Goal: Task Accomplishment & Management: Use online tool/utility

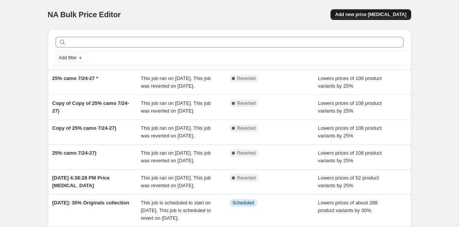
click at [374, 13] on span "Add new price [MEDICAL_DATA]" at bounding box center [370, 14] width 71 height 6
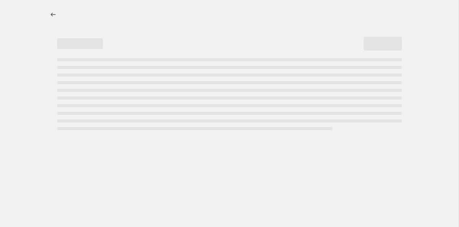
select select "percentage"
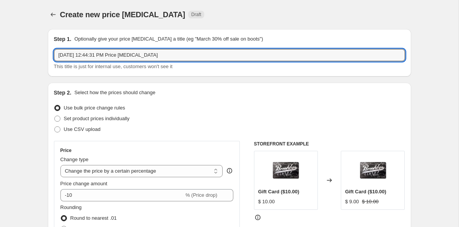
drag, startPoint x: 184, startPoint y: 57, endPoint x: 24, endPoint y: 51, distance: 159.9
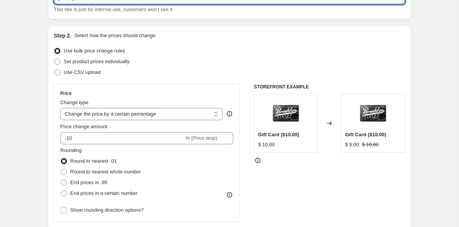
scroll to position [60, 0]
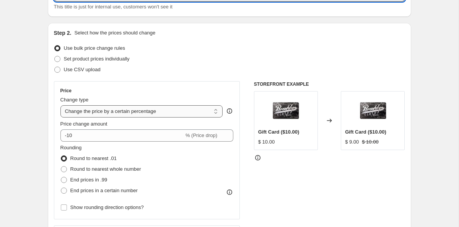
type input "[DATE] $25 Hoodies and Sweatshirts 8/27-9/2"
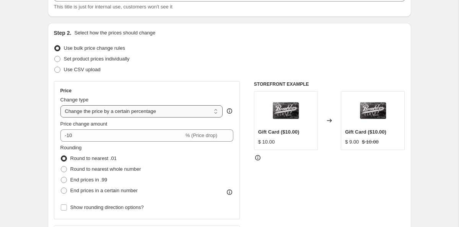
select select "to"
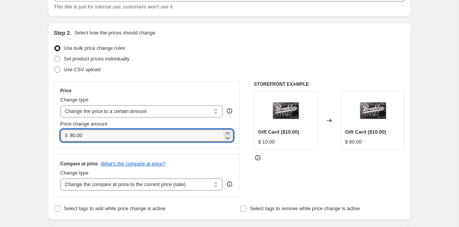
drag, startPoint x: 87, startPoint y: 135, endPoint x: 67, endPoint y: 136, distance: 20.3
click at [67, 136] on div "$ 80.00" at bounding box center [146, 135] width 173 height 12
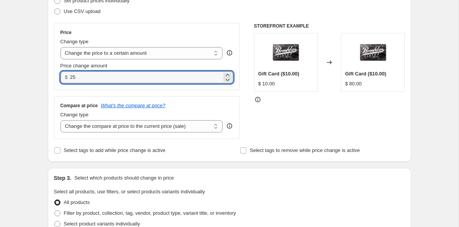
scroll to position [123, 0]
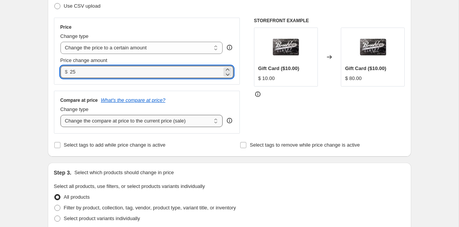
type input "25.00"
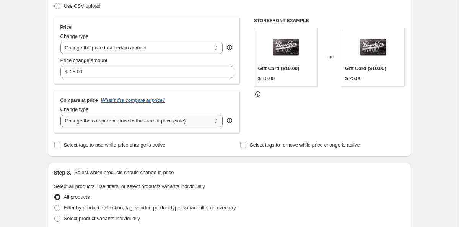
select select "no_change"
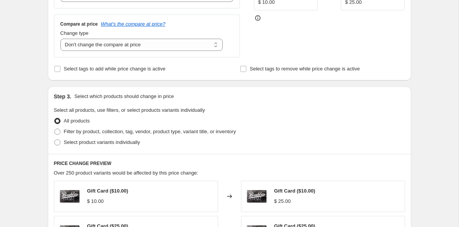
scroll to position [209, 0]
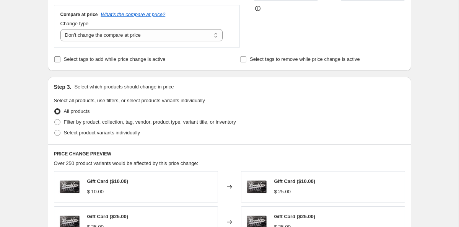
click at [59, 58] on input "Select tags to add while price change is active" at bounding box center [57, 59] width 6 height 6
checkbox input "true"
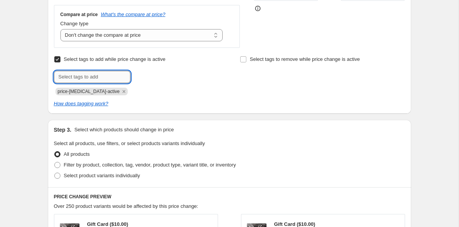
click at [74, 78] on input "text" at bounding box center [92, 77] width 76 height 12
type input "[DATE]"
click at [149, 73] on button "Add [DATE]" at bounding box center [149, 76] width 34 height 11
click at [108, 75] on input "text" at bounding box center [92, 77] width 76 height 12
type input "t"
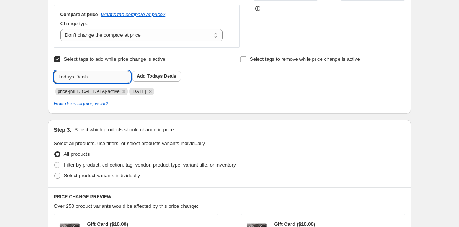
type input "Todays Deals"
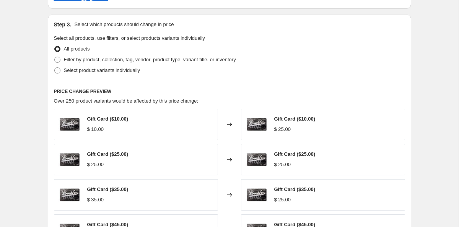
scroll to position [315, 0]
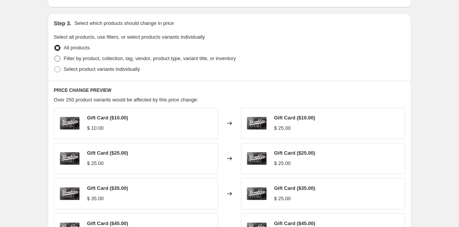
click at [71, 59] on span "Filter by product, collection, tag, vendor, product type, variant title, or inv…" at bounding box center [150, 58] width 172 height 6
click at [55, 56] on input "Filter by product, collection, tag, vendor, product type, variant title, or inv…" at bounding box center [54, 55] width 0 height 0
radio input "true"
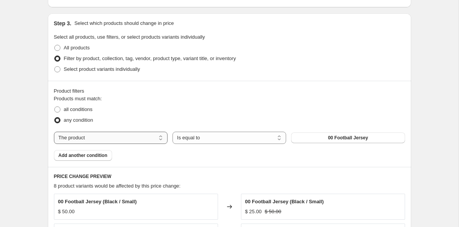
select select "collection"
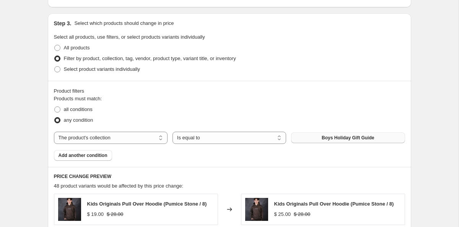
click at [307, 138] on button "Boys Holiday Gift Guide" at bounding box center [348, 137] width 114 height 11
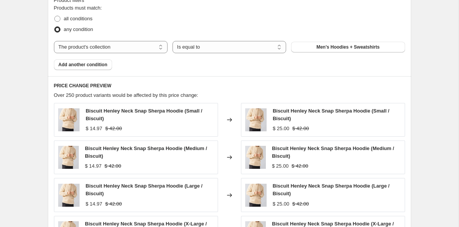
scroll to position [397, 0]
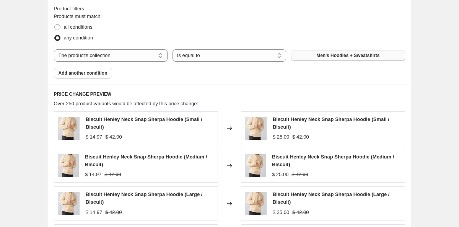
click at [312, 57] on button "Men's Hoodies + Sweatshirts" at bounding box center [348, 55] width 114 height 11
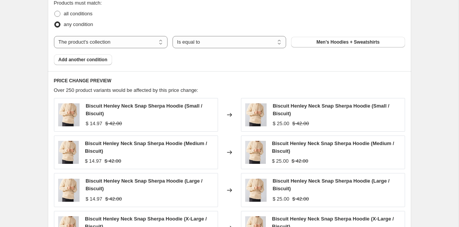
scroll to position [417, 0]
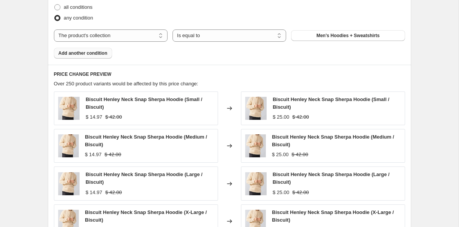
click at [102, 55] on span "Add another condition" at bounding box center [82, 53] width 49 height 6
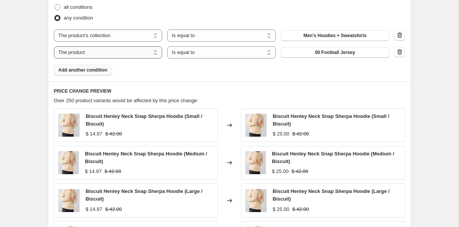
select select "product_status"
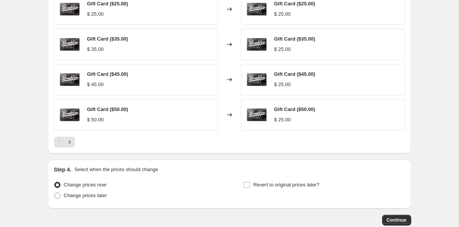
scroll to position [612, 0]
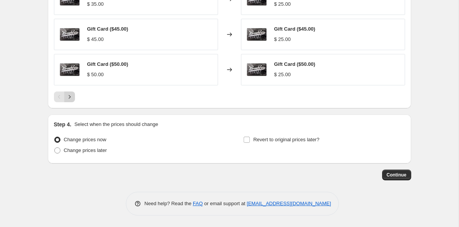
click at [72, 100] on icon "Next" at bounding box center [70, 97] width 8 height 8
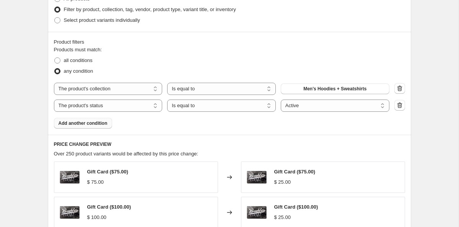
scroll to position [355, 0]
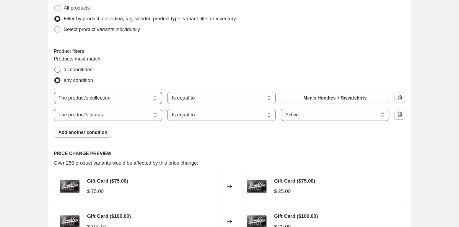
click at [59, 70] on span at bounding box center [57, 69] width 6 height 6
click at [55, 67] on input "all conditions" at bounding box center [54, 66] width 0 height 0
radio input "true"
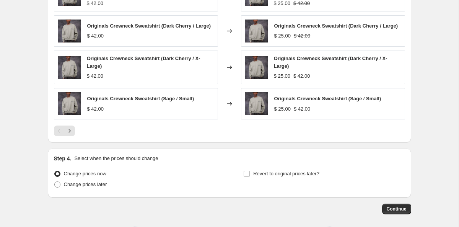
scroll to position [606, 0]
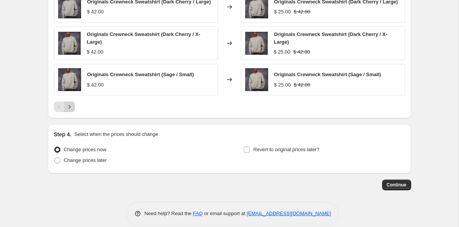
click at [68, 110] on icon "Next" at bounding box center [70, 107] width 8 height 8
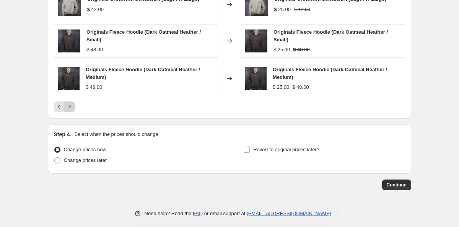
click at [68, 111] on button "Next" at bounding box center [69, 106] width 11 height 11
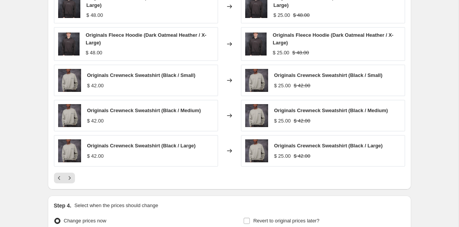
scroll to position [535, 0]
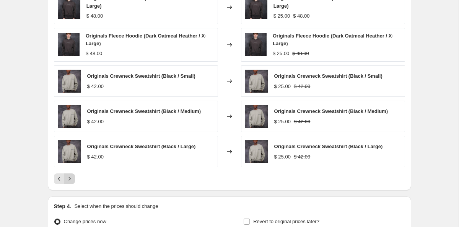
click at [73, 180] on icon "Next" at bounding box center [70, 179] width 8 height 8
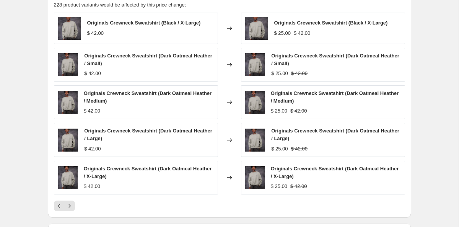
scroll to position [516, 0]
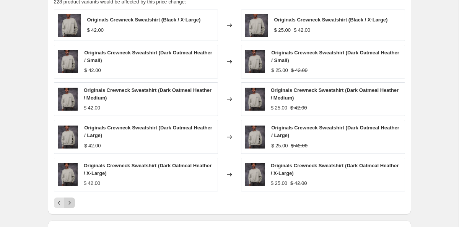
click at [71, 200] on icon "Next" at bounding box center [70, 203] width 8 height 8
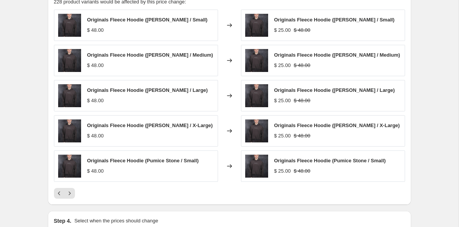
click at [71, 200] on div "PRICE CHANGE PREVIEW 228 product variants would be affected by this price chang…" at bounding box center [229, 93] width 363 height 221
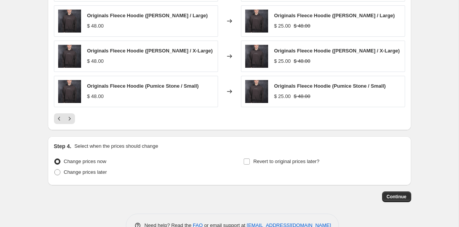
scroll to position [589, 0]
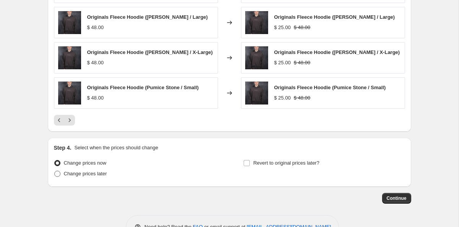
click at [78, 176] on span "Change prices later" at bounding box center [85, 173] width 43 height 6
click at [55, 171] on input "Change prices later" at bounding box center [54, 170] width 0 height 0
radio input "true"
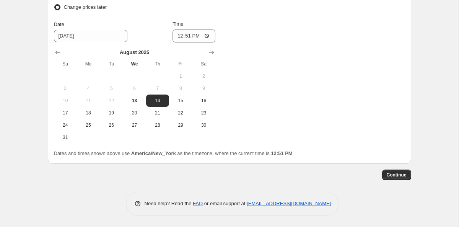
scroll to position [756, 0]
click at [136, 125] on span "27" at bounding box center [134, 125] width 17 height 6
type input "[DATE]"
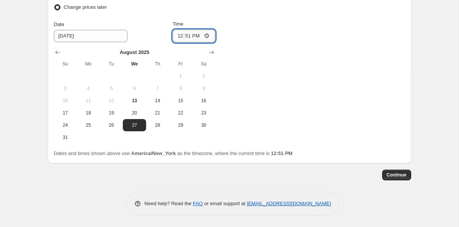
click at [197, 34] on input "12:51" at bounding box center [193, 35] width 43 height 13
click at [187, 37] on input "12:51" at bounding box center [193, 35] width 43 height 13
click at [200, 34] on input "12:51" at bounding box center [193, 35] width 43 height 13
click at [206, 33] on input "12:00" at bounding box center [193, 35] width 43 height 13
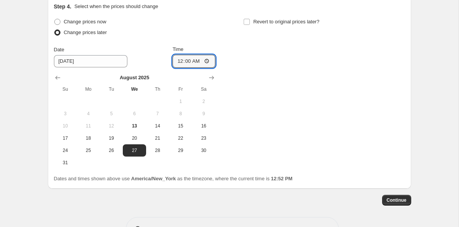
scroll to position [736, 0]
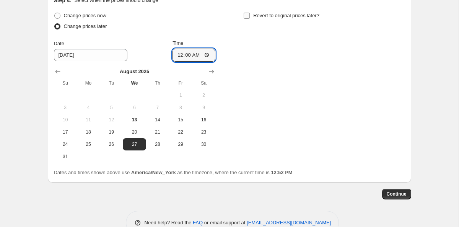
type input "00:00"
click at [247, 15] on input "Revert to original prices later?" at bounding box center [246, 16] width 6 height 6
checkbox input "true"
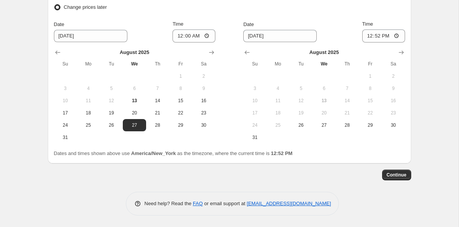
scroll to position [756, 0]
click at [398, 52] on icon "Show next month, September 2025" at bounding box center [401, 53] width 8 height 8
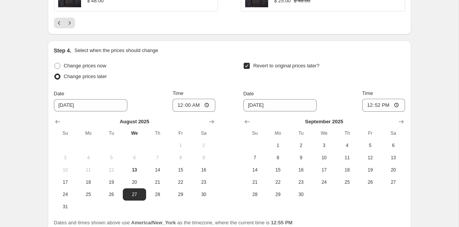
scroll to position [691, 0]
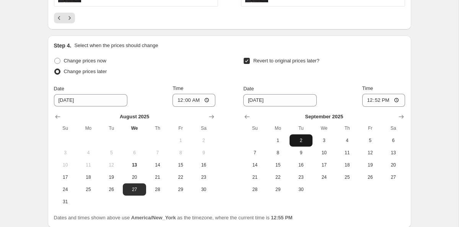
click at [300, 142] on span "2" at bounding box center [300, 140] width 17 height 6
type input "[DATE]"
click at [383, 100] on input "12:52" at bounding box center [383, 100] width 43 height 13
click at [379, 101] on input "12:52" at bounding box center [383, 100] width 43 height 13
click at [386, 101] on input "12:52" at bounding box center [383, 100] width 43 height 13
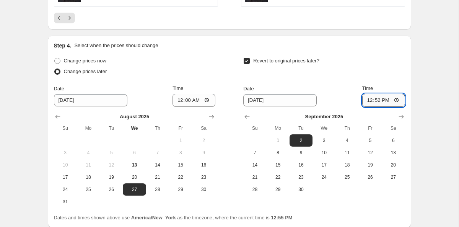
click at [379, 102] on input "12:52" at bounding box center [383, 100] width 43 height 13
click at [376, 102] on input "14:52" at bounding box center [383, 100] width 43 height 13
click at [386, 100] on input "20:52" at bounding box center [383, 100] width 43 height 13
click at [396, 100] on input "20:00" at bounding box center [383, 100] width 43 height 13
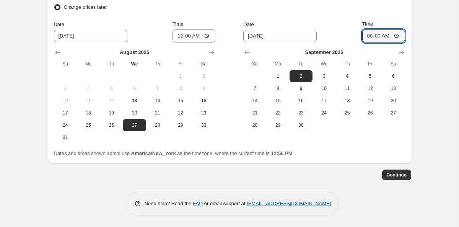
scroll to position [756, 0]
type input "08:00"
click at [396, 174] on span "Continue" at bounding box center [396, 175] width 20 height 6
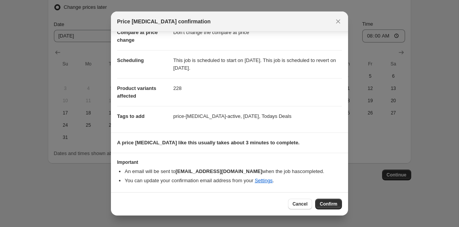
scroll to position [43, 0]
click at [328, 201] on button "Confirm" at bounding box center [328, 203] width 27 height 11
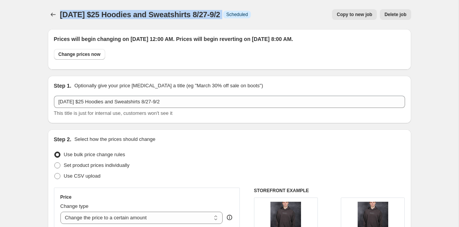
drag, startPoint x: 60, startPoint y: 15, endPoint x: 258, endPoint y: 17, distance: 198.0
click at [251, 17] on div "[DATE] $25 Hoodies and Sweatshirts 8/27-9/2 Info Scheduled" at bounding box center [155, 14] width 191 height 11
copy div "[DATE] $25 Hoodies and Sweatshirts 8/27-9/2 Info"
click at [341, 16] on span "Copy to new job" at bounding box center [354, 14] width 36 height 6
select select "no_change"
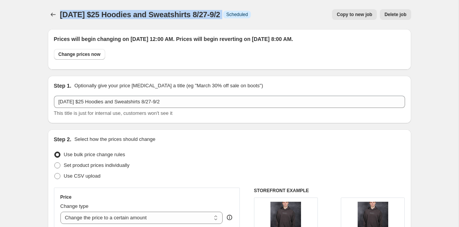
select select "collection"
select select "product_status"
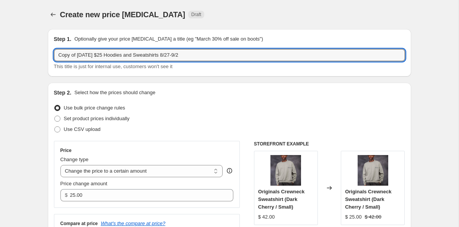
drag, startPoint x: 234, startPoint y: 51, endPoint x: 225, endPoint y: 47, distance: 9.1
click at [225, 47] on div "Step 1. Optionally give your price [MEDICAL_DATA] a title (eg "March 30% off sa…" at bounding box center [229, 52] width 351 height 35
drag, startPoint x: 78, startPoint y: 55, endPoint x: 34, endPoint y: 54, distance: 44.0
click at [105, 55] on input "[DATE] $25 Hoodies and Sweatshirts 8/27-9/2" at bounding box center [229, 55] width 351 height 12
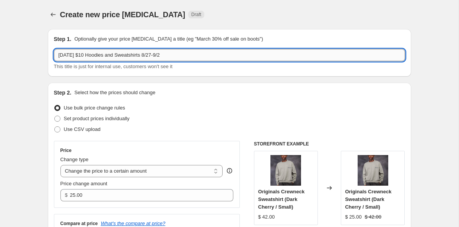
drag, startPoint x: 165, startPoint y: 55, endPoint x: 108, endPoint y: 54, distance: 56.9
click at [108, 54] on input "[DATE] $10 Hoodies and Sweatshirts 8/27-9/2" at bounding box center [229, 55] width 351 height 12
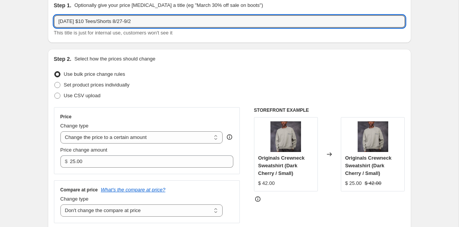
scroll to position [45, 0]
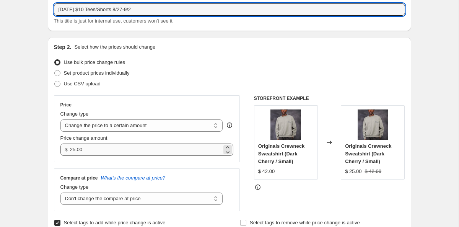
type input "[DATE] $10 Tees/Shorts 8/27-9/2"
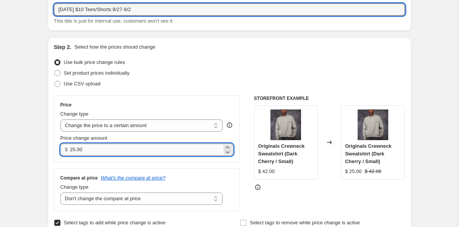
click at [75, 150] on input "25.00" at bounding box center [146, 149] width 152 height 12
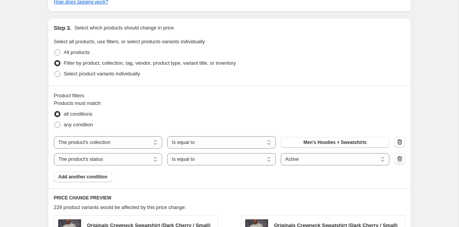
scroll to position [314, 0]
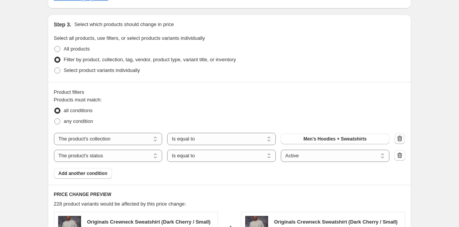
type input "10.00"
click at [398, 139] on icon "button" at bounding box center [400, 139] width 8 height 8
select select "product_status"
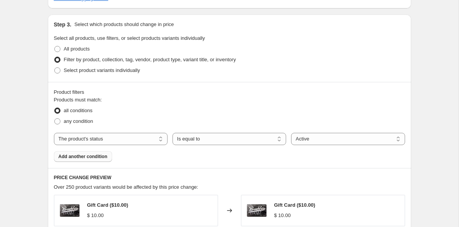
click at [104, 156] on span "Add another condition" at bounding box center [82, 156] width 49 height 6
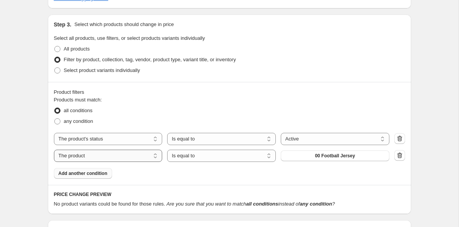
select select "collection"
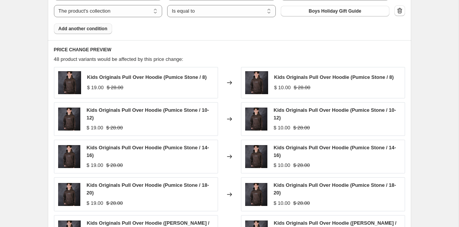
scroll to position [405, 0]
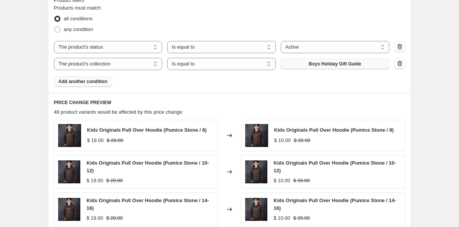
click at [311, 65] on span "Boys Holiday Gift Guide" at bounding box center [334, 64] width 52 height 6
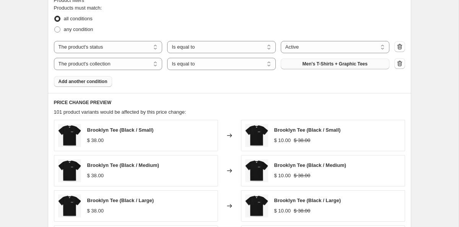
click at [104, 85] on button "Add another condition" at bounding box center [83, 81] width 58 height 11
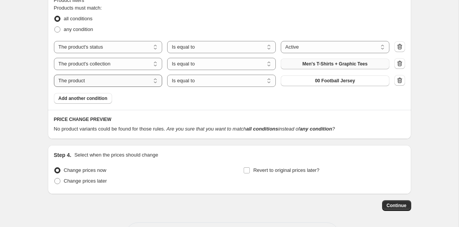
select select "collection"
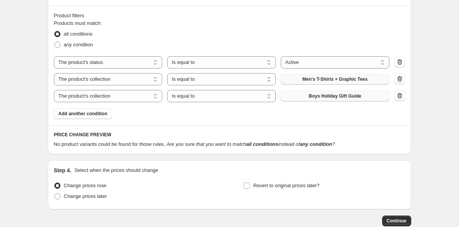
scroll to position [394, 0]
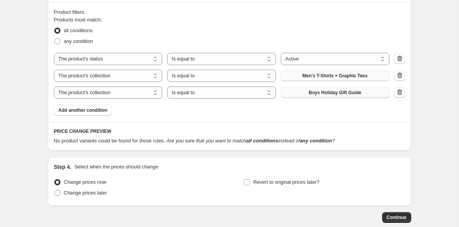
click at [306, 94] on button "Boys Holiday Gift Guide" at bounding box center [335, 92] width 109 height 11
click at [86, 111] on span "Add another condition" at bounding box center [82, 110] width 49 height 6
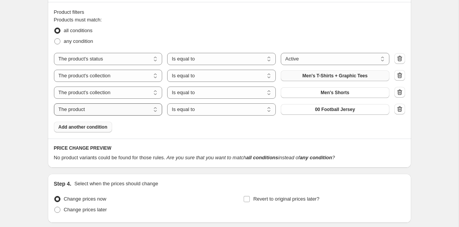
select select "tag"
click at [349, 111] on span "_tab_mens-jogger-pants-sizing-chart" at bounding box center [334, 109] width 81 height 6
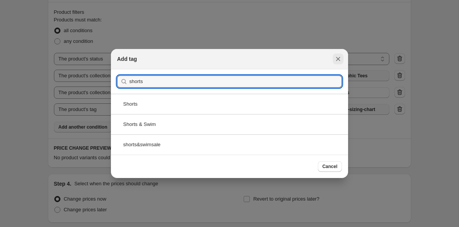
type input "shorts"
click at [338, 57] on icon "Close" at bounding box center [338, 59] width 8 height 8
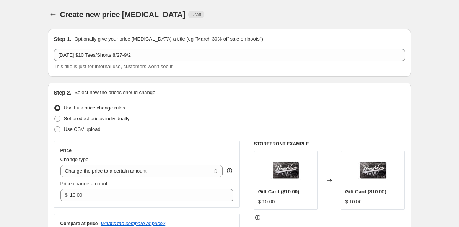
scroll to position [394, 0]
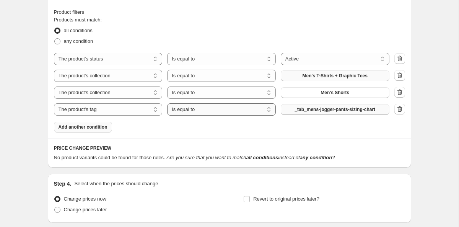
select select "not_equal"
click at [307, 107] on span "_tab_mens-jogger-pants-sizing-chart" at bounding box center [334, 109] width 81 height 6
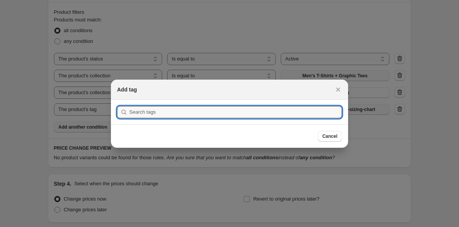
scroll to position [0, 0]
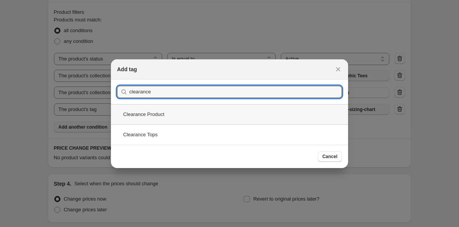
type input "clearance"
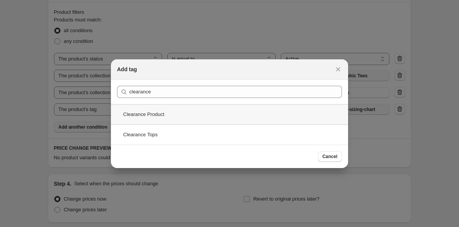
click at [239, 110] on div "Clearance Product" at bounding box center [229, 114] width 237 height 20
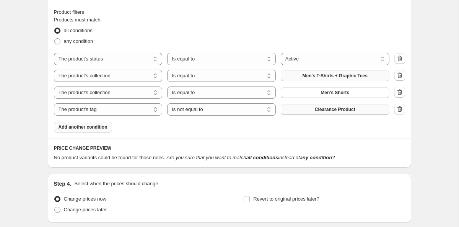
click at [104, 128] on span "Add another condition" at bounding box center [82, 127] width 49 height 6
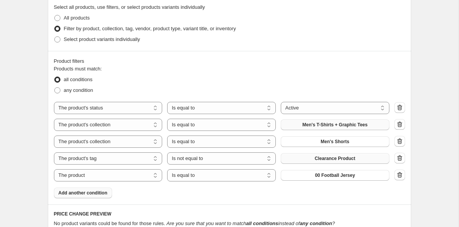
scroll to position [271, 0]
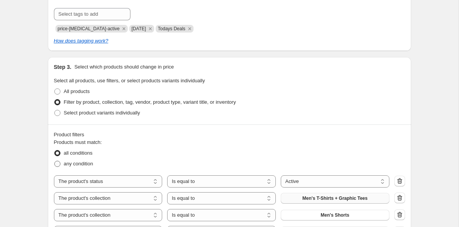
click at [59, 161] on span at bounding box center [57, 164] width 6 height 6
click at [55, 161] on input "any condition" at bounding box center [54, 161] width 0 height 0
radio input "true"
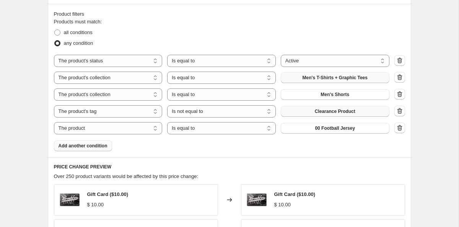
scroll to position [392, 0]
click at [395, 129] on button "button" at bounding box center [399, 127] width 11 height 11
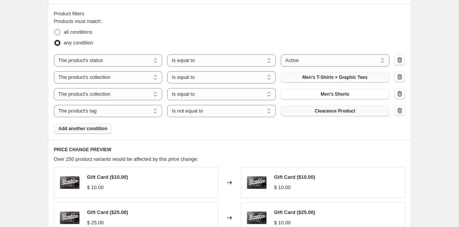
click at [59, 32] on span at bounding box center [57, 32] width 6 height 6
click at [55, 29] on input "all conditions" at bounding box center [54, 29] width 0 height 0
radio input "true"
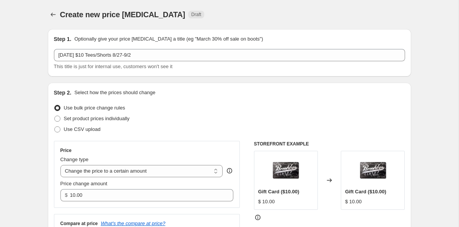
scroll to position [0, 0]
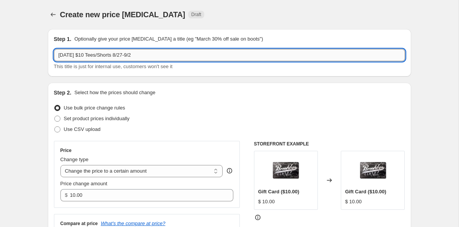
drag, startPoint x: 119, startPoint y: 56, endPoint x: 105, endPoint y: 55, distance: 13.8
click at [105, 55] on input "[DATE] $10 Tees/Shorts 8/27-9/2" at bounding box center [229, 55] width 351 height 12
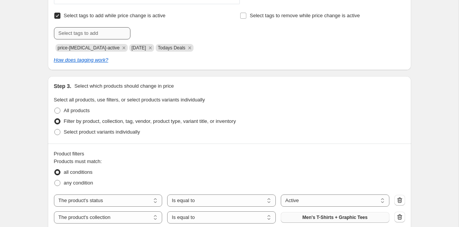
scroll to position [347, 0]
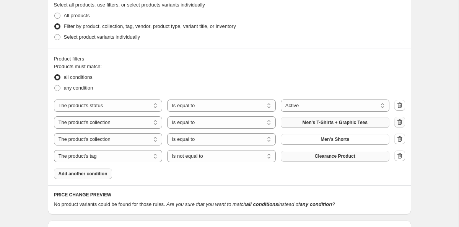
type input "[DATE] $10 Shorts 8/27-9/2"
click at [400, 125] on icon "button" at bounding box center [400, 122] width 8 height 8
select select "tag"
select select "not_equal"
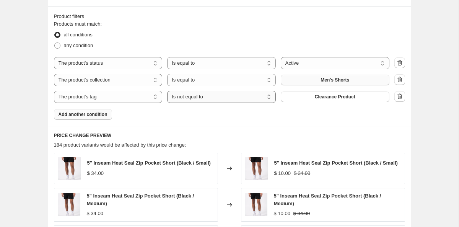
scroll to position [396, 0]
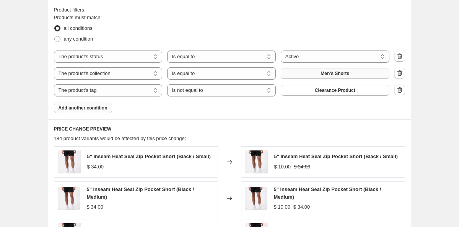
click at [80, 107] on span "Add another condition" at bounding box center [82, 108] width 49 height 6
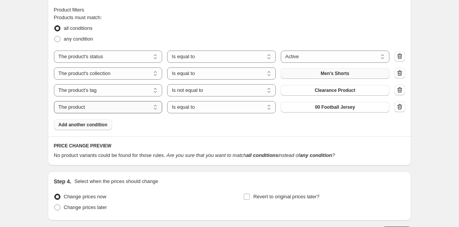
select select "collection"
click at [310, 109] on span "Boys Holiday Gift Guide" at bounding box center [334, 107] width 52 height 6
click at [105, 121] on button "Add another condition" at bounding box center [83, 124] width 58 height 11
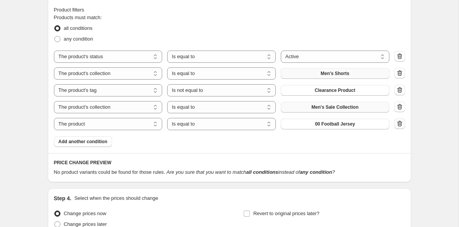
click at [402, 125] on icon "button" at bounding box center [400, 124] width 8 height 8
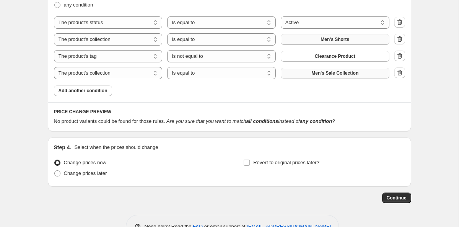
scroll to position [431, 0]
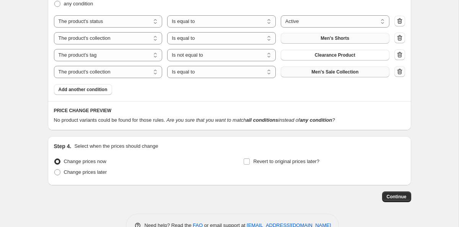
click at [399, 74] on icon "button" at bounding box center [400, 72] width 8 height 8
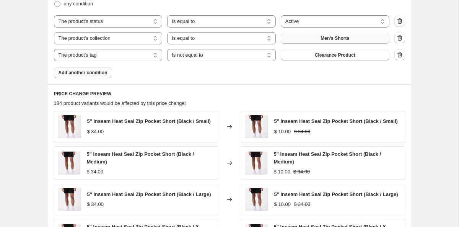
click at [105, 70] on button "Add another condition" at bounding box center [83, 72] width 58 height 11
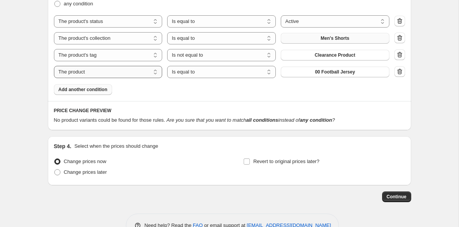
select select "product_type"
click at [318, 71] on button "Accessories" at bounding box center [335, 71] width 109 height 11
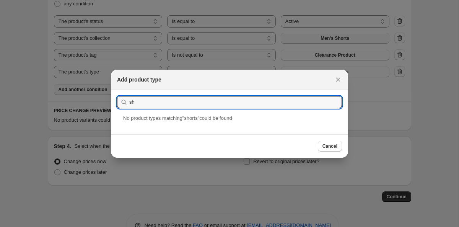
type input "s"
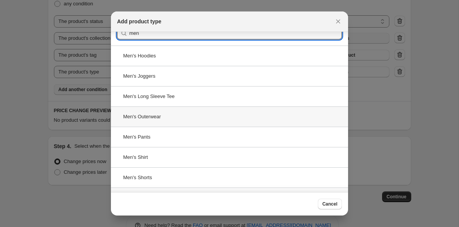
scroll to position [19, 0]
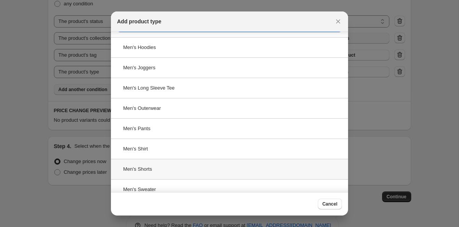
type input "men"
click at [235, 169] on div "Men's Shorts" at bounding box center [229, 169] width 237 height 20
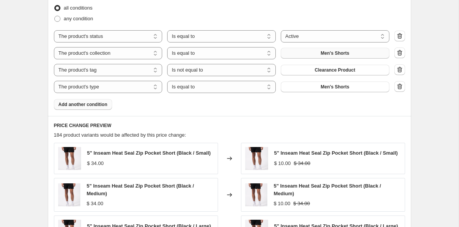
scroll to position [415, 0]
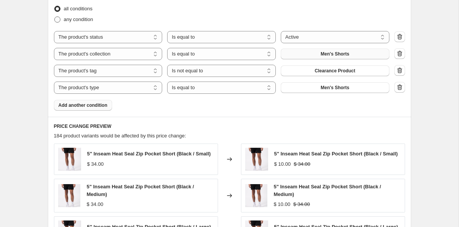
click at [59, 19] on span at bounding box center [57, 19] width 6 height 6
click at [55, 17] on input "any condition" at bounding box center [54, 16] width 0 height 0
radio input "true"
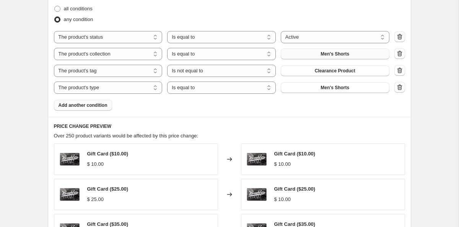
click at [401, 36] on icon "button" at bounding box center [400, 37] width 8 height 8
select select "collection"
select select "tag"
select select "not_equal"
select select "product_type"
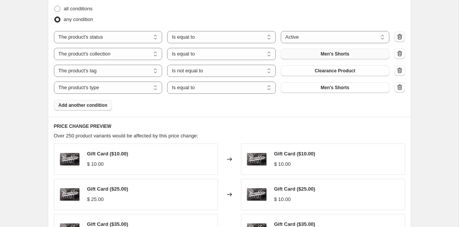
select select "equal"
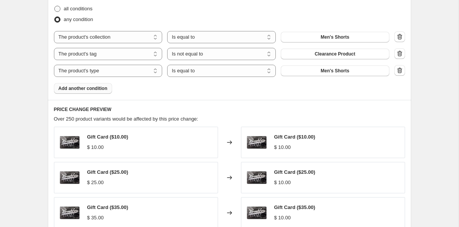
click at [58, 11] on span at bounding box center [57, 9] width 6 height 6
click at [55, 6] on input "all conditions" at bounding box center [54, 6] width 0 height 0
radio input "true"
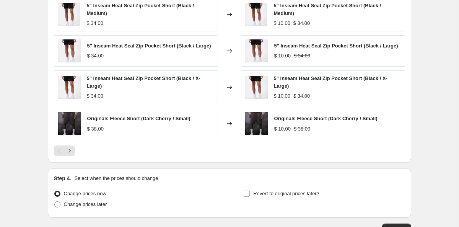
scroll to position [576, 0]
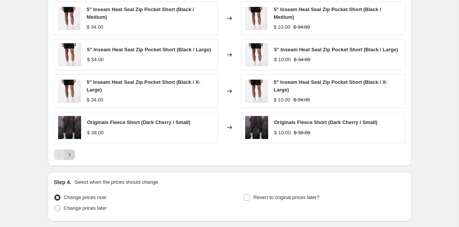
click at [70, 158] on icon "Next" at bounding box center [70, 155] width 8 height 8
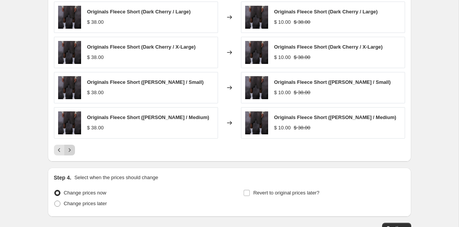
click at [73, 152] on icon "Next" at bounding box center [70, 150] width 8 height 8
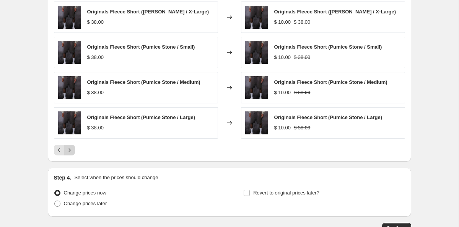
click at [73, 152] on icon "Next" at bounding box center [70, 150] width 8 height 8
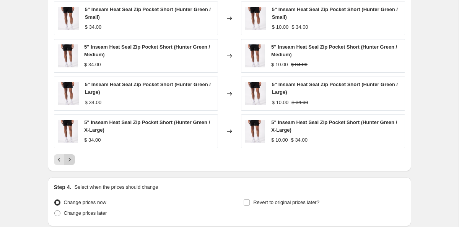
click at [73, 154] on button "Next" at bounding box center [69, 159] width 11 height 11
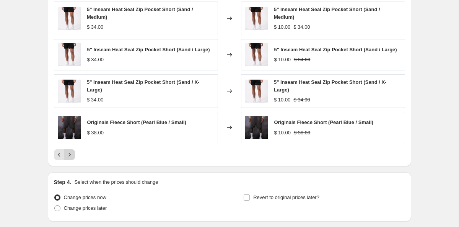
click at [71, 158] on icon "Next" at bounding box center [70, 155] width 8 height 8
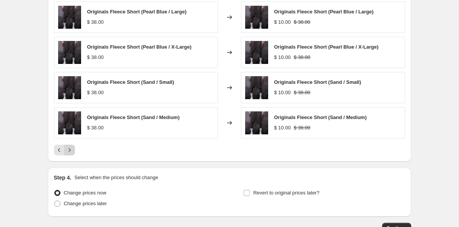
click at [71, 161] on div "PRICE CHANGE PREVIEW 192 product variants would be affected by this price chang…" at bounding box center [229, 50] width 363 height 221
click at [71, 151] on icon "Next" at bounding box center [70, 150] width 8 height 8
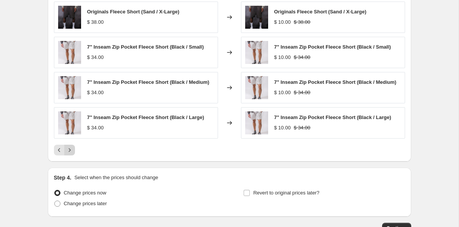
click at [71, 151] on icon "Next" at bounding box center [70, 150] width 8 height 8
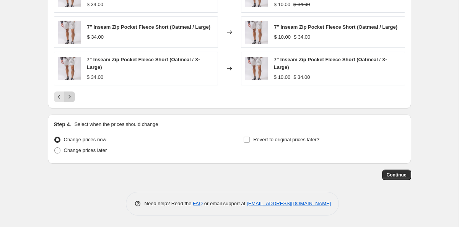
scroll to position [638, 0]
click at [71, 151] on span "Change prices later" at bounding box center [85, 150] width 43 height 6
click at [55, 148] on input "Change prices later" at bounding box center [54, 147] width 0 height 0
radio input "true"
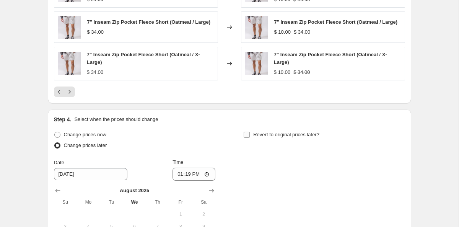
click at [249, 140] on label "Revert to original prices later?" at bounding box center [281, 134] width 76 height 11
click at [249, 138] on input "Revert to original prices later?" at bounding box center [246, 134] width 6 height 6
checkbox input "true"
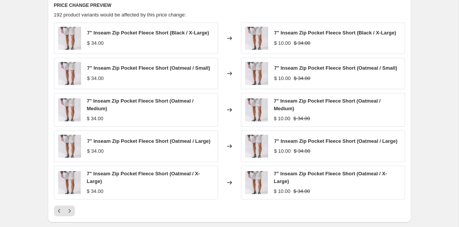
scroll to position [739, 0]
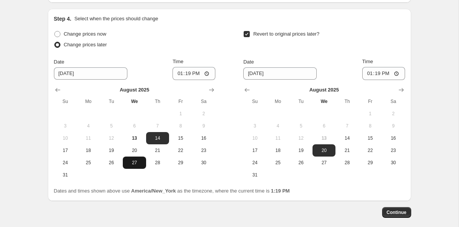
click at [134, 164] on button "27" at bounding box center [134, 162] width 23 height 12
type input "[DATE]"
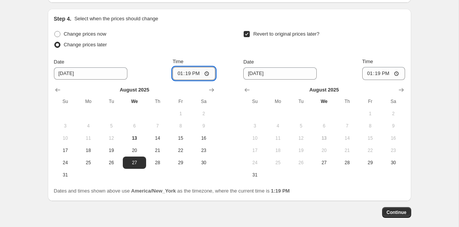
click at [190, 78] on input "13:19" at bounding box center [193, 73] width 43 height 13
click at [196, 76] on input "12:19" at bounding box center [193, 73] width 43 height 13
click at [202, 79] on input "12:00" at bounding box center [193, 73] width 43 height 13
type input "00:00"
click at [261, 79] on input "[DATE]" at bounding box center [279, 73] width 73 height 12
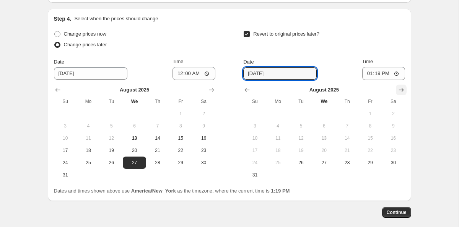
click at [398, 94] on icon "Show next month, September 2025" at bounding box center [401, 90] width 8 height 8
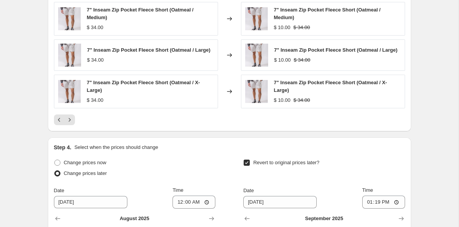
scroll to position [710, 0]
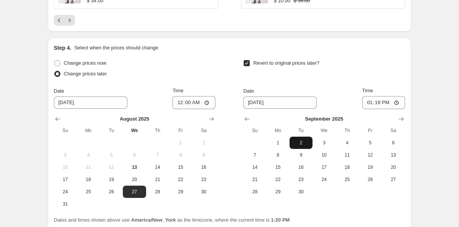
click at [296, 146] on span "2" at bounding box center [300, 142] width 17 height 6
type input "[DATE]"
click at [379, 105] on input "13:19" at bounding box center [383, 102] width 43 height 13
click at [388, 108] on input "20:19" at bounding box center [383, 102] width 43 height 13
click at [394, 108] on input "20:00" at bounding box center [383, 102] width 43 height 13
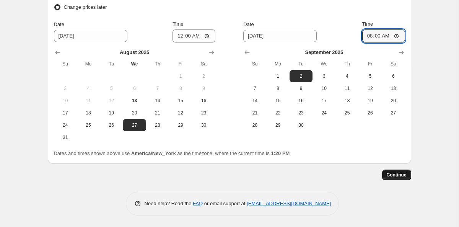
scroll to position [782, 0]
type input "08:00"
click at [392, 173] on span "Continue" at bounding box center [396, 175] width 20 height 6
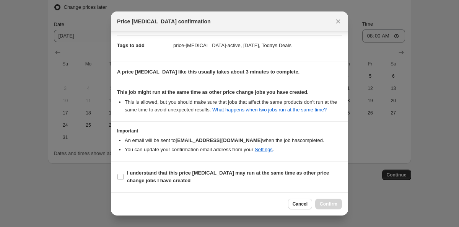
scroll to position [122, 0]
click at [202, 174] on b "I understand that this price [MEDICAL_DATA] may run at the same time as other p…" at bounding box center [228, 176] width 202 height 13
click at [123, 174] on input "I understand that this price [MEDICAL_DATA] may run at the same time as other p…" at bounding box center [120, 177] width 6 height 6
checkbox input "true"
click at [338, 205] on button "Confirm" at bounding box center [328, 203] width 27 height 11
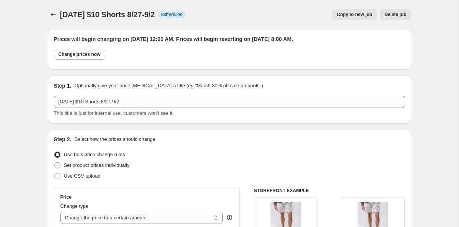
click at [363, 15] on span "Copy to new job" at bounding box center [354, 14] width 36 height 6
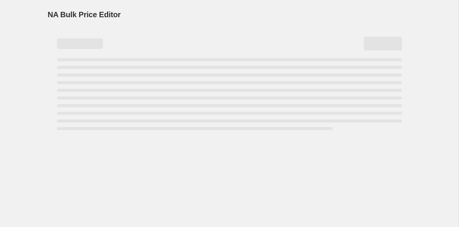
select select "no_change"
select select "collection"
select select "tag"
select select "not_equal"
select select "product_type"
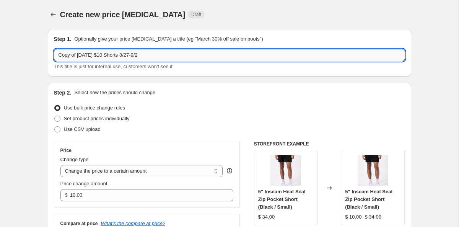
drag, startPoint x: 143, startPoint y: 56, endPoint x: 128, endPoint y: 57, distance: 15.3
click at [128, 57] on input "Copy of [DATE] $10 Shorts 8/27-9/2" at bounding box center [229, 55] width 351 height 12
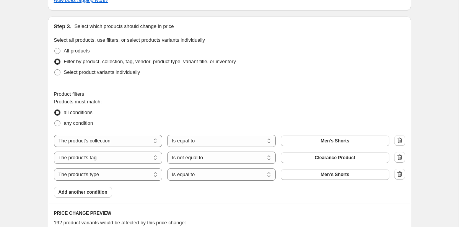
scroll to position [314, 0]
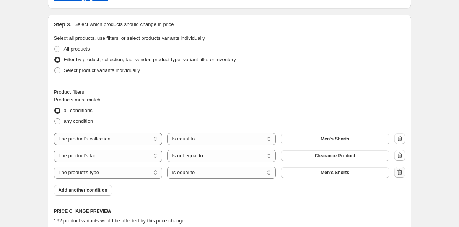
type input "Copy of [DATE] $10 Tees 8/27-9/2"
click at [396, 170] on icon "button" at bounding box center [400, 172] width 8 height 8
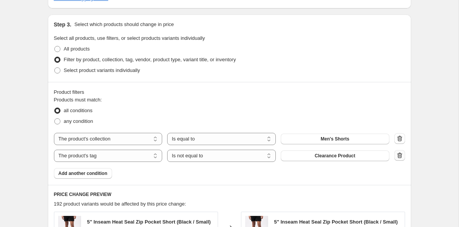
click at [397, 154] on icon "button" at bounding box center [400, 155] width 8 height 8
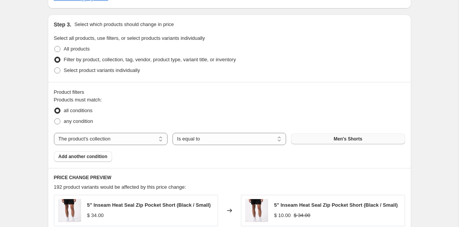
click at [332, 140] on button "Men's Shorts" at bounding box center [348, 138] width 114 height 11
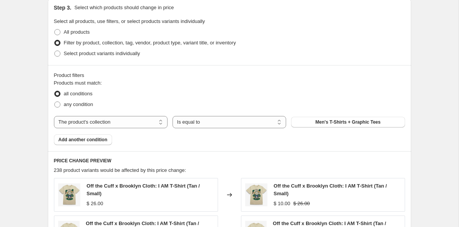
scroll to position [331, 0]
click at [92, 104] on span "any condition" at bounding box center [78, 104] width 29 height 6
click at [55, 101] on input "any condition" at bounding box center [54, 101] width 0 height 0
radio input "true"
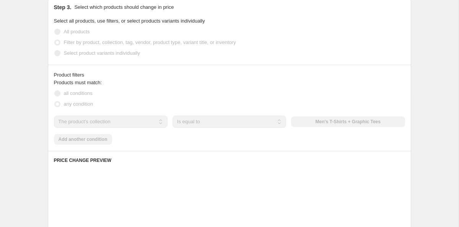
scroll to position [336, 0]
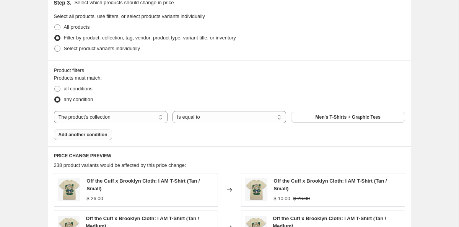
click at [89, 138] on button "Add another condition" at bounding box center [83, 134] width 58 height 11
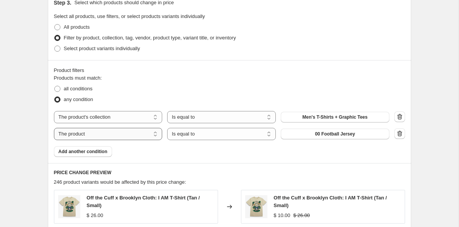
select select "product_type"
click at [295, 133] on button "Accessories" at bounding box center [335, 133] width 109 height 11
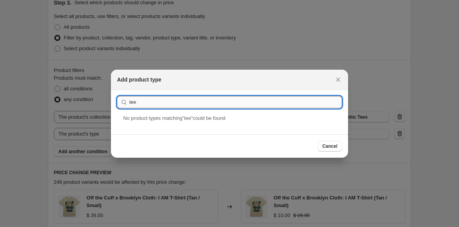
click at [129, 104] on input "tee" at bounding box center [235, 102] width 212 height 12
click at [158, 102] on input "men's tee" at bounding box center [235, 102] width 212 height 12
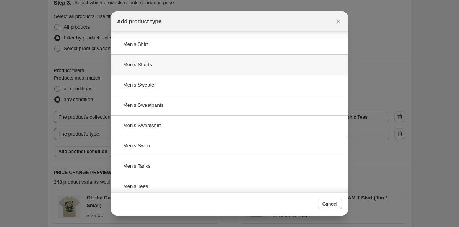
scroll to position [128, 0]
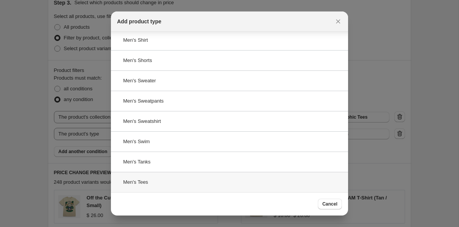
type input "men's"
click at [149, 181] on div "Men's Tees" at bounding box center [229, 182] width 237 height 20
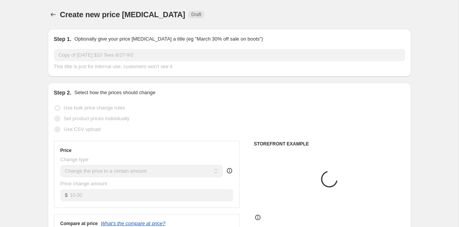
scroll to position [336, 0]
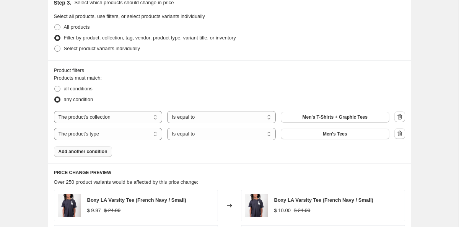
click at [103, 147] on button "Add another condition" at bounding box center [83, 151] width 58 height 11
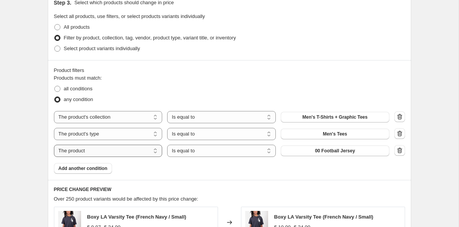
select select "tag"
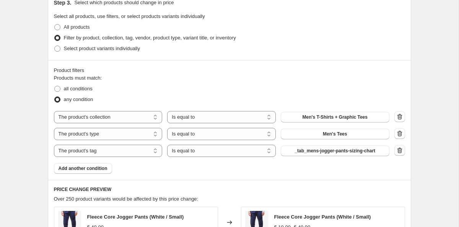
click at [398, 152] on icon "button" at bounding box center [400, 150] width 8 height 8
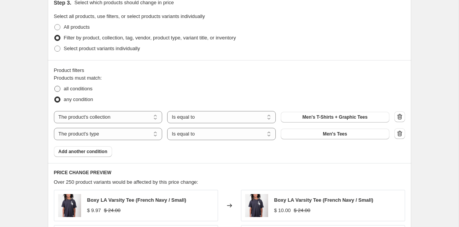
click at [88, 91] on span "all conditions" at bounding box center [78, 89] width 29 height 6
click at [55, 86] on input "all conditions" at bounding box center [54, 86] width 0 height 0
radio input "true"
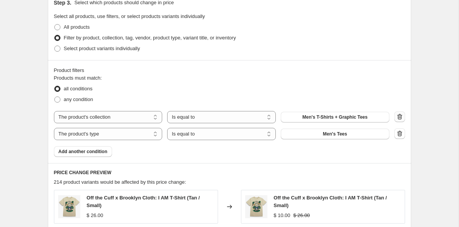
click at [394, 118] on button "button" at bounding box center [399, 116] width 11 height 11
select select "product_type"
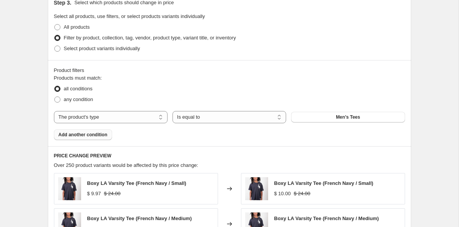
click at [103, 136] on span "Add another condition" at bounding box center [82, 134] width 49 height 6
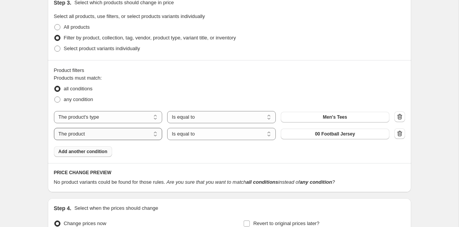
select select "tag"
select select "not_equal"
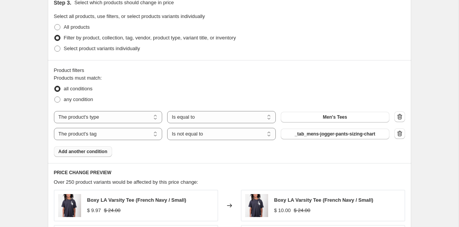
click at [298, 133] on span "_tab_mens-jogger-pants-sizing-chart" at bounding box center [334, 134] width 81 height 6
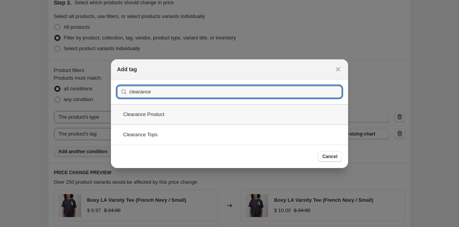
type input "clearance"
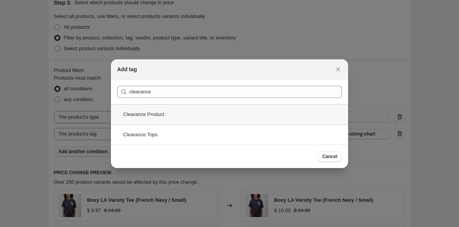
click at [171, 120] on div "Clearance Product" at bounding box center [229, 114] width 237 height 20
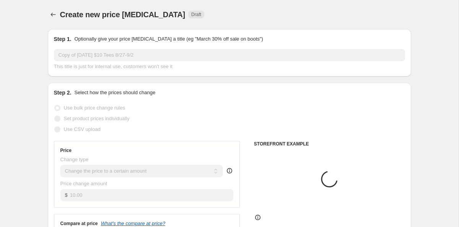
scroll to position [336, 0]
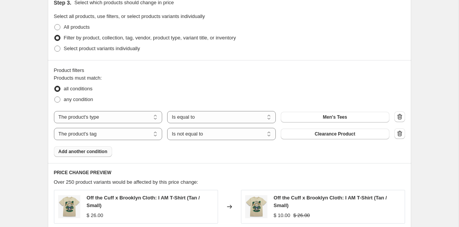
click at [100, 146] on button "Add another condition" at bounding box center [83, 151] width 58 height 11
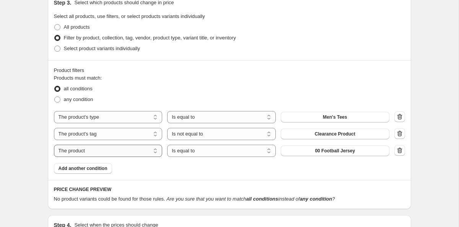
select select "tag"
select select "not_equal"
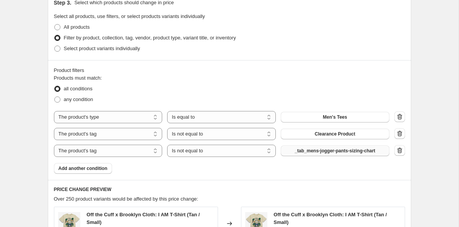
click at [302, 153] on span "_tab_mens-jogger-pants-sizing-chart" at bounding box center [334, 151] width 81 height 6
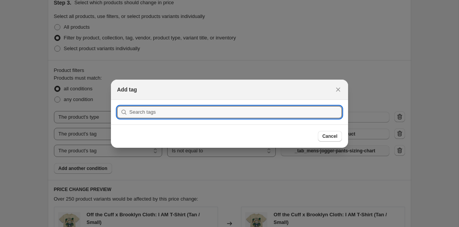
scroll to position [0, 0]
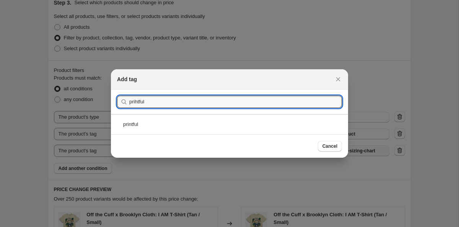
type input "prihtful"
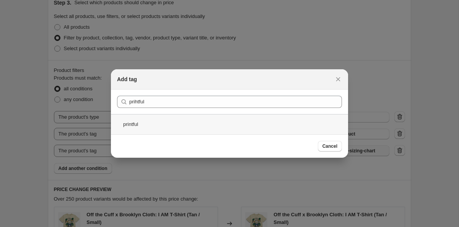
drag, startPoint x: 302, startPoint y: 152, endPoint x: 180, endPoint y: 119, distance: 126.1
click at [180, 119] on div "printful" at bounding box center [229, 124] width 237 height 20
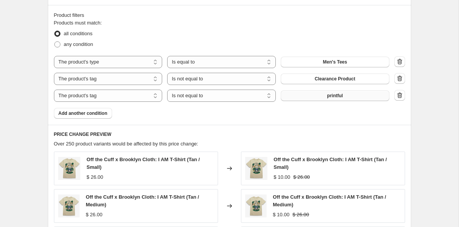
scroll to position [392, 0]
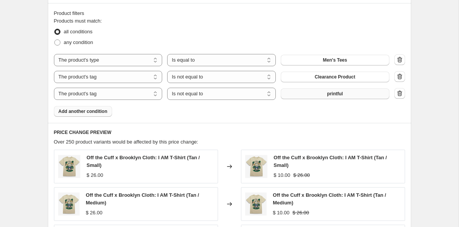
click at [104, 111] on span "Add another condition" at bounding box center [82, 111] width 49 height 6
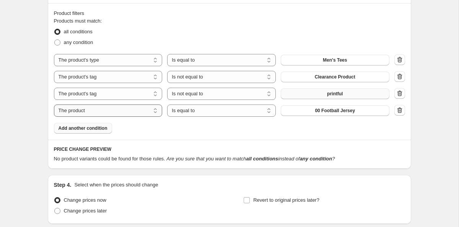
select select "product_status"
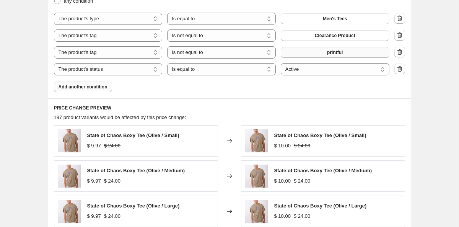
scroll to position [435, 0]
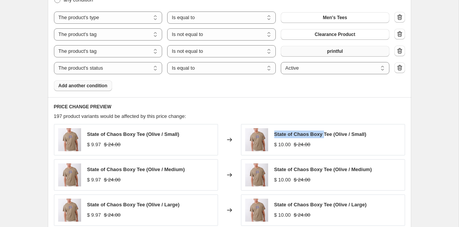
drag, startPoint x: 274, startPoint y: 135, endPoint x: 324, endPoint y: 134, distance: 50.5
click at [324, 134] on span "State of Chaos Boxy Tee (Olive / Small)" at bounding box center [320, 134] width 92 height 6
copy span "State of Chaos Boxy"
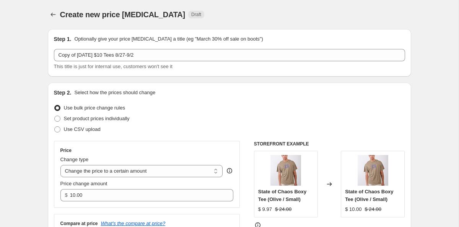
scroll to position [0, 0]
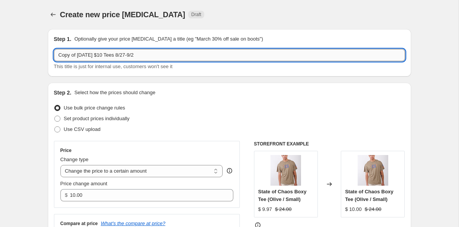
click at [152, 54] on input "Copy of [DATE] $10 Tees 8/27-9/2" at bounding box center [229, 55] width 351 height 12
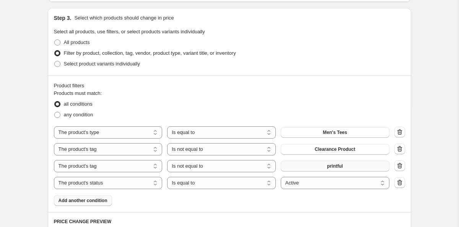
scroll to position [350, 0]
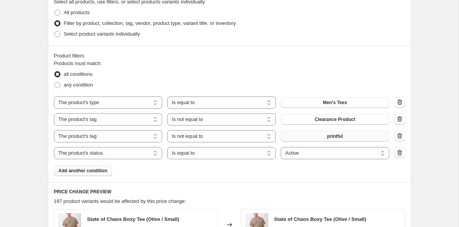
click at [84, 167] on button "Add another condition" at bounding box center [83, 170] width 58 height 11
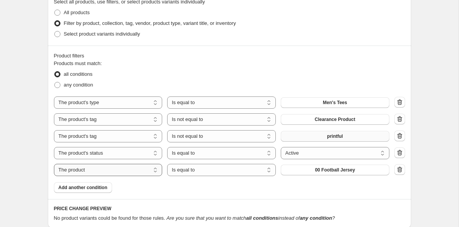
select select "tag"
select select "not_equal"
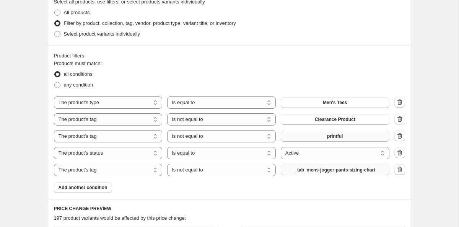
click at [302, 169] on span "_tab_mens-jogger-pants-sizing-chart" at bounding box center [334, 170] width 81 height 6
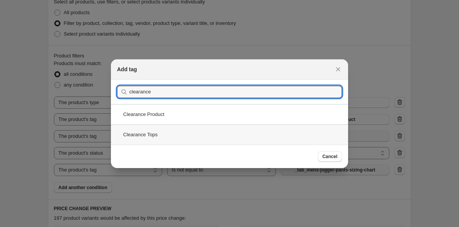
type input "clearance"
click at [196, 136] on div "Clearance Tops" at bounding box center [229, 134] width 237 height 20
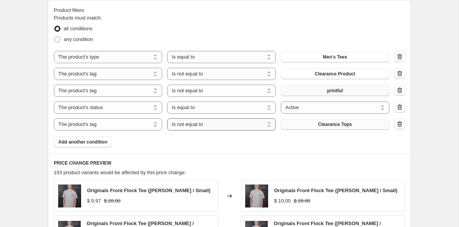
scroll to position [386, 0]
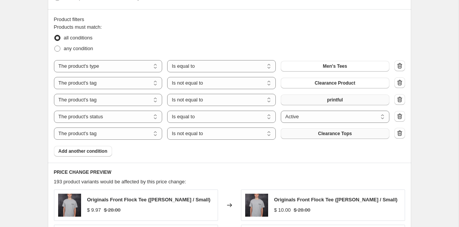
click at [359, 99] on button "printful" at bounding box center [335, 99] width 109 height 11
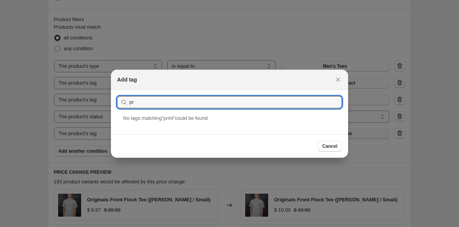
type input "p"
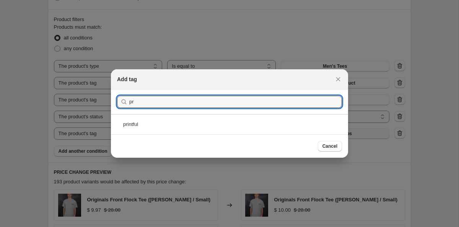
type input "p"
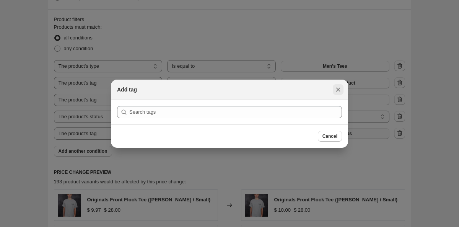
click at [337, 91] on icon "Close" at bounding box center [338, 90] width 8 height 8
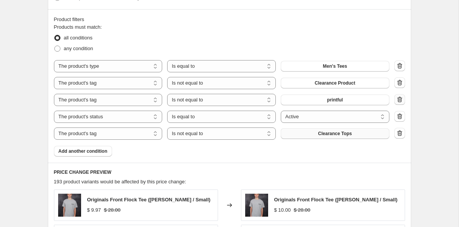
click at [399, 99] on icon "button" at bounding box center [400, 100] width 8 height 8
select select "product_status"
select select "equal"
select select "tag"
select select "not_equal"
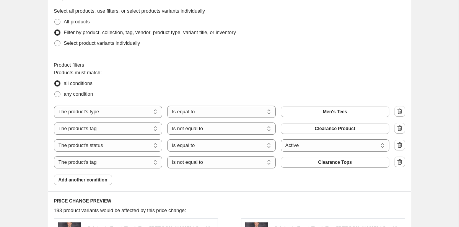
scroll to position [441, 0]
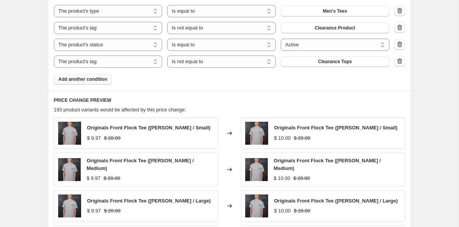
click at [66, 75] on button "Add another condition" at bounding box center [83, 79] width 58 height 11
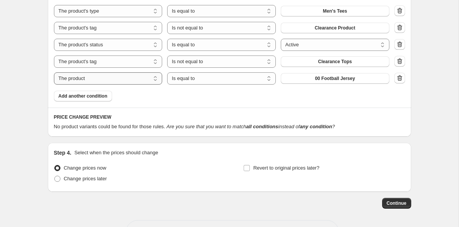
select select "tag"
select select "not_equal"
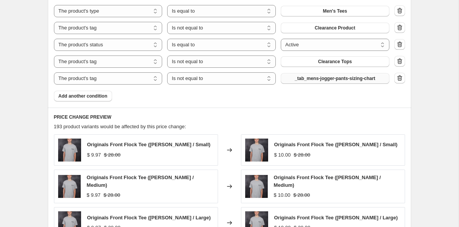
click at [319, 79] on span "_tab_mens-jogger-pants-sizing-chart" at bounding box center [334, 78] width 81 height 6
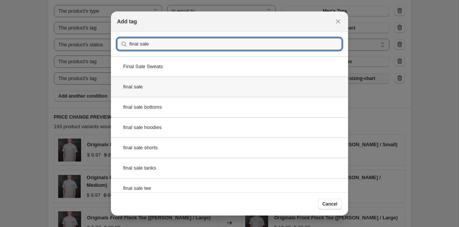
type input "final sale"
click at [203, 86] on div "final sale" at bounding box center [229, 86] width 237 height 20
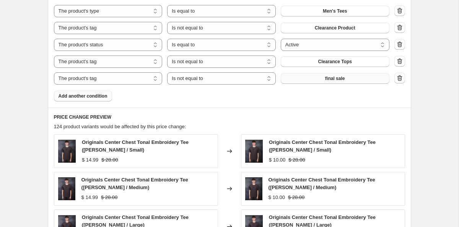
click at [102, 96] on span "Add another condition" at bounding box center [82, 96] width 49 height 6
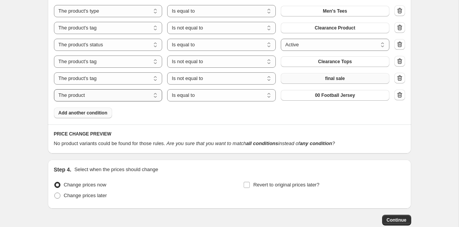
select select "tag"
select select "not_equal"
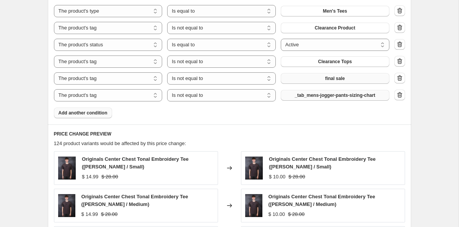
click at [297, 98] on span "_tab_mens-jogger-pants-sizing-chart" at bounding box center [334, 95] width 81 height 6
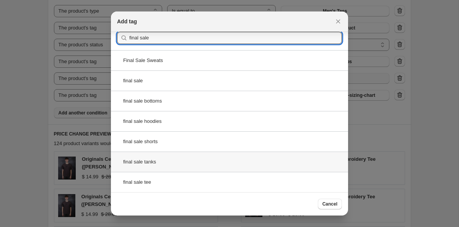
scroll to position [6, 0]
type input "final sale"
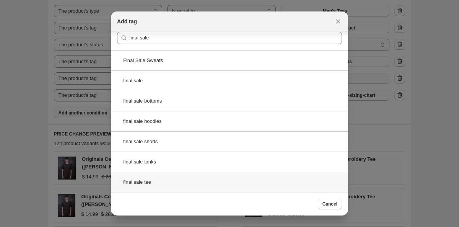
click at [183, 179] on div "final sale tee" at bounding box center [229, 182] width 237 height 20
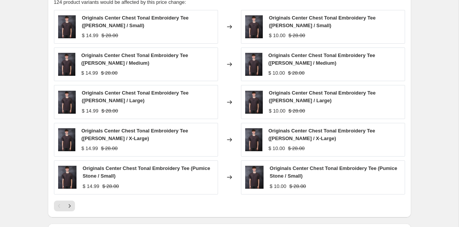
scroll to position [581, 0]
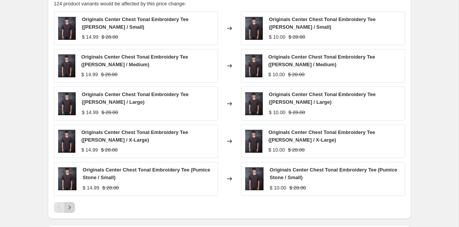
click at [69, 206] on icon "Next" at bounding box center [70, 207] width 8 height 8
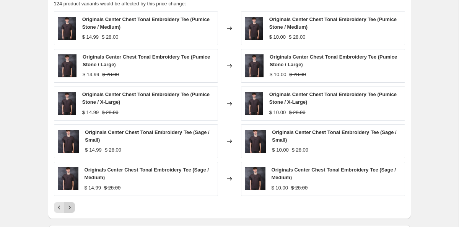
click at [71, 208] on icon "Next" at bounding box center [70, 207] width 8 height 8
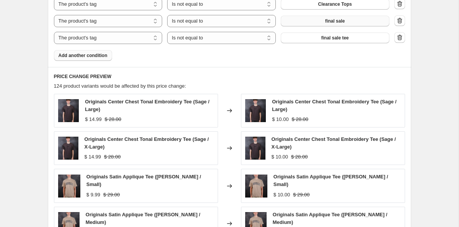
scroll to position [496, 0]
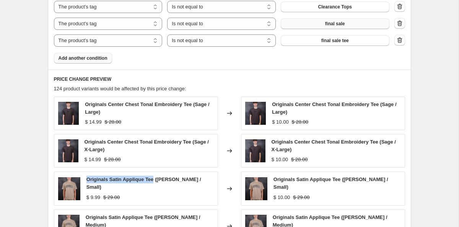
drag, startPoint x: 86, startPoint y: 182, endPoint x: 156, endPoint y: 183, distance: 69.9
click at [156, 183] on div "Originals Satin Applique Tee ([PERSON_NAME] / Small) $ 9.99 $ 29.00" at bounding box center [136, 188] width 164 height 34
copy span "Originals Satin Applique Tee"
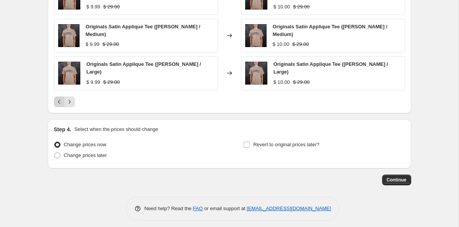
click at [58, 96] on button "Previous" at bounding box center [59, 101] width 11 height 11
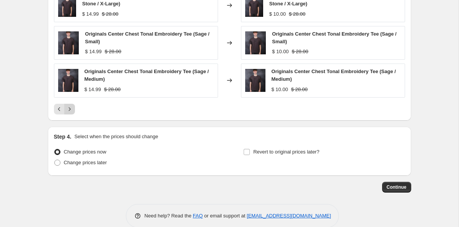
click at [71, 107] on icon "Next" at bounding box center [70, 109] width 8 height 8
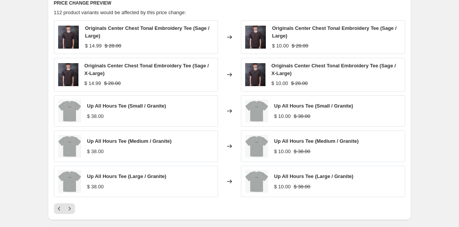
scroll to position [642, 0]
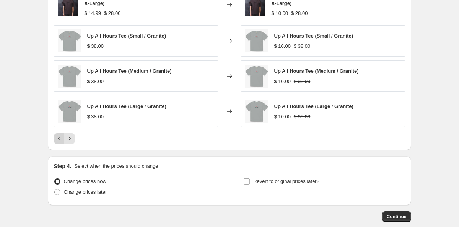
click at [59, 139] on icon "Previous" at bounding box center [59, 139] width 8 height 8
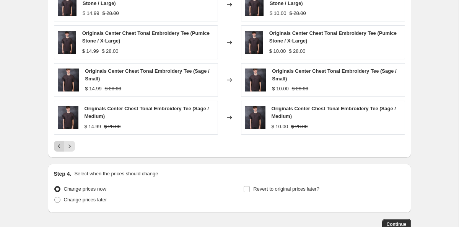
click at [59, 146] on icon "Previous" at bounding box center [59, 146] width 8 height 8
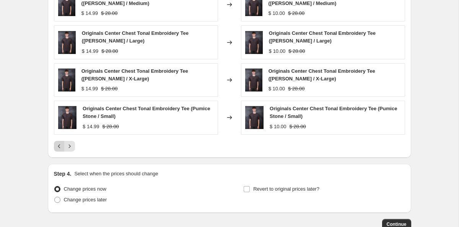
click at [59, 146] on div "Pagination" at bounding box center [59, 146] width 11 height 11
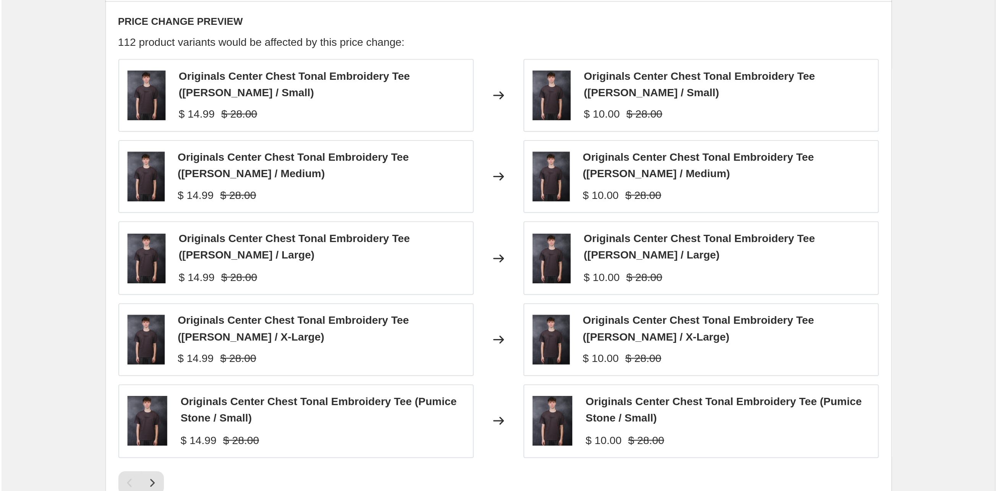
scroll to position [518, 0]
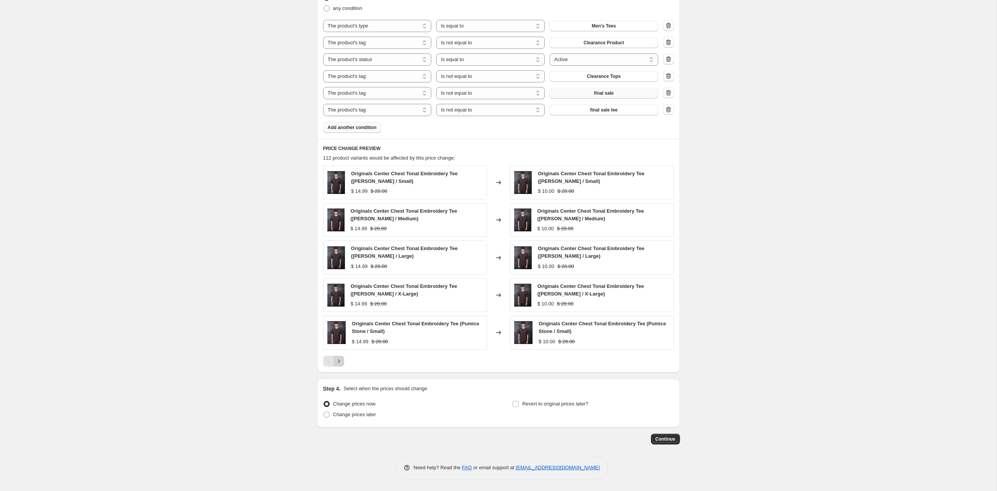
click at [335, 226] on icon "Next" at bounding box center [339, 362] width 8 height 8
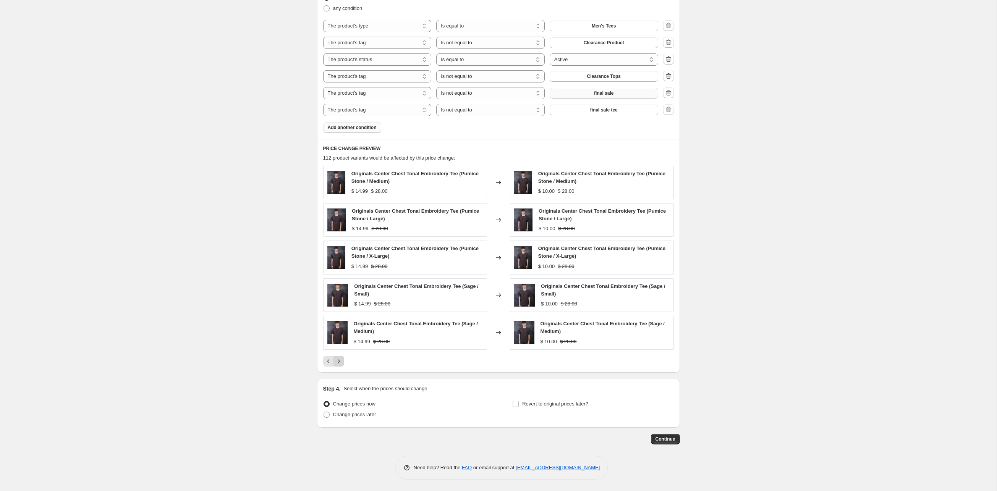
click at [335, 226] on icon "Next" at bounding box center [339, 362] width 8 height 8
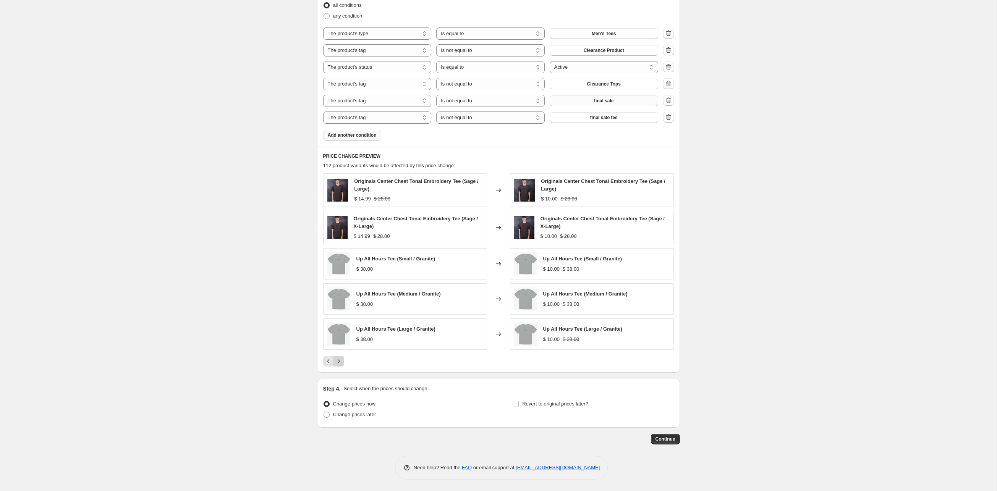
click at [335, 226] on icon "Next" at bounding box center [339, 362] width 8 height 8
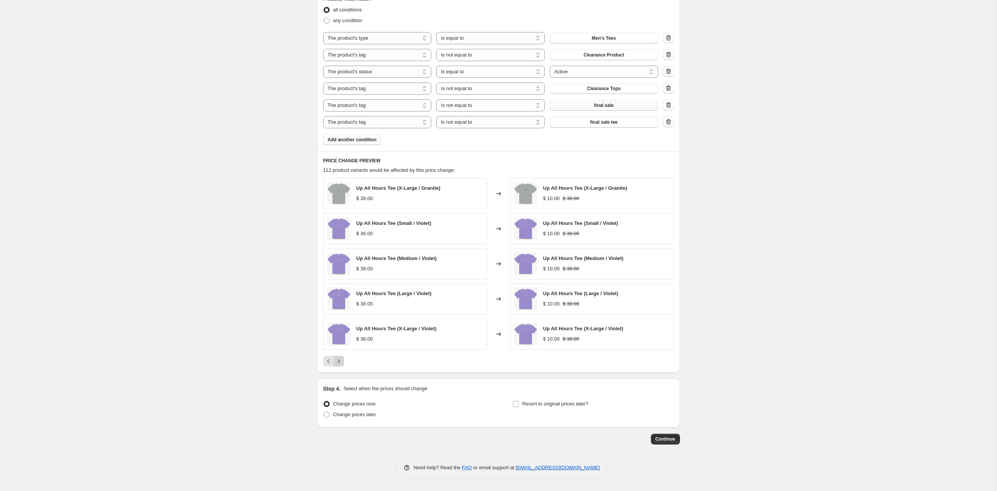
scroll to position [433, 0]
click at [325, 226] on icon "Previous" at bounding box center [329, 362] width 8 height 8
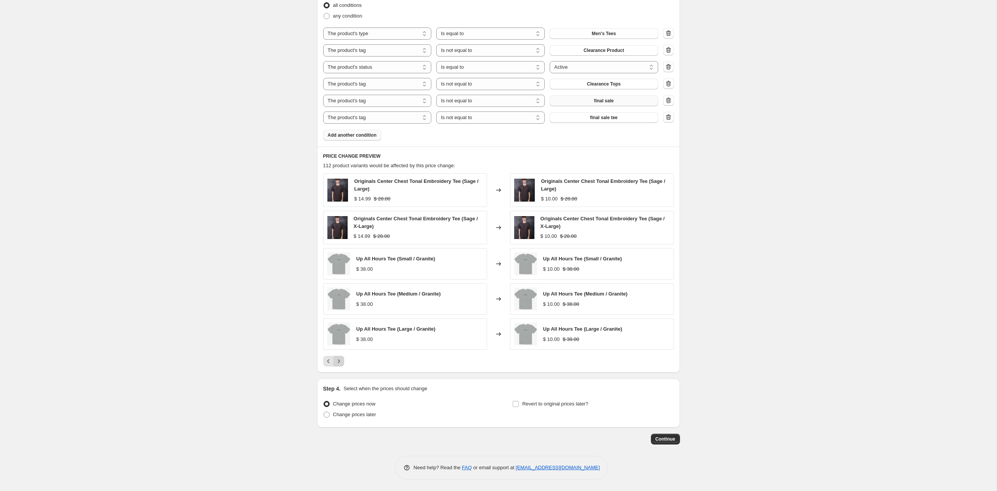
click at [334, 226] on button "Next" at bounding box center [339, 361] width 11 height 11
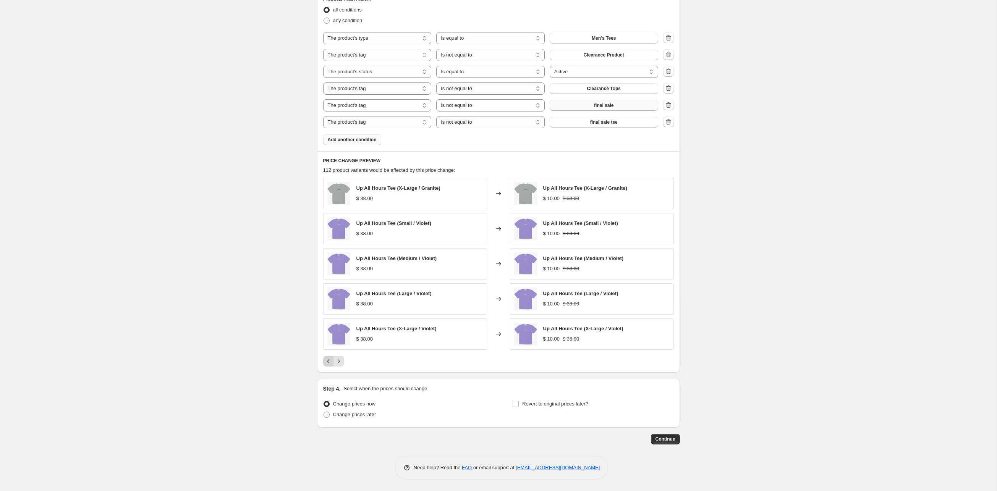
click at [325, 226] on icon "Previous" at bounding box center [329, 362] width 8 height 8
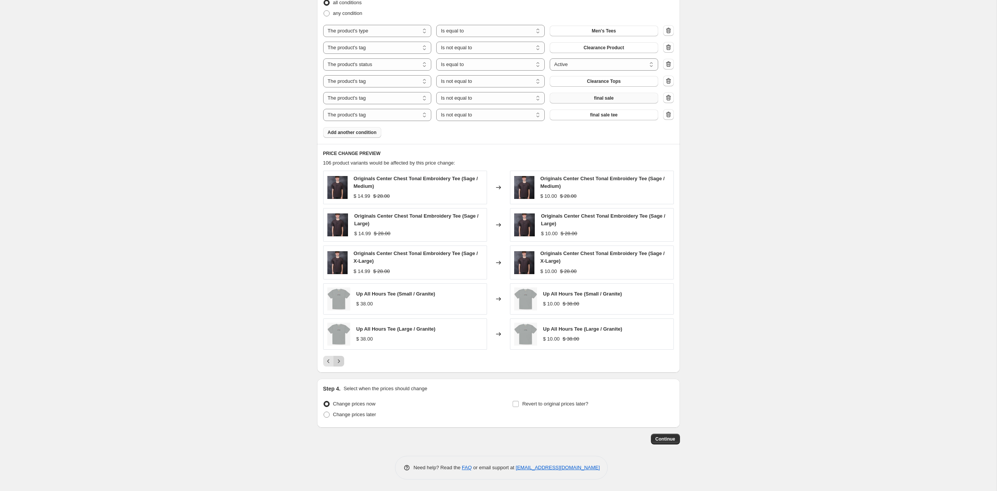
click at [335, 226] on icon "Next" at bounding box center [339, 362] width 8 height 8
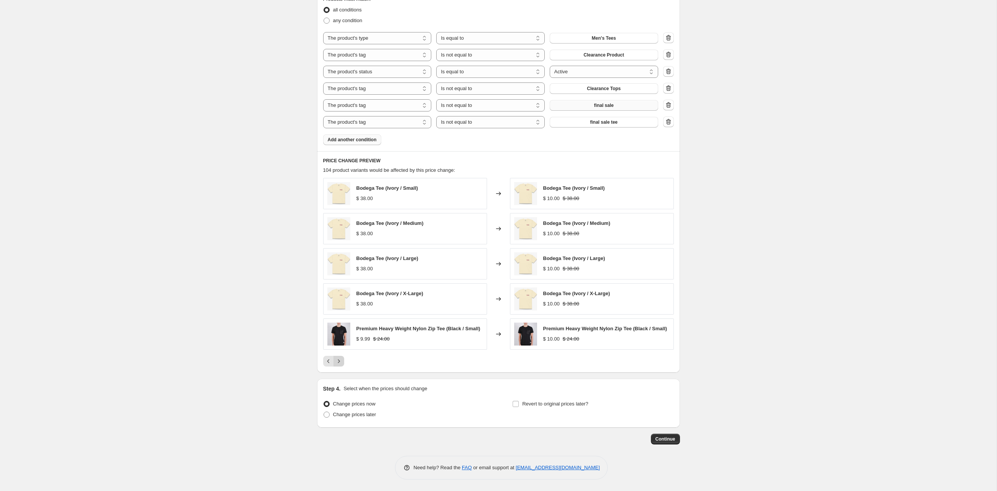
click at [335, 226] on icon "Next" at bounding box center [339, 362] width 8 height 8
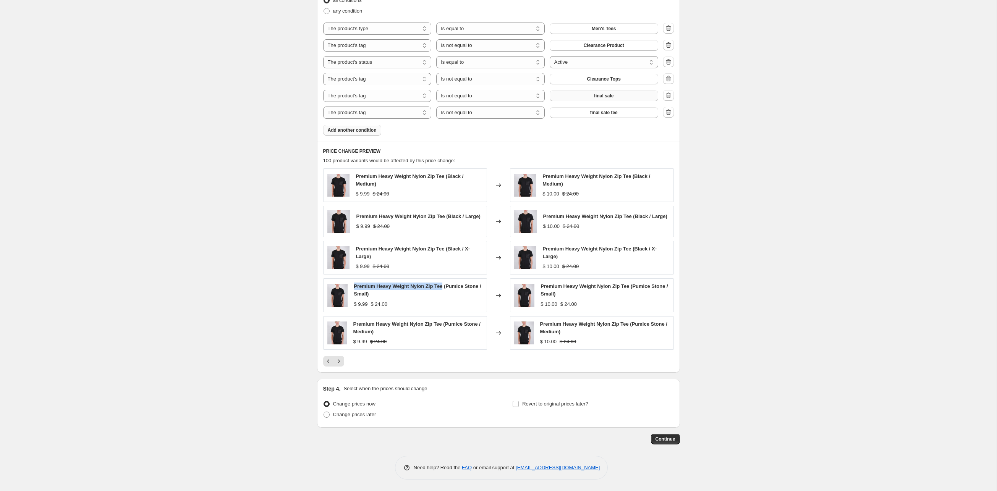
drag, startPoint x: 462, startPoint y: 356, endPoint x: 316, endPoint y: 350, distance: 146.1
click at [323, 226] on div "Premium Heavy Weight Nylon Zip Tee (Pumice Stone / Small) $ 9.99 $ 24.00" at bounding box center [405, 296] width 164 height 34
copy span "Premium Heavy Weight Nylon Zip Tee"
click at [325, 226] on icon "Previous" at bounding box center [329, 362] width 8 height 8
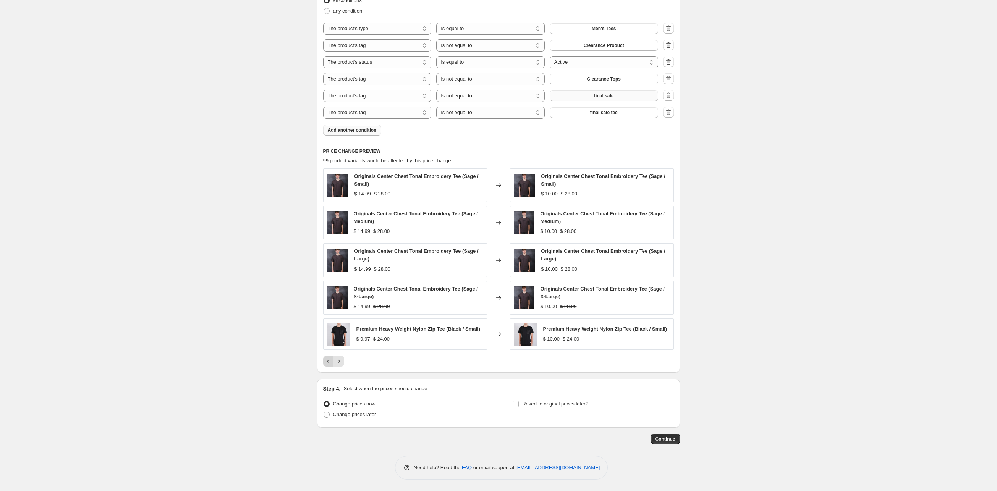
click at [325, 226] on icon "Previous" at bounding box center [329, 362] width 8 height 8
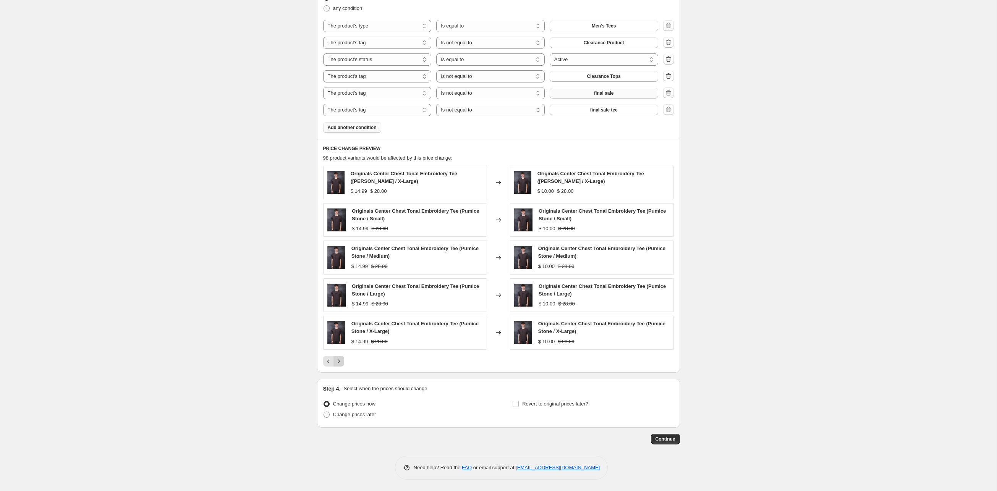
click at [334, 226] on button "Next" at bounding box center [339, 361] width 11 height 11
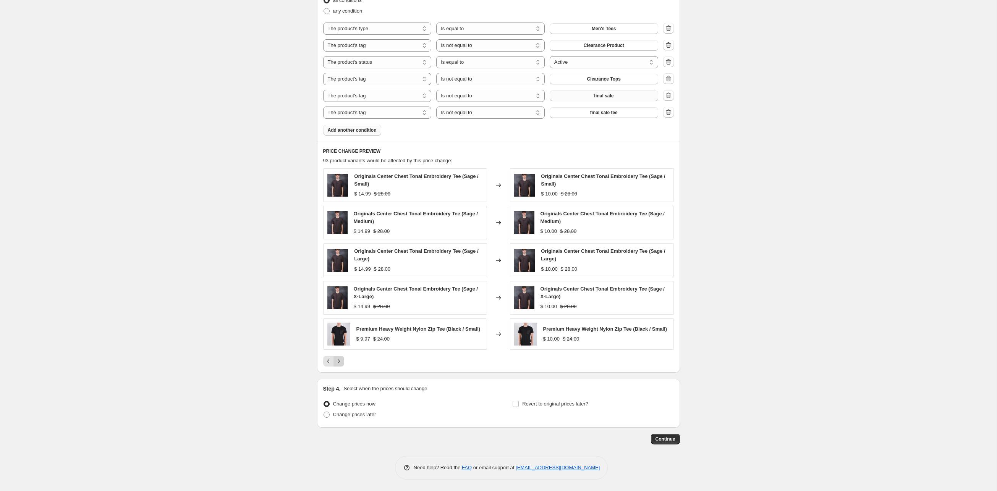
click at [335, 226] on icon "Next" at bounding box center [339, 362] width 8 height 8
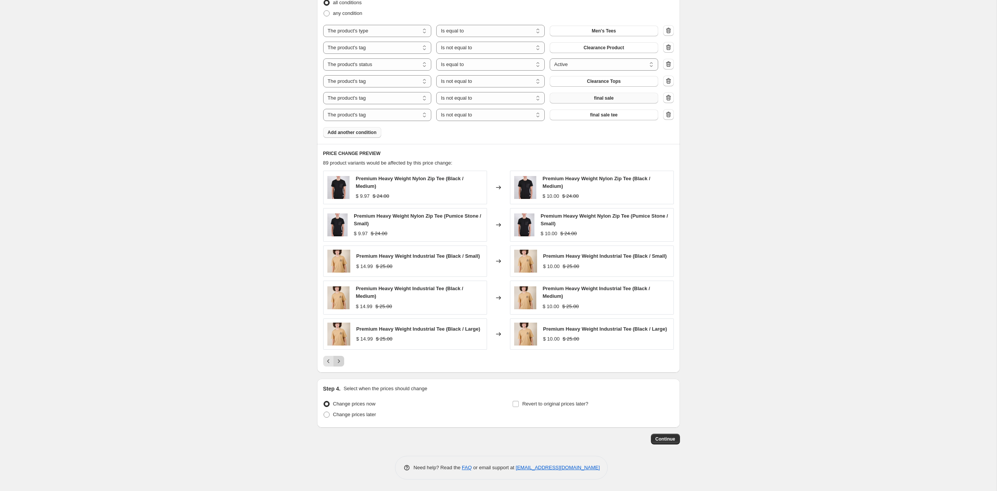
click at [334, 226] on button "Next" at bounding box center [339, 361] width 11 height 11
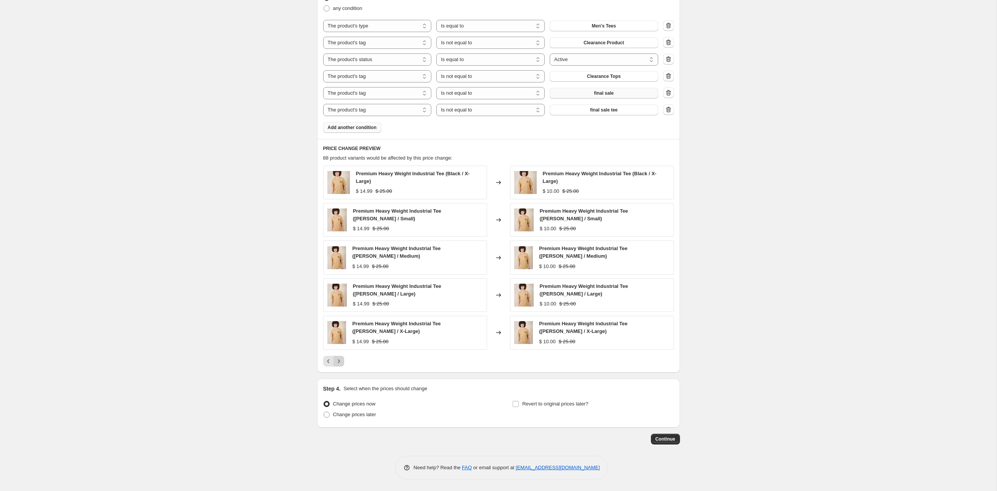
click at [335, 226] on icon "Next" at bounding box center [339, 362] width 8 height 8
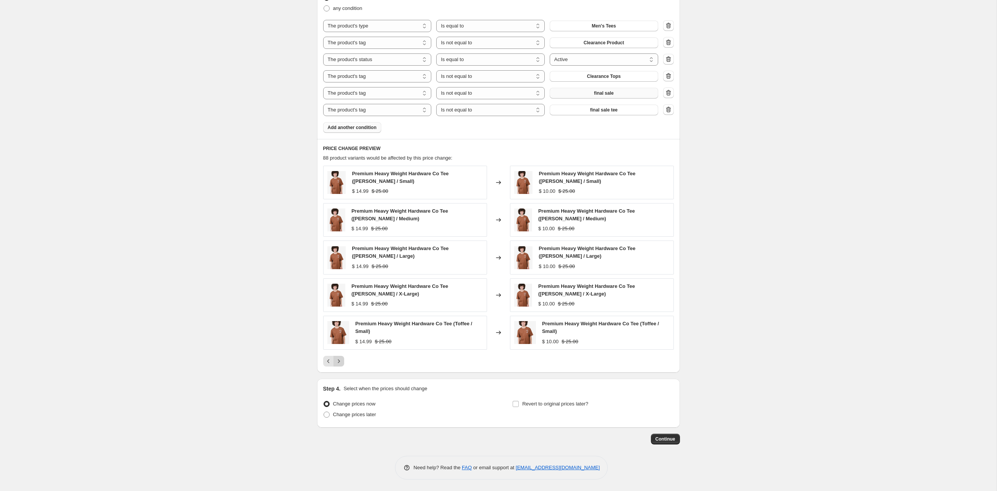
click at [335, 226] on icon "Next" at bounding box center [339, 362] width 8 height 8
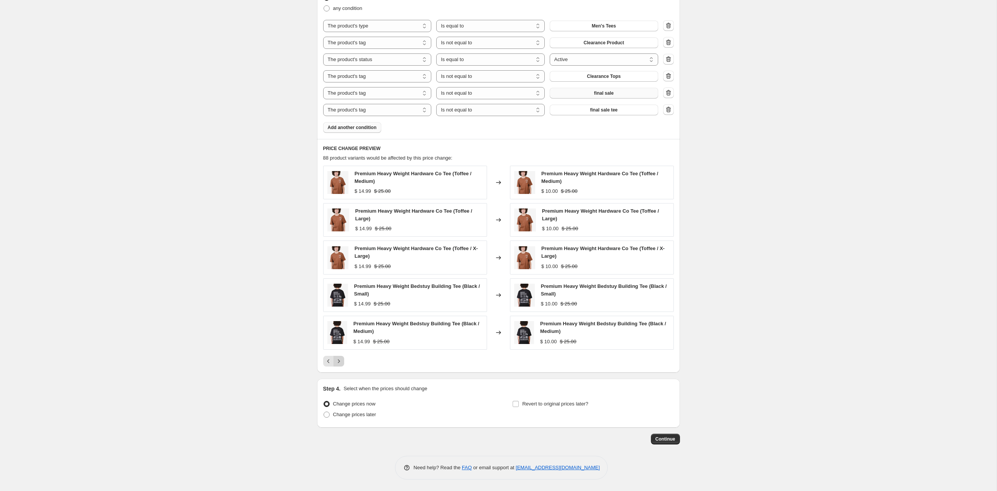
click at [335, 226] on icon "Next" at bounding box center [339, 362] width 8 height 8
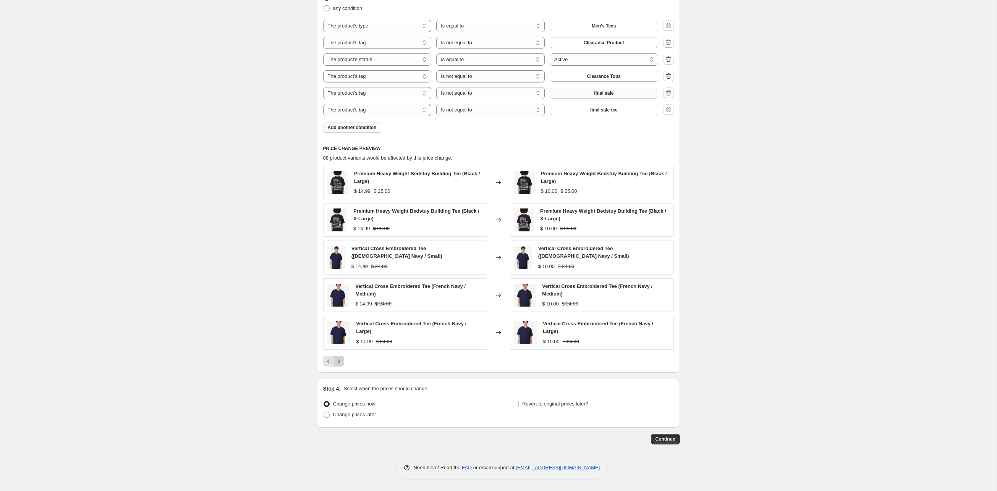
click at [335, 226] on icon "Next" at bounding box center [339, 362] width 8 height 8
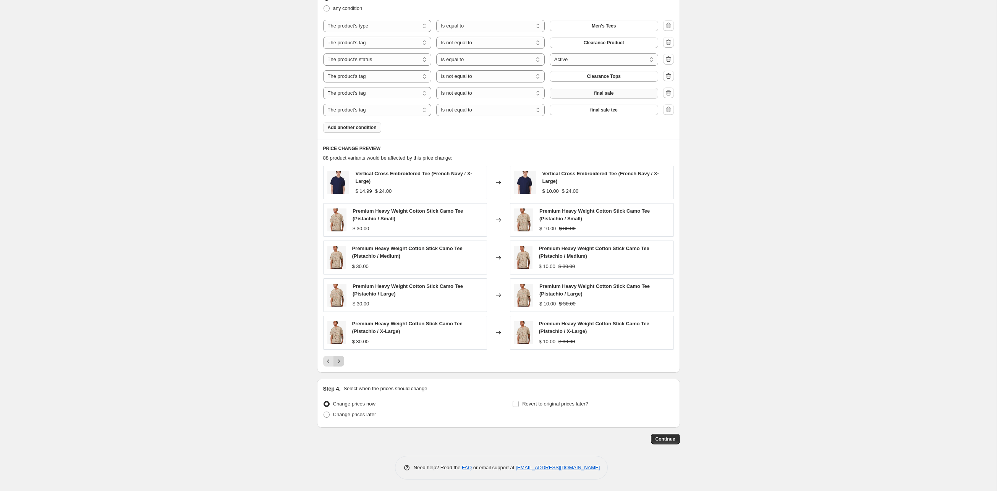
click at [335, 226] on icon "Next" at bounding box center [339, 362] width 8 height 8
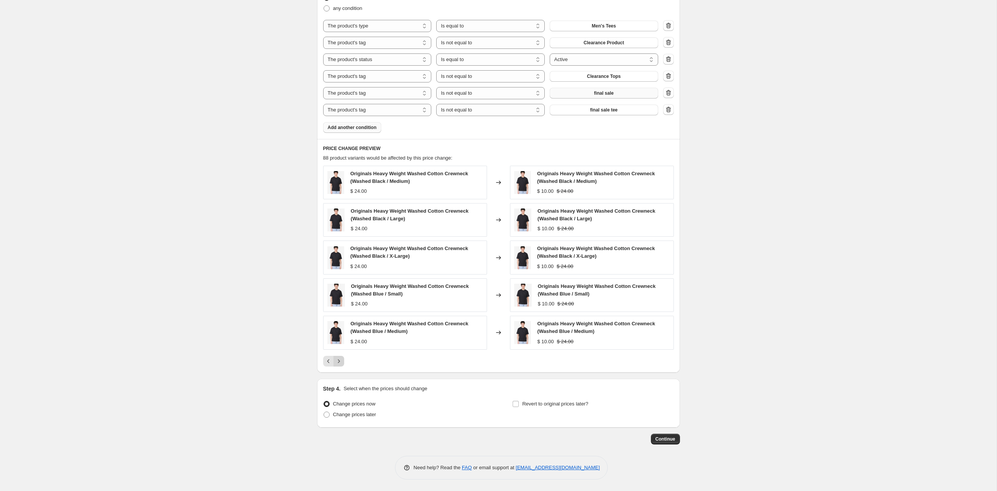
click at [335, 226] on icon "Next" at bounding box center [339, 362] width 8 height 8
click at [323, 226] on div "Originals Heavy Weight Washed Cotton Crewneck (Washed Light Brown / Small) $ 24…" at bounding box center [405, 333] width 164 height 34
click at [334, 226] on button "Next" at bounding box center [339, 361] width 11 height 11
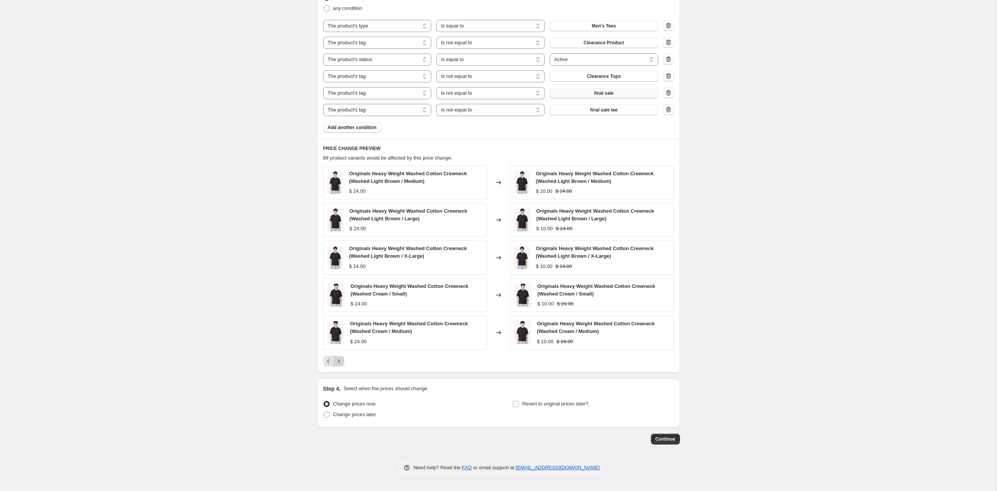
click at [335, 226] on icon "Next" at bounding box center [339, 362] width 8 height 8
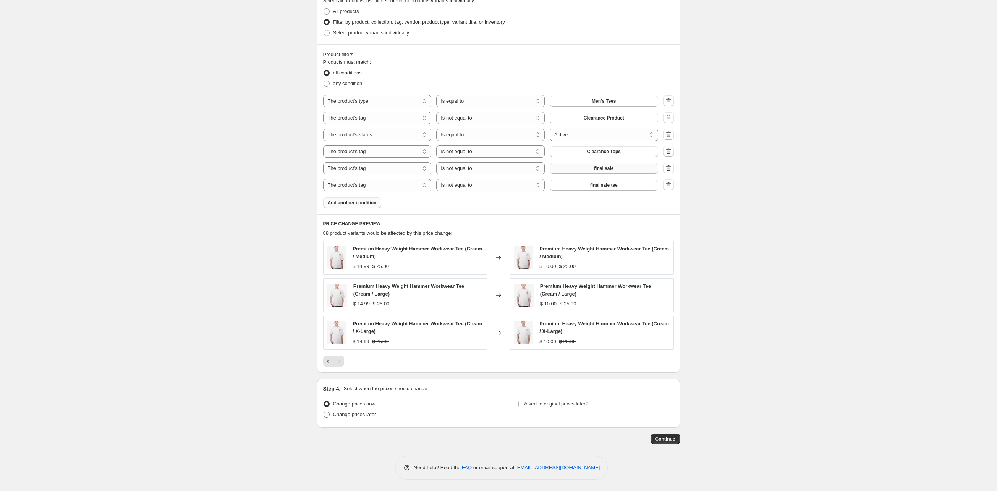
scroll to position [436, 0]
click at [341, 226] on span "Change prices later" at bounding box center [354, 415] width 43 height 6
click at [324, 226] on input "Change prices later" at bounding box center [324, 412] width 0 height 0
radio input "true"
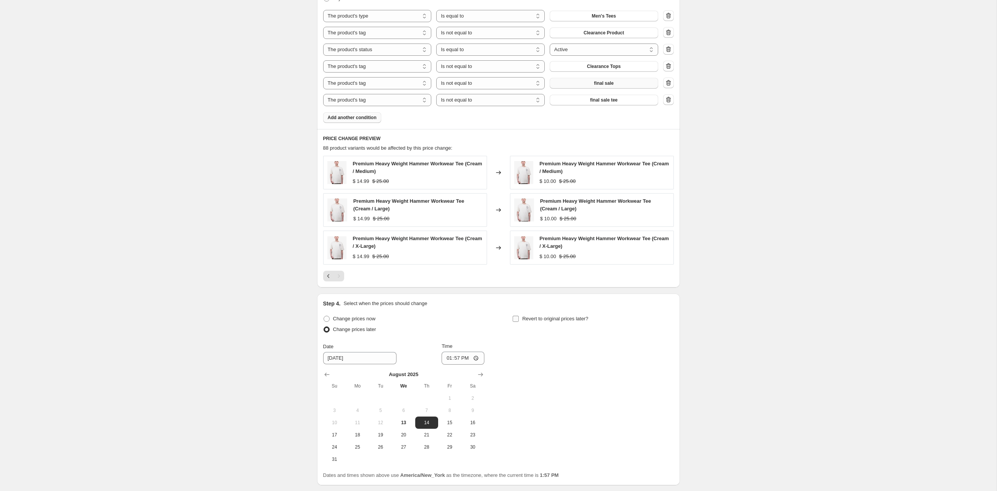
click at [458, 226] on input "Revert to original prices later?" at bounding box center [516, 319] width 6 height 6
checkbox input "true"
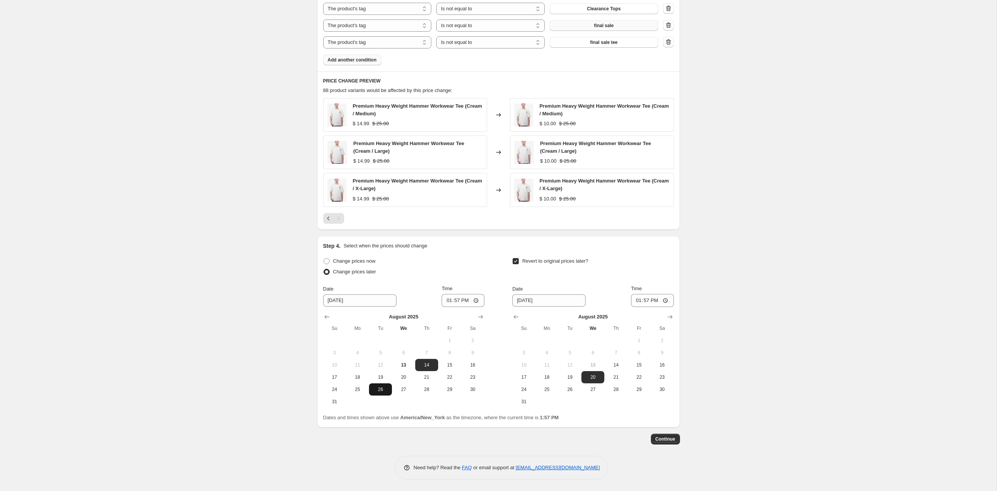
scroll to position [595, 0]
click at [395, 226] on span "27" at bounding box center [403, 390] width 17 height 6
type input "[DATE]"
click at [458, 226] on input "[DATE]" at bounding box center [548, 301] width 73 height 12
click at [458, 226] on icon "Show next month, September 2025" at bounding box center [670, 317] width 8 height 8
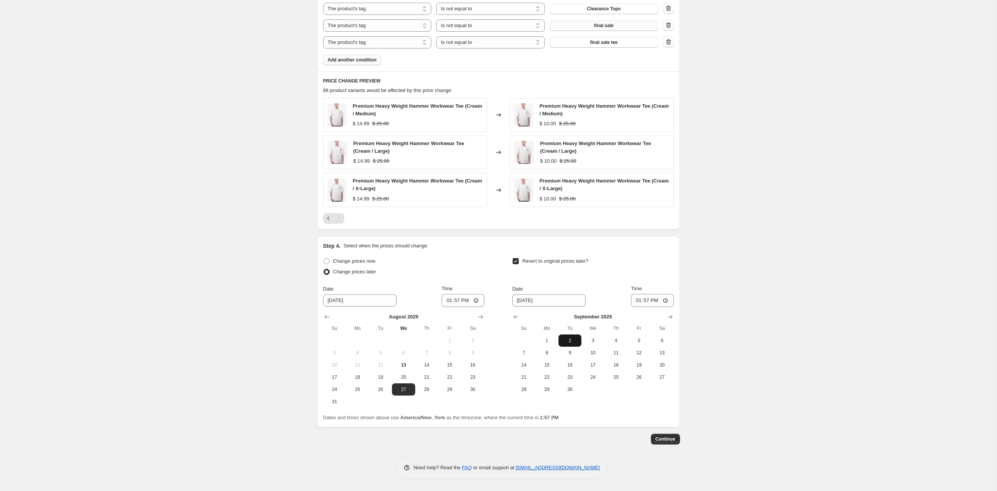
click at [458, 226] on span "2" at bounding box center [570, 341] width 17 height 6
type input "[DATE]"
click at [458, 226] on input "13:57" at bounding box center [463, 300] width 43 height 13
click at [446, 226] on input "13:57" at bounding box center [463, 300] width 43 height 13
click at [458, 226] on input "12:57" at bounding box center [463, 300] width 43 height 13
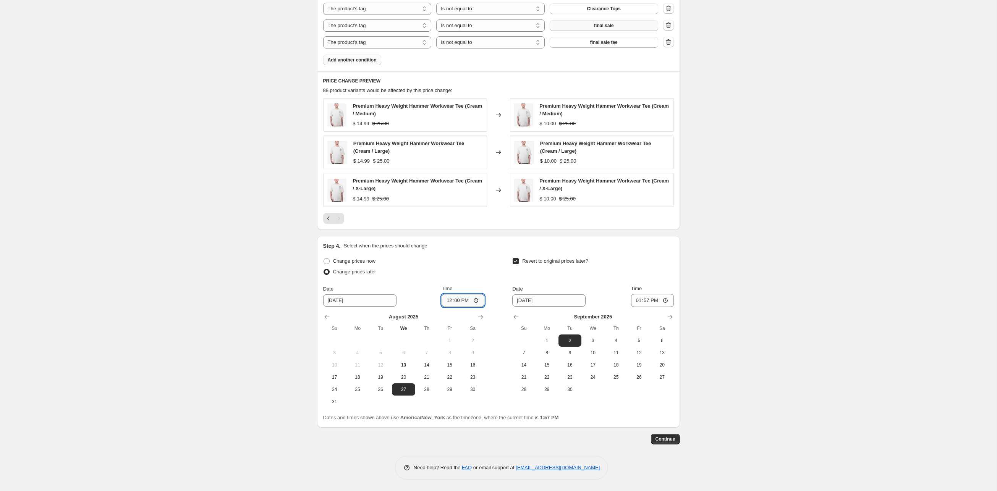
click at [458, 226] on input "12:00" at bounding box center [463, 300] width 43 height 13
type input "00:00"
click at [458, 226] on input "13:57" at bounding box center [652, 300] width 43 height 13
click at [458, 226] on input "20:57" at bounding box center [652, 300] width 43 height 13
click at [458, 226] on input "20:00" at bounding box center [652, 300] width 43 height 13
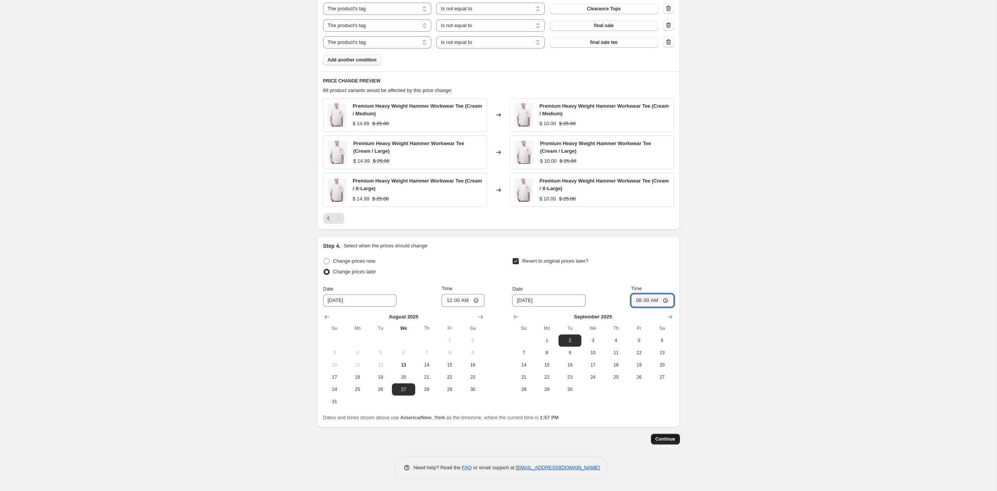
type input "08:00"
click at [458, 226] on span "Continue" at bounding box center [666, 439] width 20 height 6
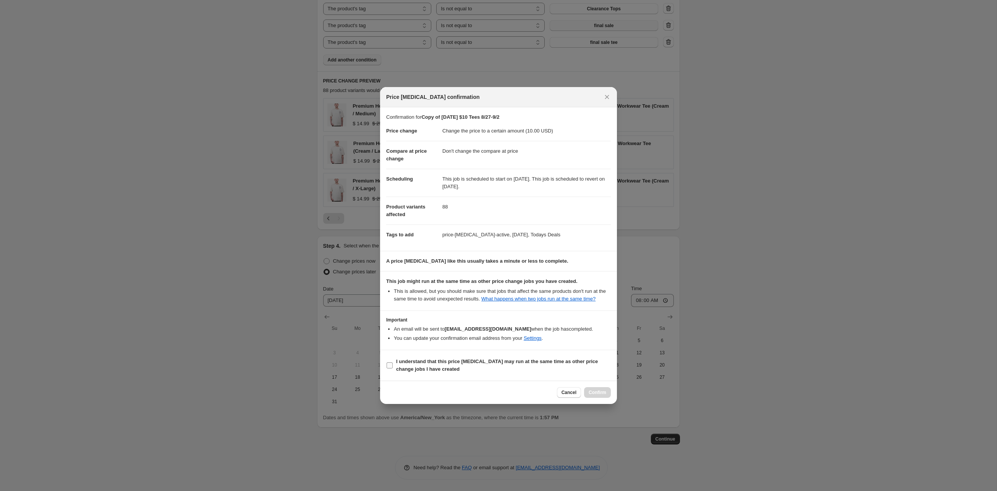
click at [430, 226] on b "I understand that this price [MEDICAL_DATA] may run at the same time as other p…" at bounding box center [497, 365] width 202 height 13
click at [393, 226] on input "I understand that this price [MEDICAL_DATA] may run at the same time as other p…" at bounding box center [390, 366] width 6 height 6
checkbox input "true"
click at [458, 226] on button "Confirm" at bounding box center [597, 393] width 27 height 11
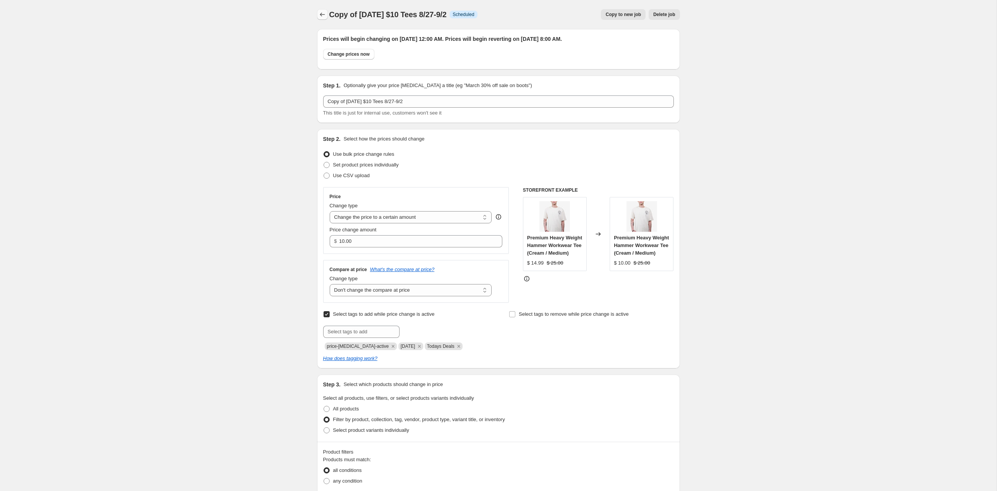
click at [317, 16] on button "Price change jobs" at bounding box center [322, 14] width 11 height 11
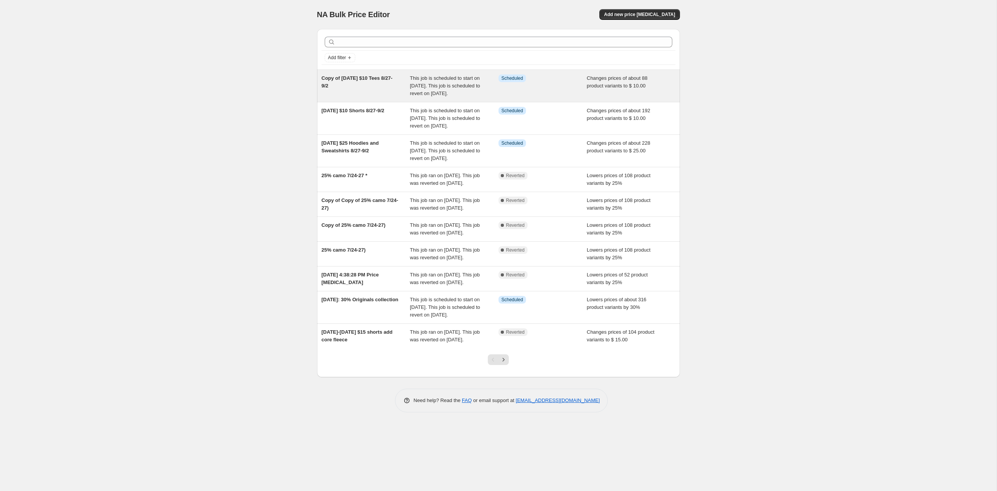
click at [379, 97] on div "Copy of [DATE] $10 Tees 8/27-9/2" at bounding box center [366, 86] width 89 height 23
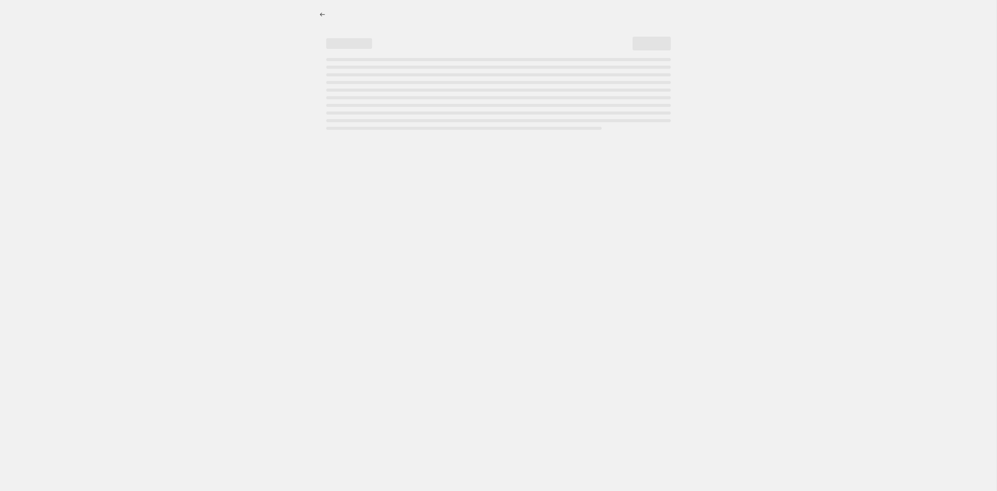
select select "no_change"
select select "product_type"
select select "tag"
select select "not_equal"
select select "product_status"
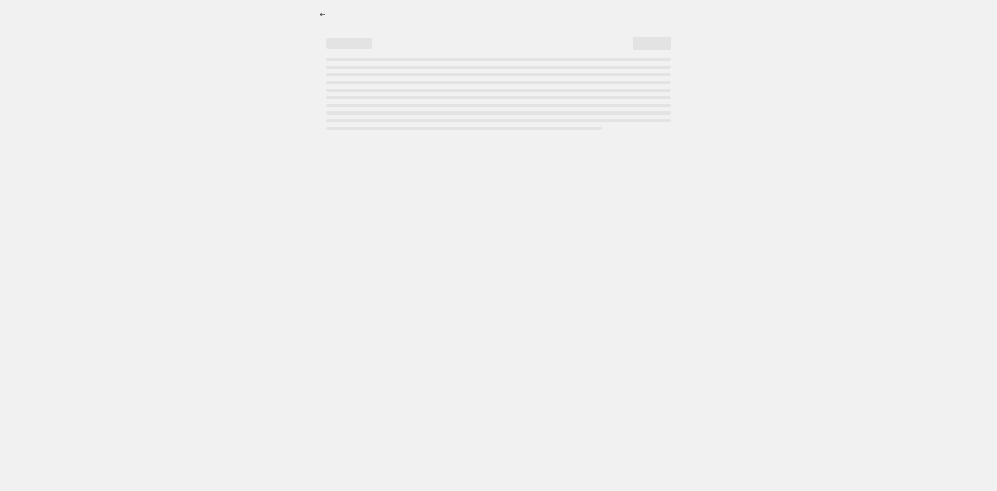
select select "tag"
select select "not_equal"
select select "tag"
select select "not_equal"
select select "tag"
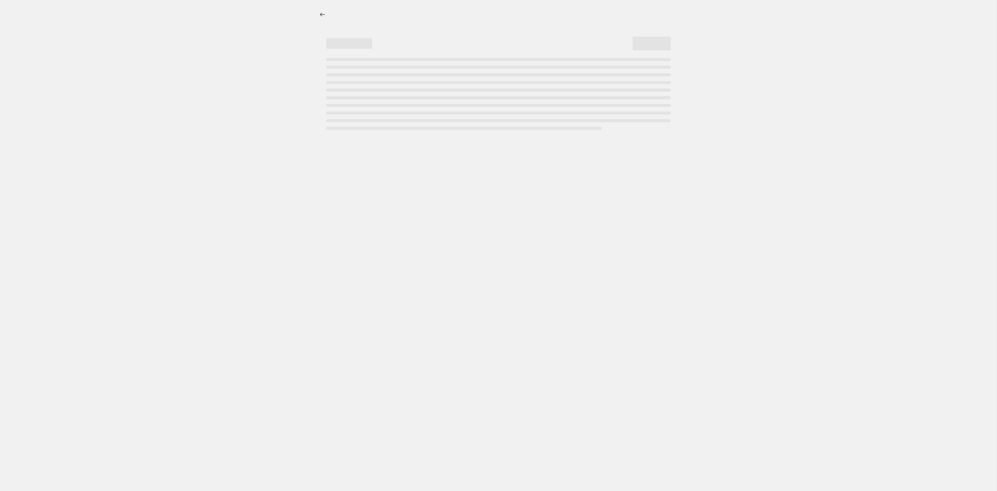
select select "not_equal"
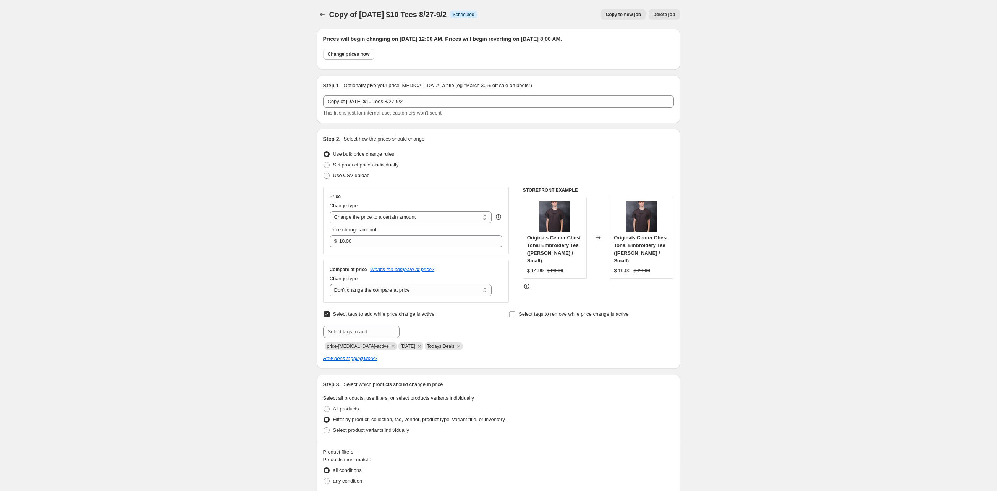
click at [458, 18] on span "Copy to new job" at bounding box center [624, 14] width 36 height 6
select select "no_change"
select select "product_type"
select select "tag"
select select "not_equal"
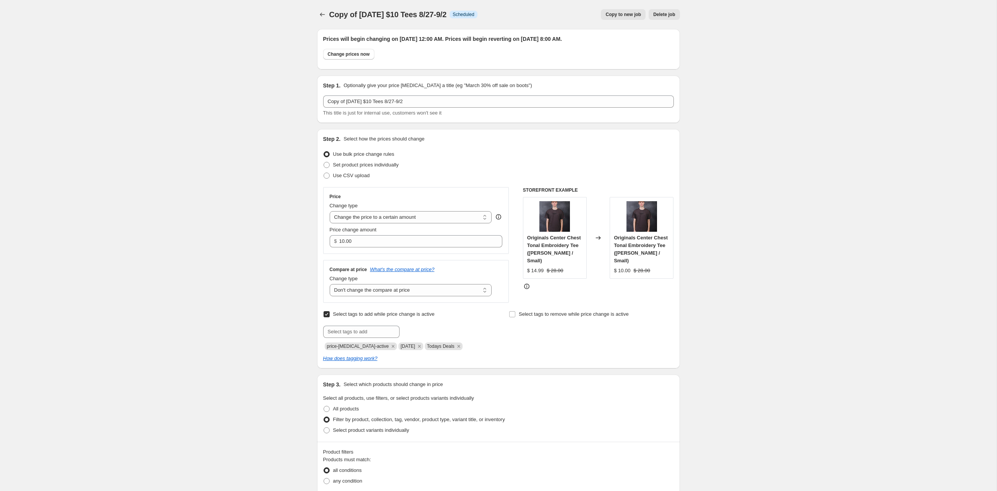
select select "product_status"
select select "tag"
select select "not_equal"
select select "tag"
select select "not_equal"
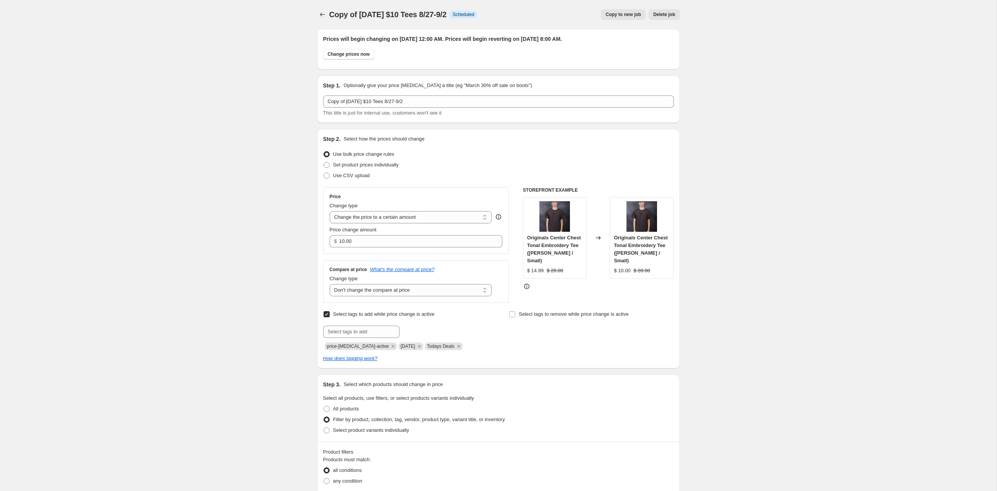
select select "tag"
select select "not_equal"
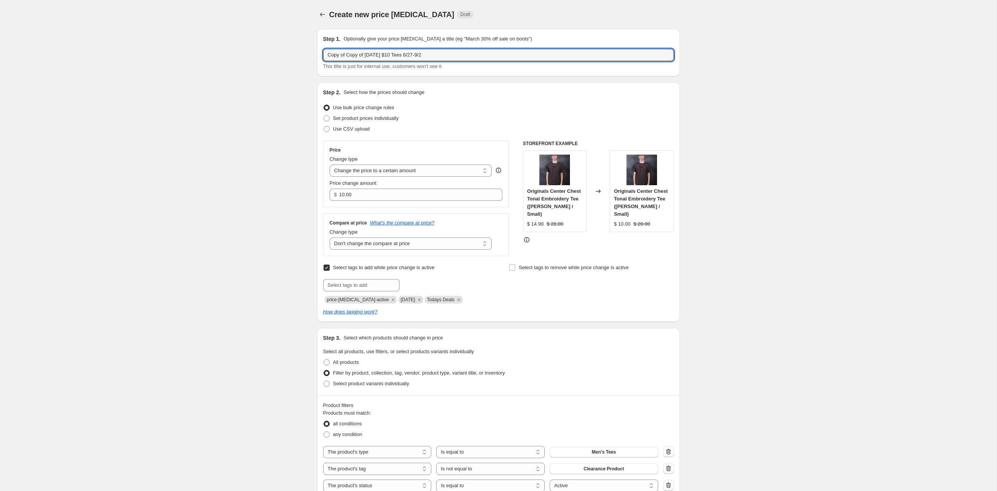
drag, startPoint x: 365, startPoint y: 62, endPoint x: 246, endPoint y: 61, distance: 118.5
click at [246, 61] on div "Create new price [MEDICAL_DATA]. This page is ready Create new price [MEDICAL_D…" at bounding box center [498, 459] width 997 height 918
click at [375, 61] on input "[DATE] $10 Tees 8/27-9/2" at bounding box center [498, 55] width 351 height 12
drag, startPoint x: 393, startPoint y: 63, endPoint x: 376, endPoint y: 62, distance: 16.9
click at [376, 61] on input "[DATE] $15 Tees 8/27-9/2" at bounding box center [498, 55] width 351 height 12
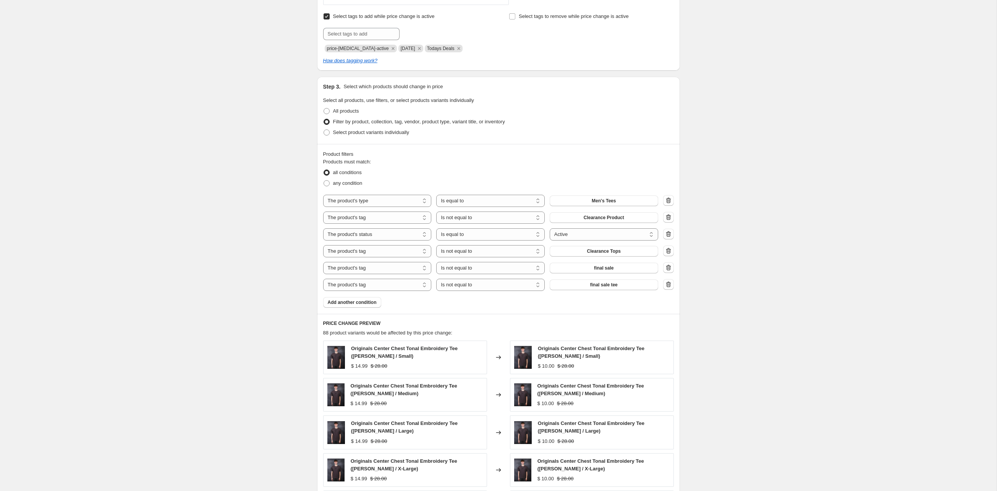
scroll to position [275, 0]
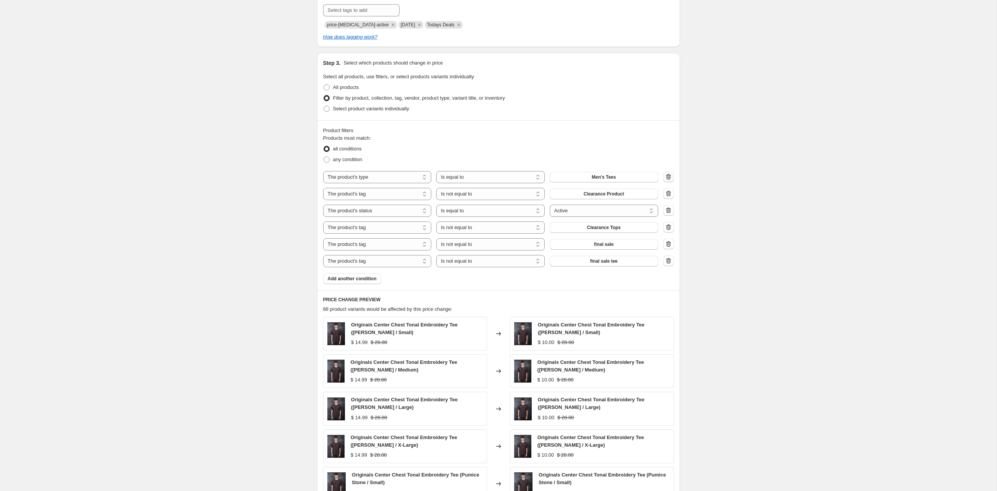
type input "[DATE] $15 Shirts 8/27-9/2"
click at [458, 180] on icon "button" at bounding box center [668, 177] width 5 height 6
select select "tag"
select select "not_equal"
select select "product_status"
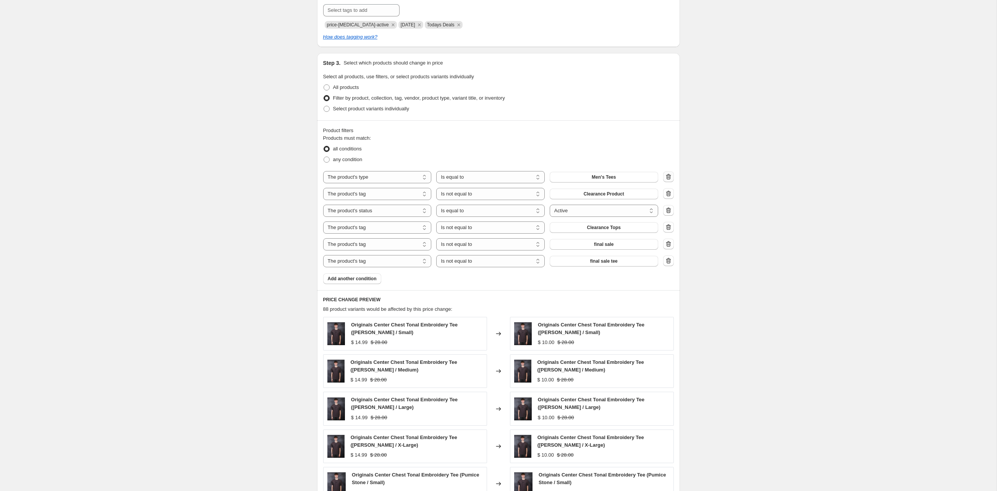
select select "equal"
select select "tag"
select select "not_equal"
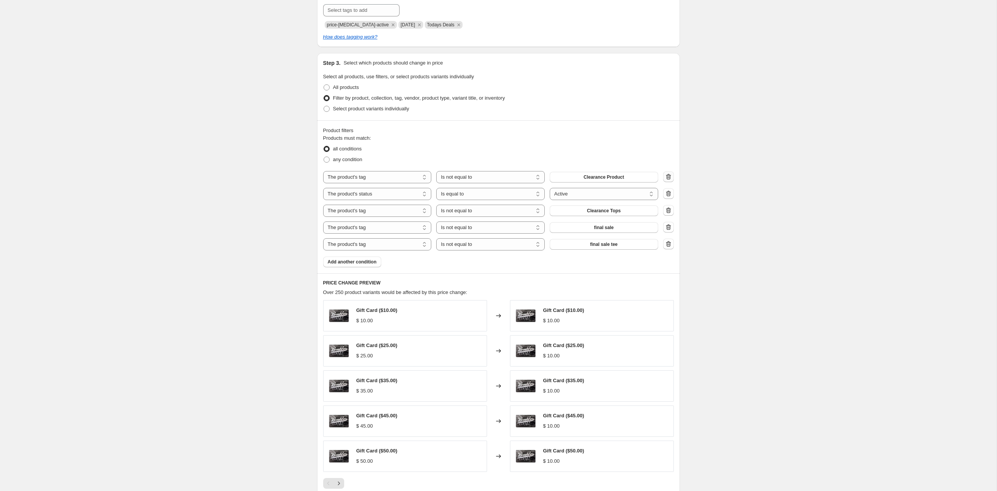
click at [458, 180] on icon "button" at bounding box center [668, 177] width 5 height 6
select select "product_status"
select select "equal"
select select "tag"
select select "not_equal"
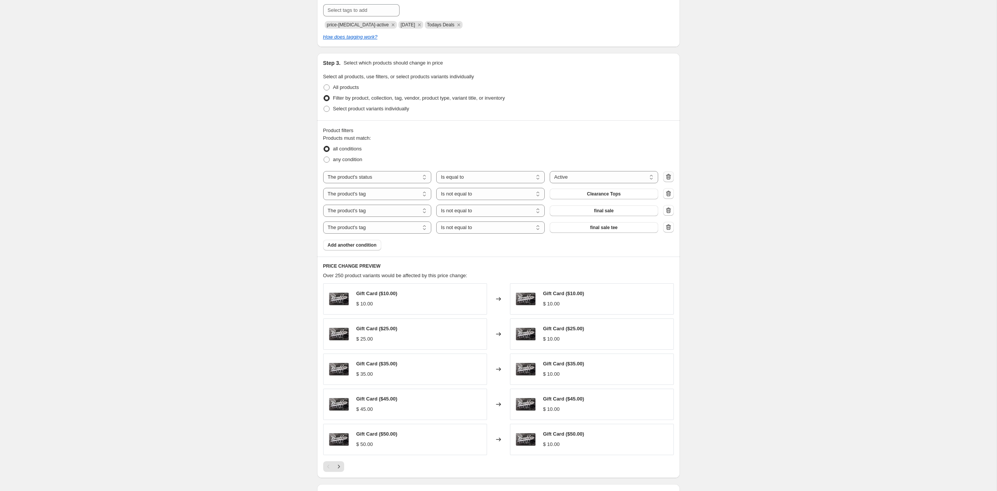
click at [458, 180] on icon "button" at bounding box center [668, 177] width 5 height 6
select select "tag"
select select "not_equal"
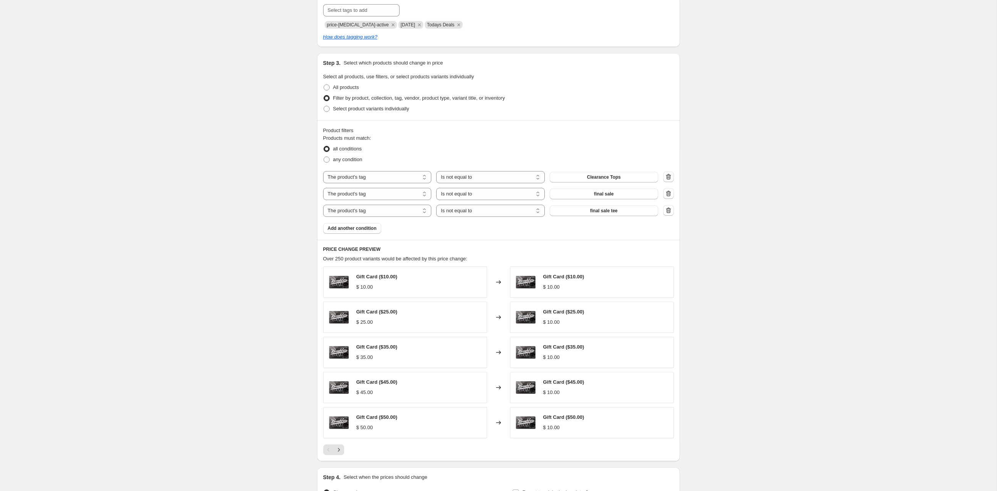
click at [458, 180] on icon "button" at bounding box center [668, 177] width 5 height 6
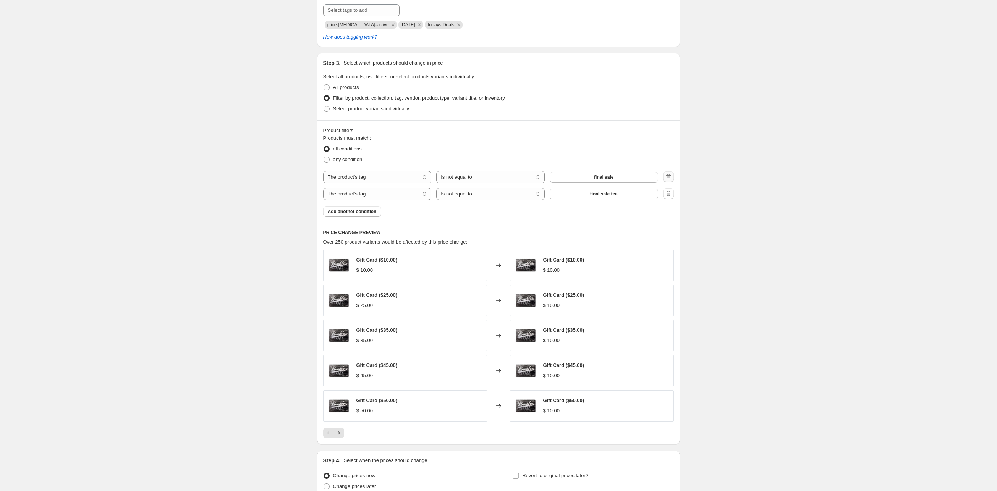
click at [458, 180] on icon "button" at bounding box center [668, 177] width 5 height 6
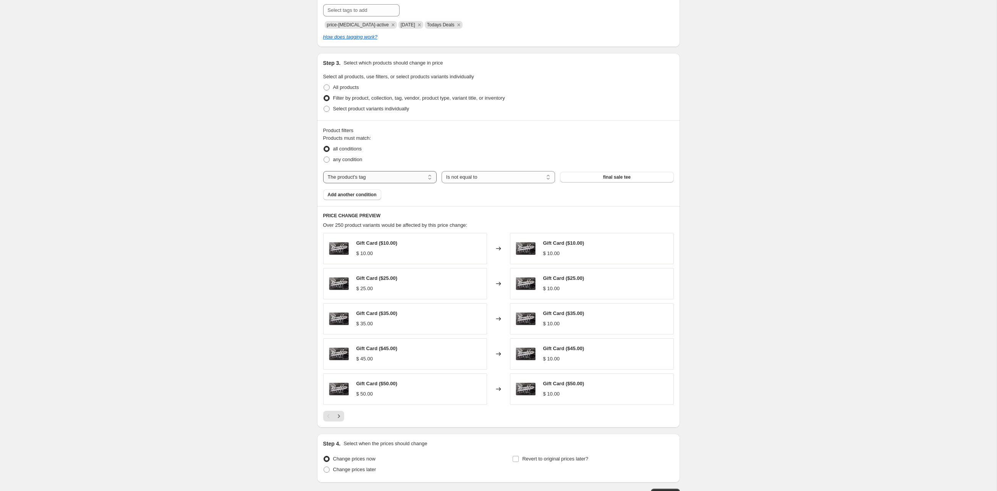
select select "collection"
select select "equal"
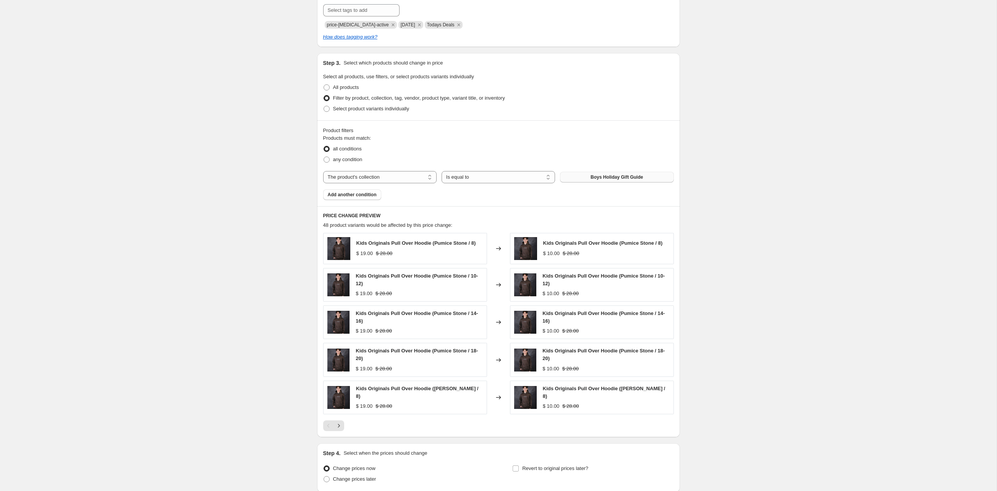
click at [458, 180] on span "Boys Holiday Gift Guide" at bounding box center [617, 177] width 52 height 6
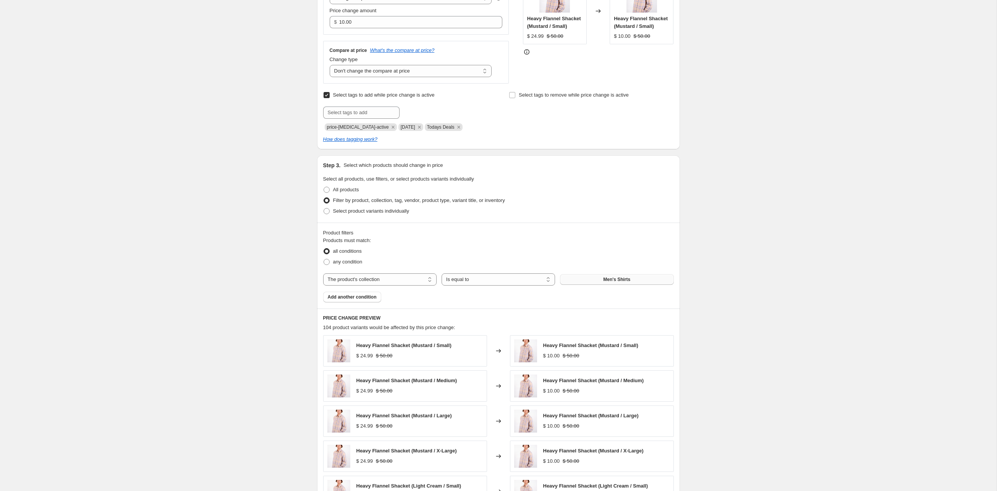
scroll to position [238, 0]
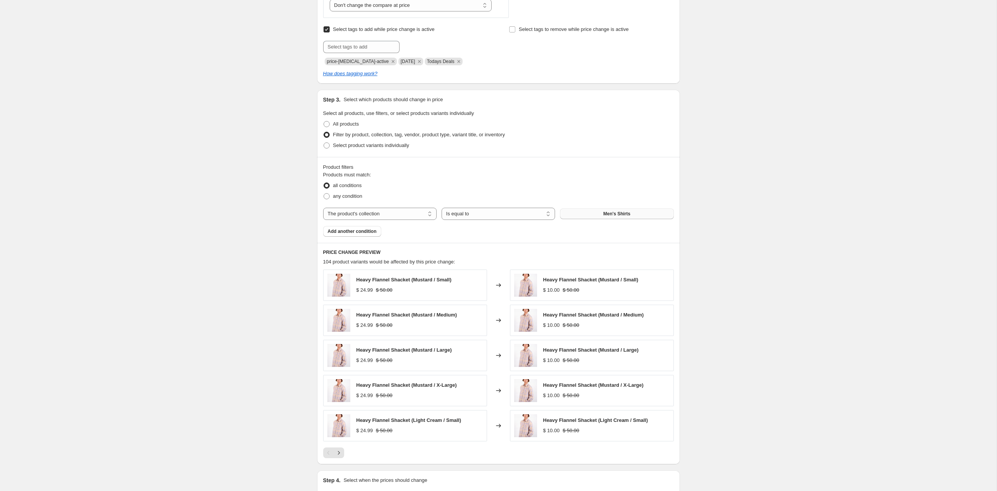
click at [458, 226] on div "Products must match: all conditions any condition The product The product's col…" at bounding box center [498, 204] width 351 height 66
click at [458, 219] on button "Men's Shirts" at bounding box center [617, 214] width 114 height 11
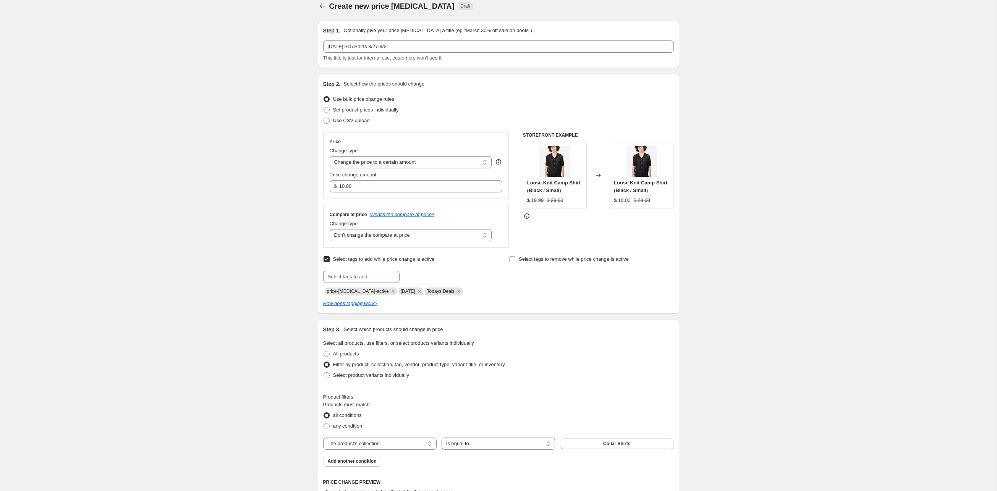
scroll to position [12, 0]
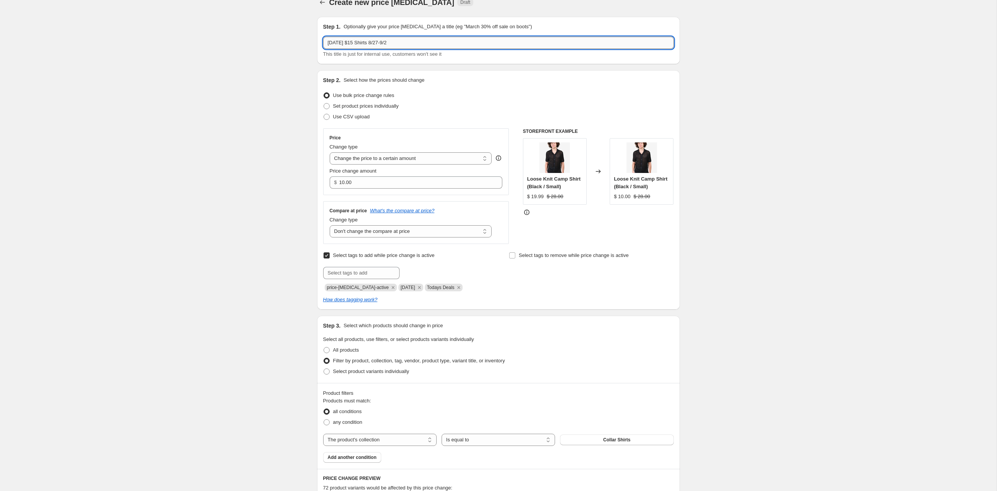
click at [373, 49] on input "[DATE] $15 Shirts 8/27-9/2" at bounding box center [498, 43] width 351 height 12
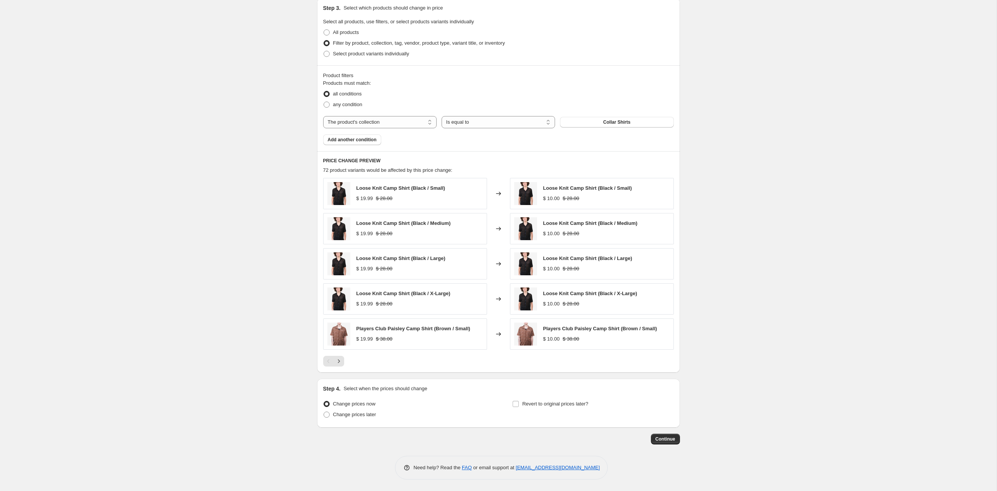
scroll to position [407, 0]
type input "[DATE] $10 Shirts 8/27-9/2"
click at [324, 226] on span at bounding box center [327, 415] width 6 height 6
click at [324, 226] on input "Change prices later" at bounding box center [324, 412] width 0 height 0
radio input "true"
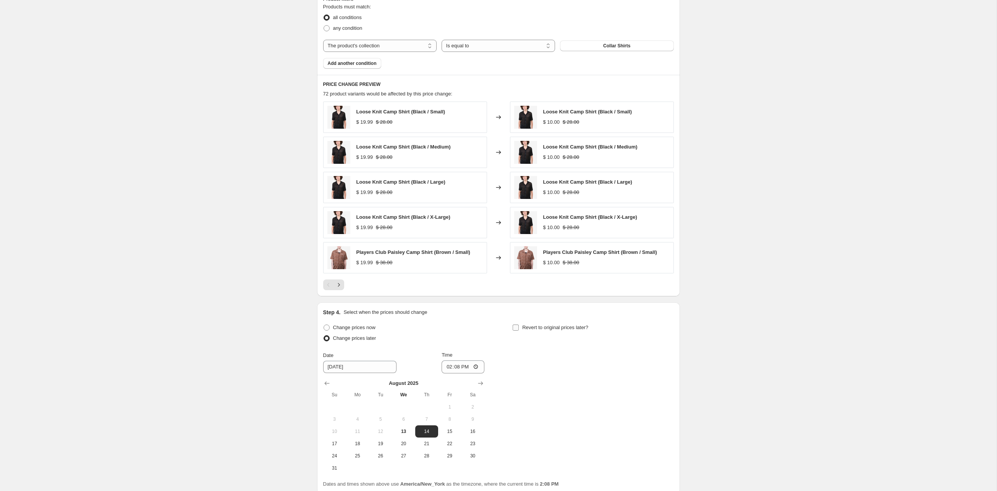
click at [458, 226] on input "Revert to original prices later?" at bounding box center [516, 328] width 6 height 6
checkbox input "true"
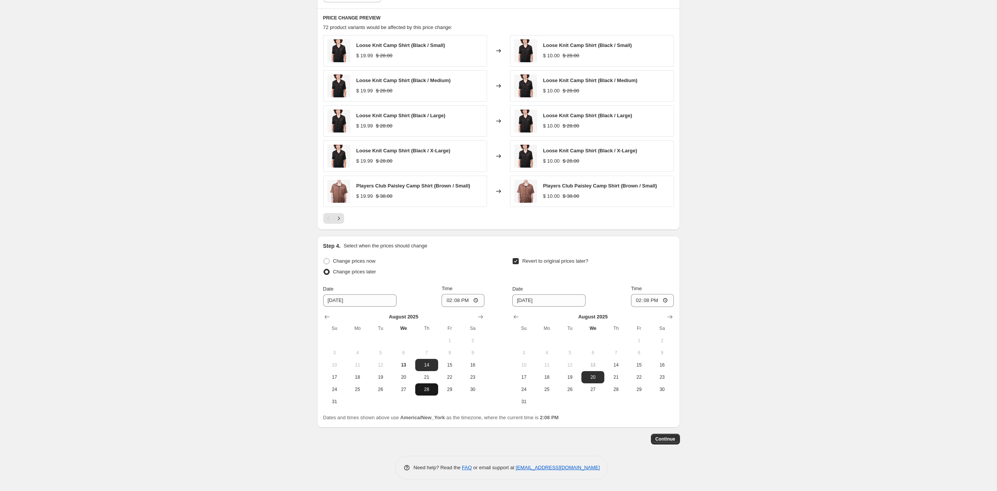
scroll to position [565, 0]
click at [394, 226] on button "27" at bounding box center [403, 390] width 23 height 12
type input "[DATE]"
click at [458, 226] on icon "Show next month, September 2025" at bounding box center [670, 317] width 8 height 8
click at [458, 226] on span "2" at bounding box center [570, 341] width 17 height 6
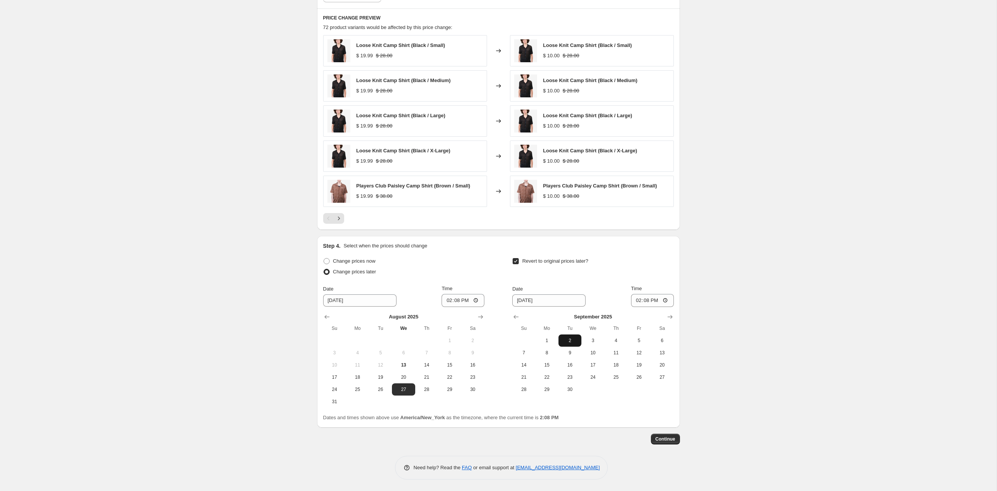
type input "[DATE]"
click at [449, 226] on input "14:08" at bounding box center [463, 300] width 43 height 13
click at [458, 226] on input "12:08" at bounding box center [463, 300] width 43 height 13
click at [458, 226] on input "12:00" at bounding box center [463, 300] width 43 height 13
type input "00:00"
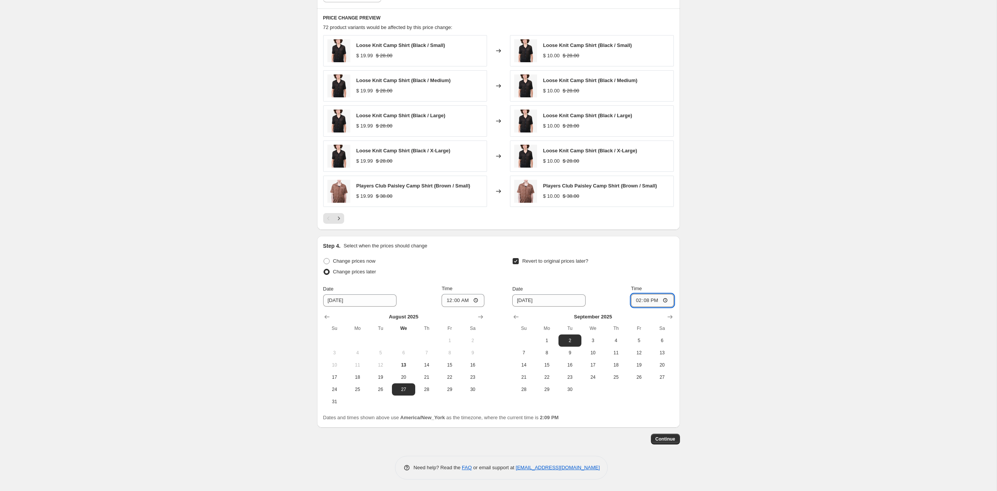
click at [458, 226] on input "14:08" at bounding box center [652, 300] width 43 height 13
click at [458, 226] on input "23:08" at bounding box center [652, 300] width 43 height 13
click at [458, 226] on input "23:59" at bounding box center [652, 300] width 43 height 13
type input "21:59"
click at [458, 226] on input "20:59" at bounding box center [652, 300] width 43 height 13
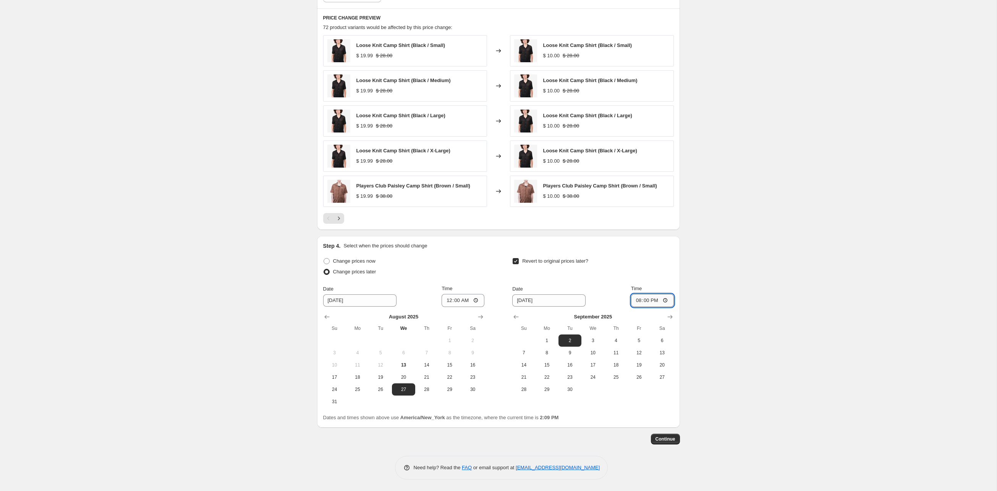
click at [458, 226] on input "20:00" at bounding box center [652, 300] width 43 height 13
type input "08:00"
click at [458, 226] on span "Continue" at bounding box center [666, 439] width 20 height 6
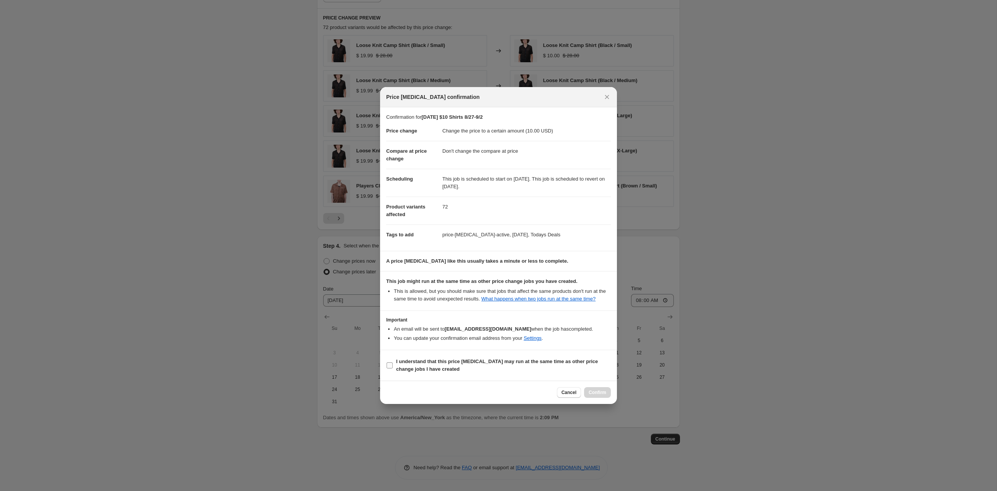
click at [458, 226] on span "I understand that this price [MEDICAL_DATA] may run at the same time as other p…" at bounding box center [503, 365] width 215 height 15
click at [393, 226] on input "I understand that this price [MEDICAL_DATA] may run at the same time as other p…" at bounding box center [390, 366] width 6 height 6
checkbox input "true"
click at [458, 226] on span "Confirm" at bounding box center [598, 393] width 18 height 6
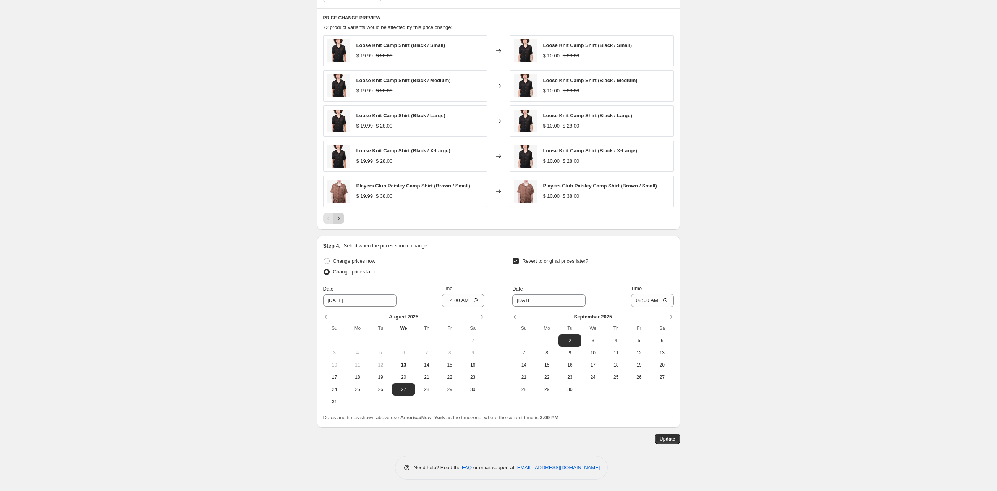
click at [335, 222] on icon "Next" at bounding box center [339, 219] width 8 height 8
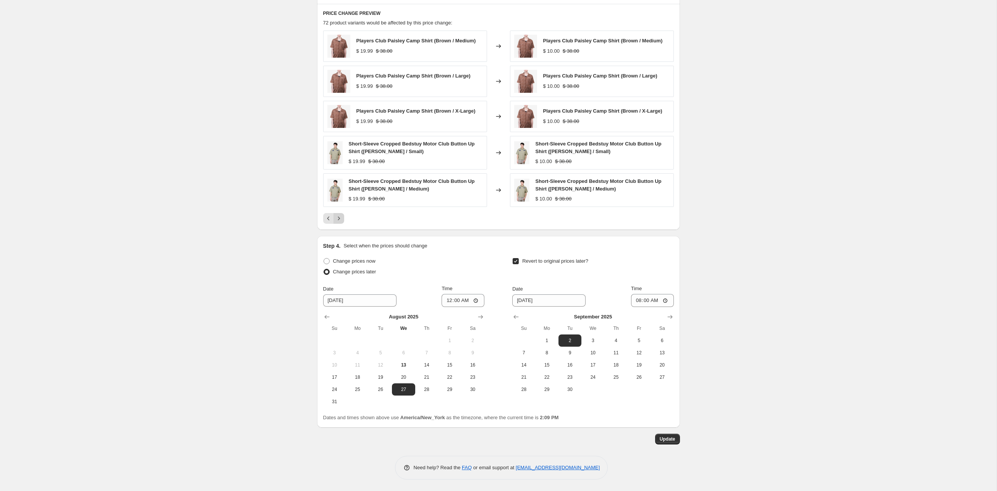
click at [335, 222] on icon "Next" at bounding box center [339, 219] width 8 height 8
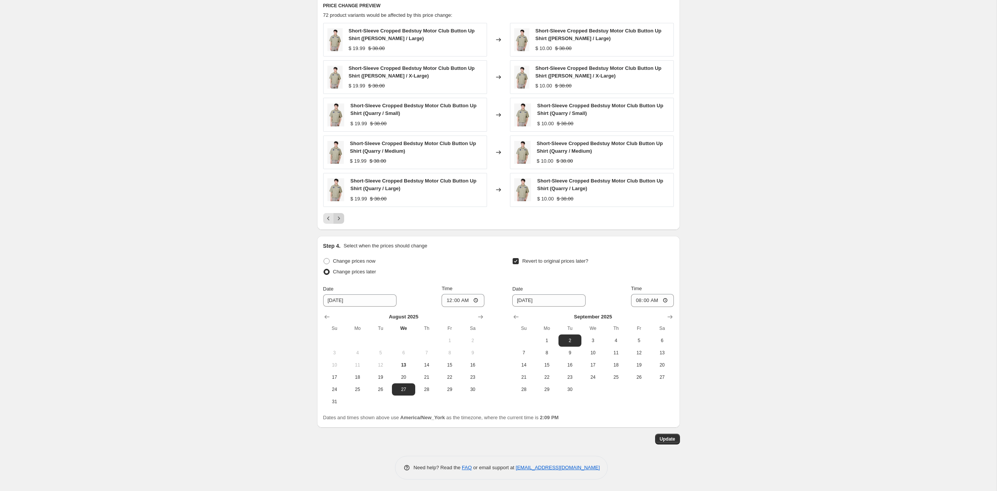
click at [335, 222] on icon "Next" at bounding box center [339, 219] width 8 height 8
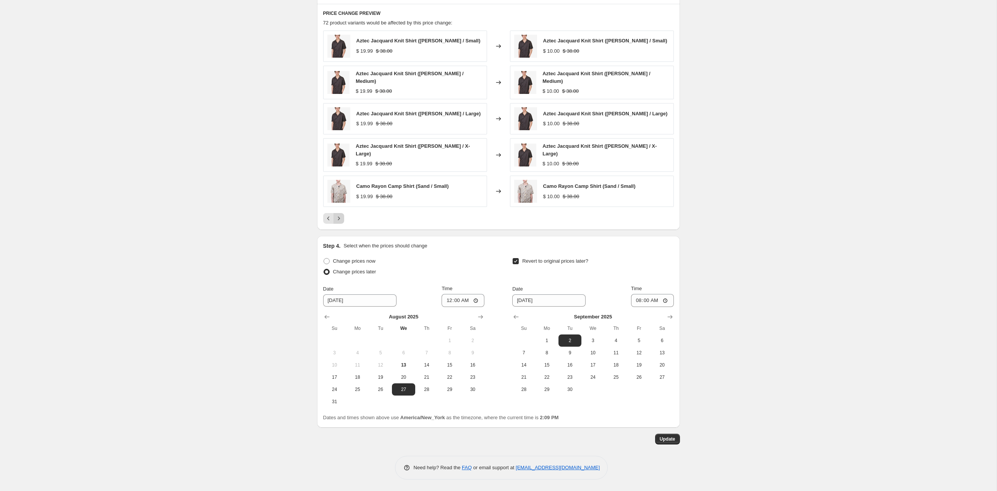
click at [335, 222] on icon "Next" at bounding box center [339, 219] width 8 height 8
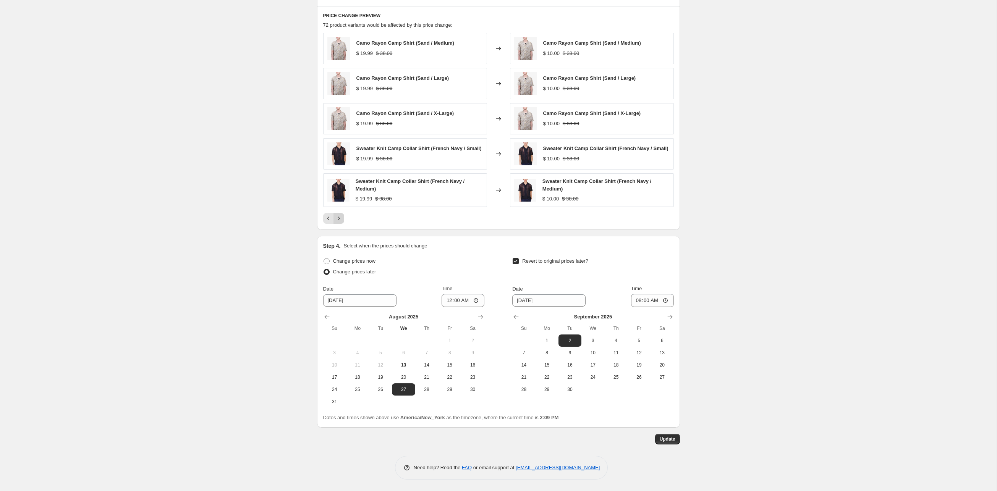
click at [335, 222] on icon "Next" at bounding box center [339, 219] width 8 height 8
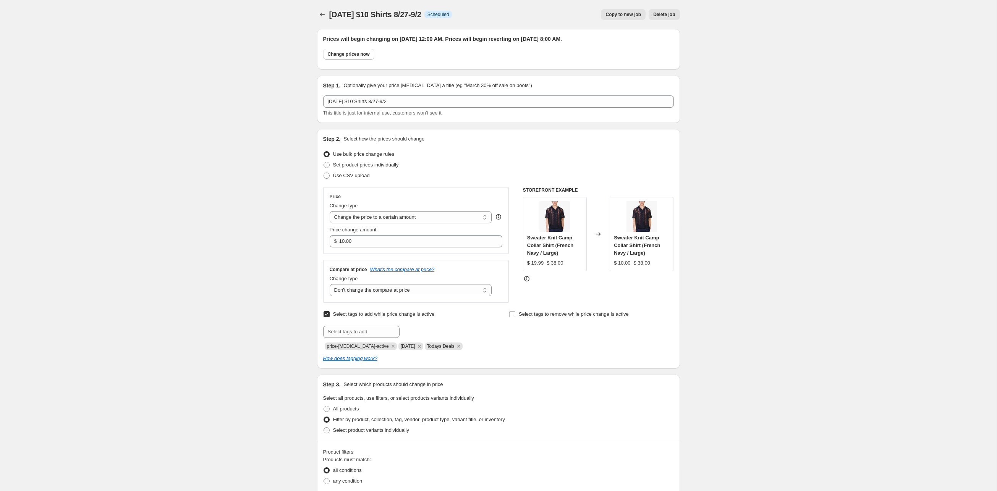
scroll to position [0, 0]
click at [319, 14] on icon "Price change jobs" at bounding box center [323, 15] width 8 height 8
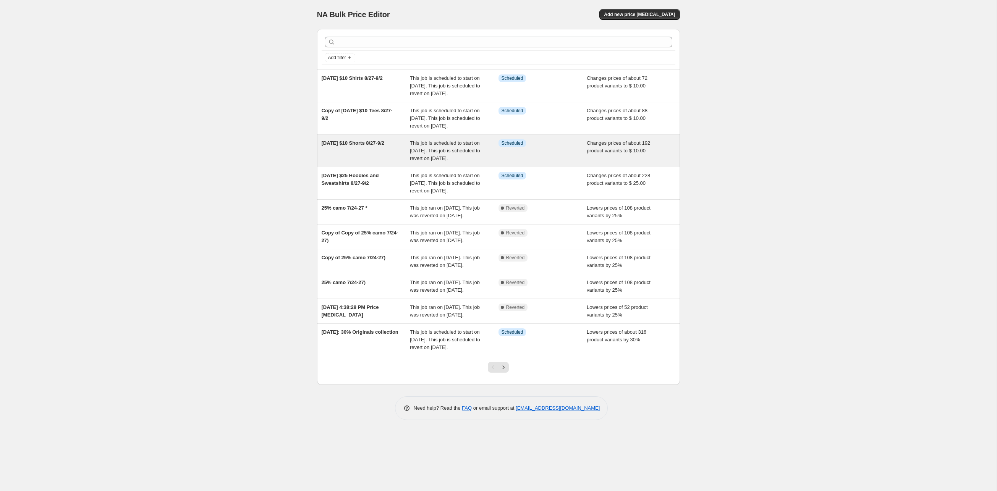
click at [349, 146] on span "[DATE] $10 Shorts 8/27-9/2" at bounding box center [353, 143] width 63 height 6
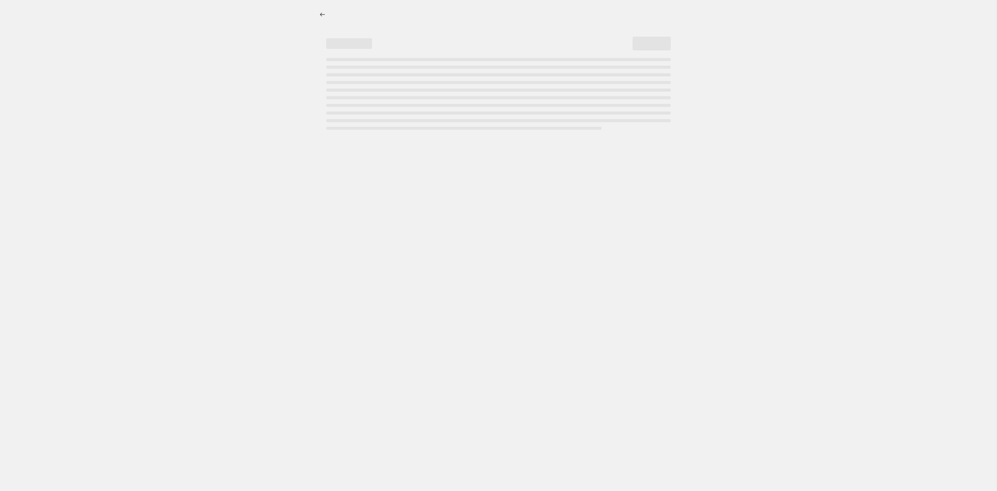
select select "no_change"
select select "collection"
select select "tag"
select select "not_equal"
select select "product_type"
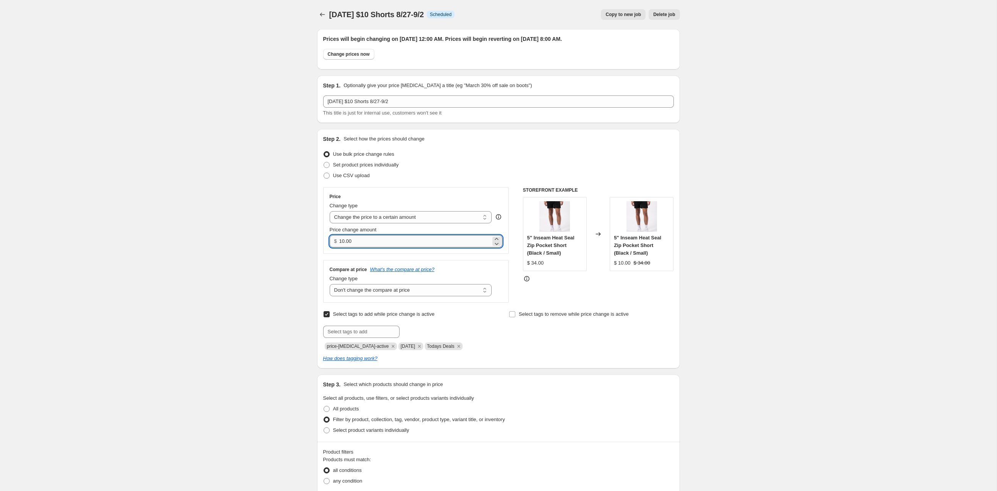
click at [339, 226] on input "10.00" at bounding box center [415, 241] width 152 height 12
type input "15.00"
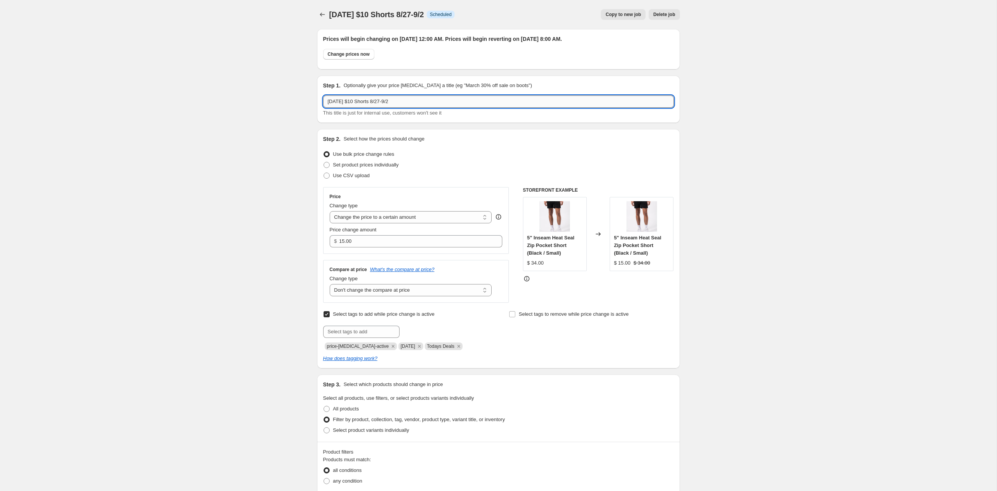
click at [375, 108] on input "[DATE] $10 Shorts 8/27-9/2" at bounding box center [498, 102] width 351 height 12
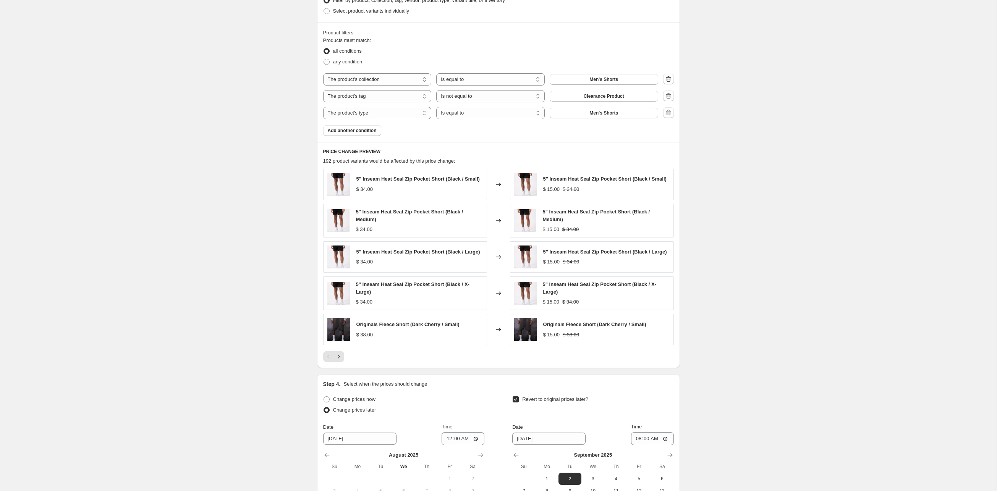
scroll to position [425, 0]
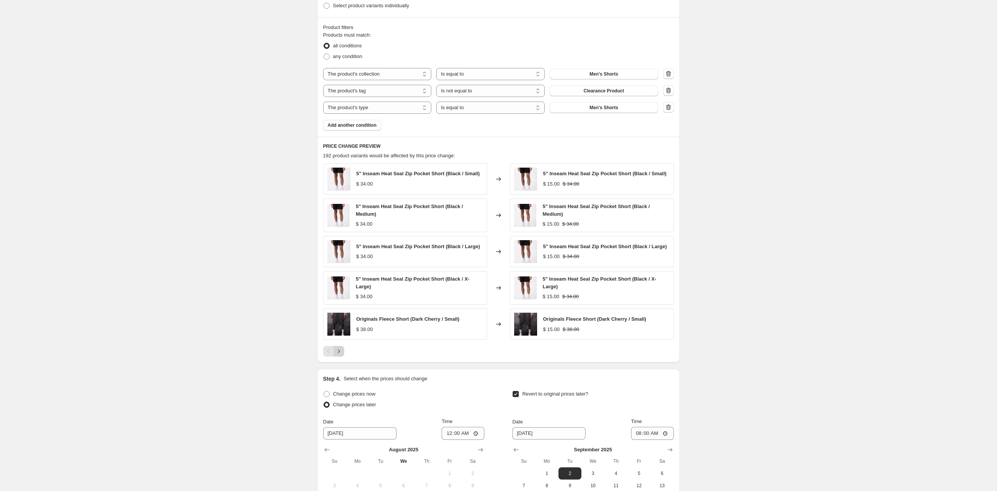
type input "[DATE] $15 Shorts 8/27-9/2"
click at [335, 226] on icon "Next" at bounding box center [339, 352] width 8 height 8
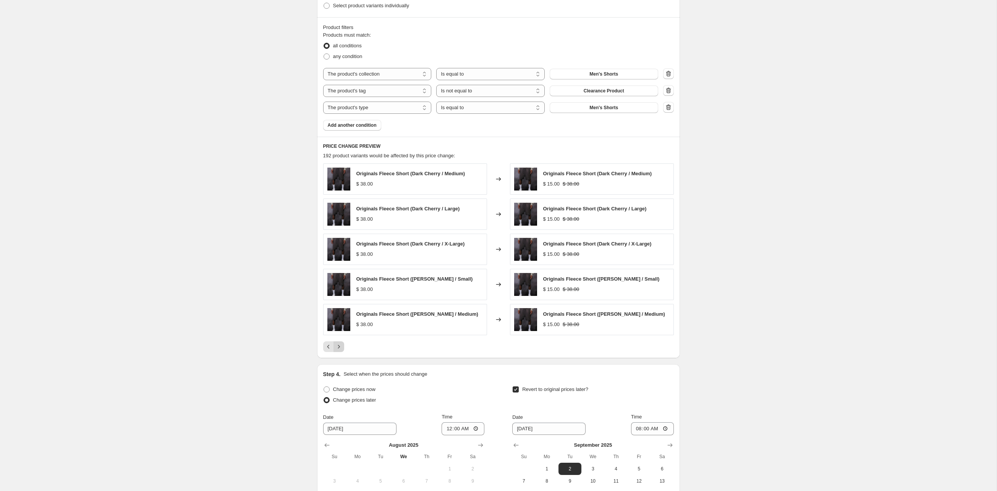
click at [335, 226] on icon "Next" at bounding box center [339, 347] width 8 height 8
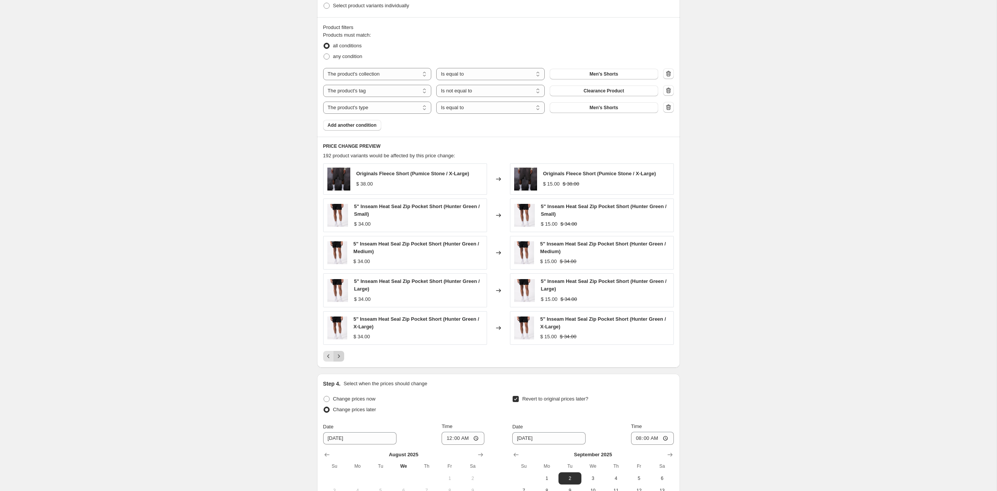
click at [335, 226] on icon "Next" at bounding box center [339, 357] width 8 height 8
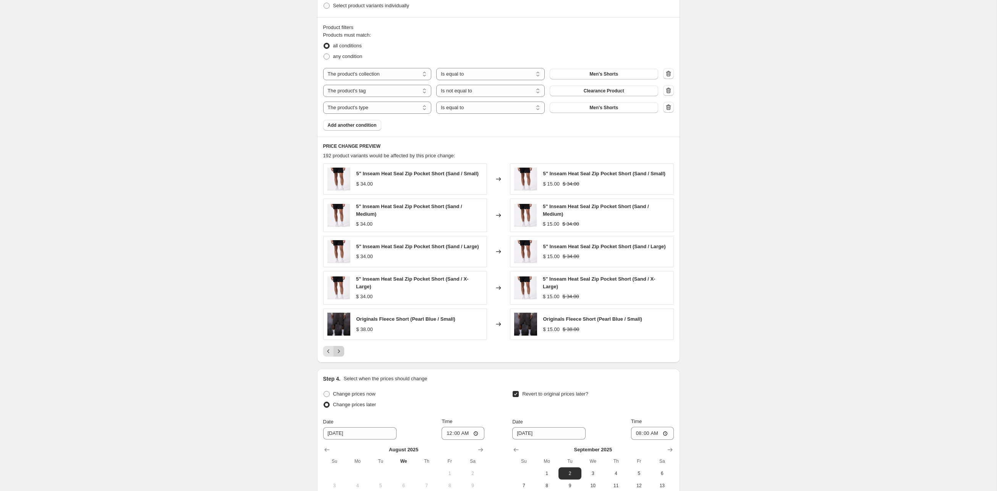
click at [334, 226] on button "Next" at bounding box center [339, 351] width 11 height 11
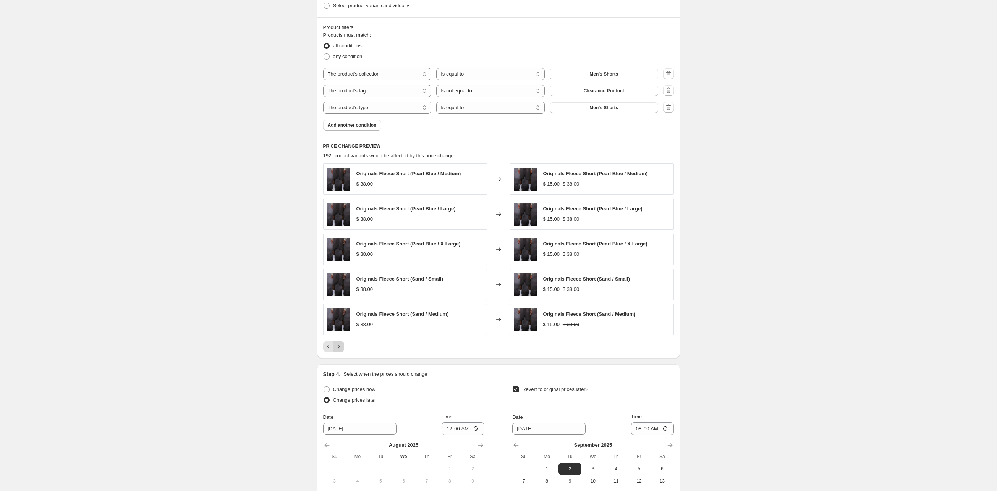
click at [322, 226] on div "PRICE CHANGE PREVIEW 192 product variants would be affected by this price chang…" at bounding box center [498, 247] width 363 height 221
click at [335, 226] on icon "Next" at bounding box center [339, 347] width 8 height 8
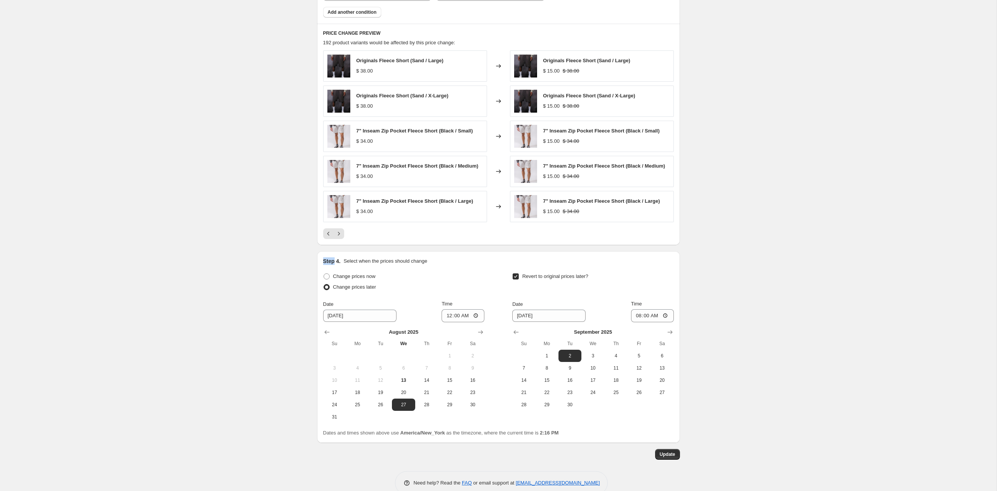
scroll to position [534, 0]
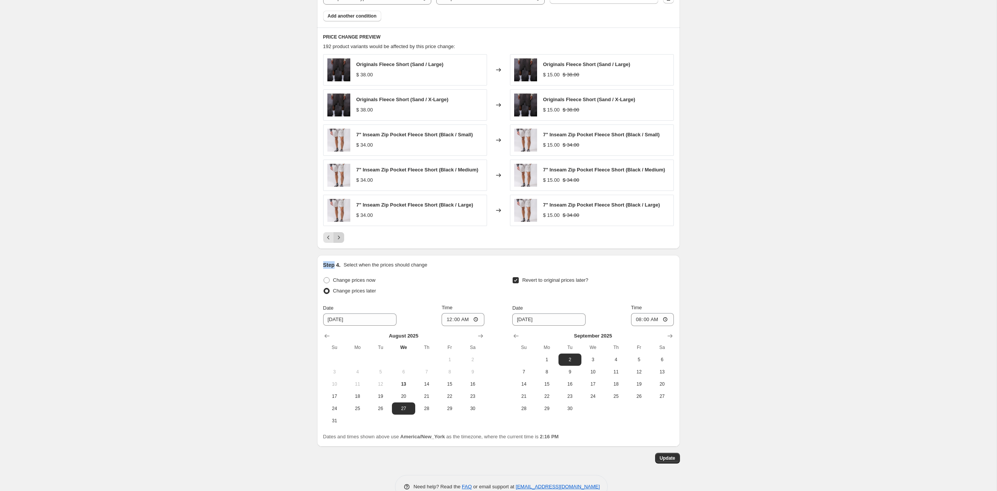
click at [334, 226] on button "Next" at bounding box center [339, 237] width 11 height 11
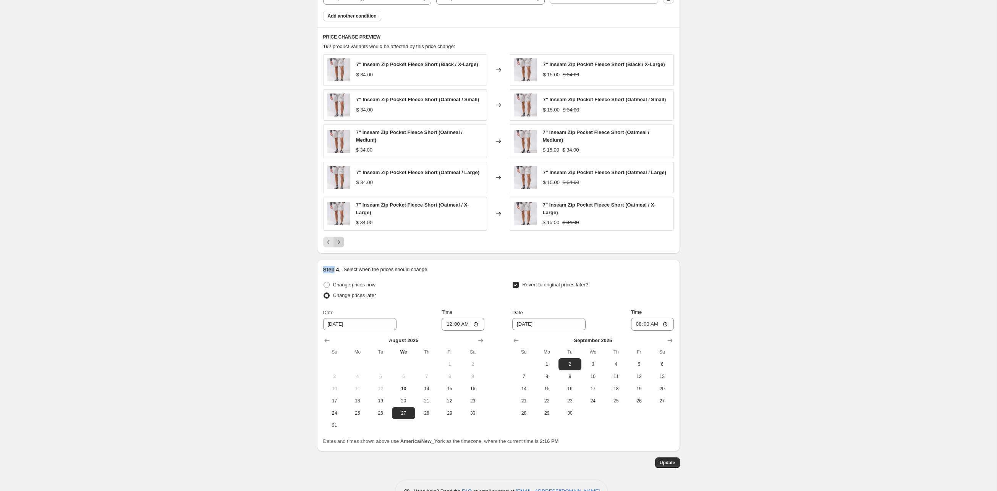
click at [335, 226] on icon "Next" at bounding box center [339, 242] width 8 height 8
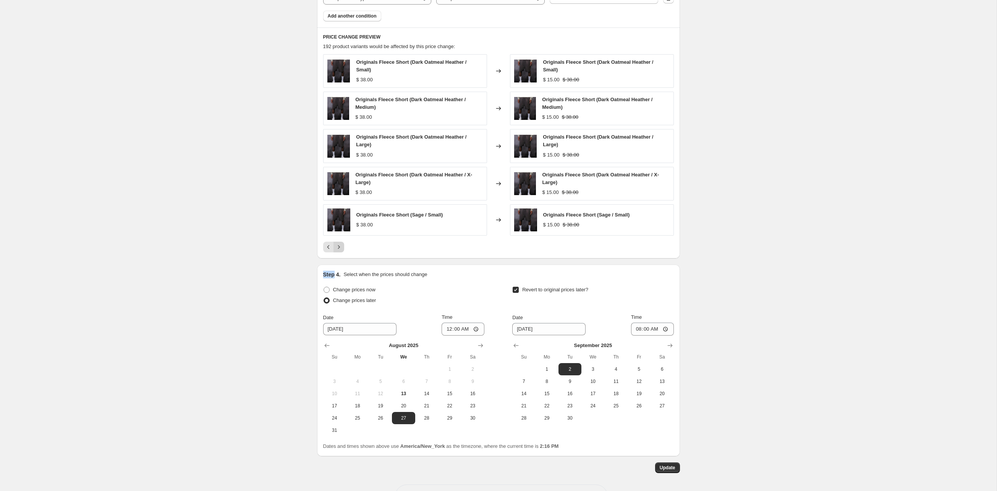
click at [335, 226] on icon "Next" at bounding box center [339, 247] width 8 height 8
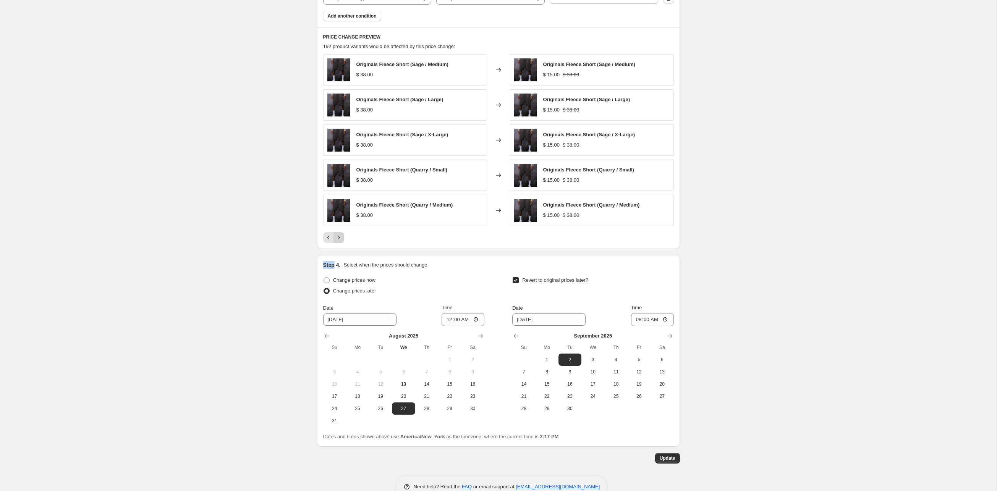
click at [335, 226] on icon "Next" at bounding box center [339, 238] width 8 height 8
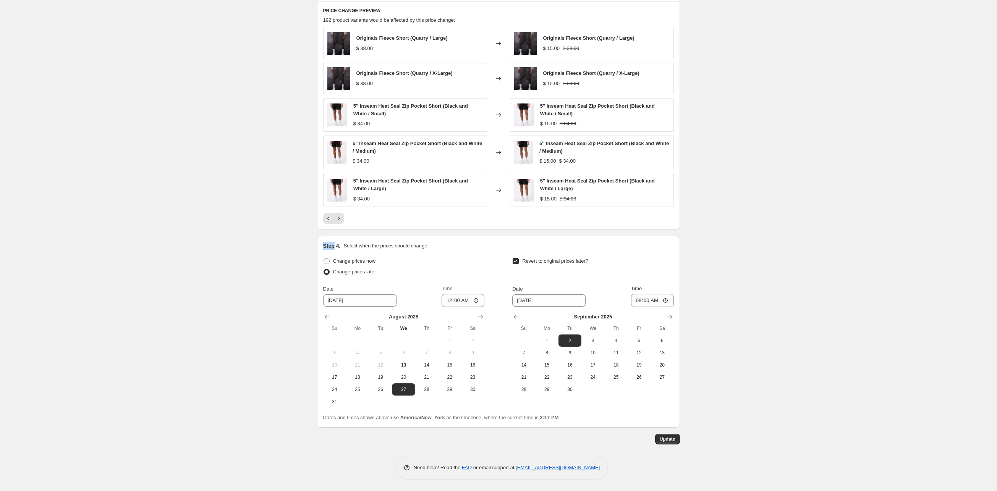
scroll to position [671, 0]
click at [458, 226] on span "Update" at bounding box center [668, 439] width 16 height 6
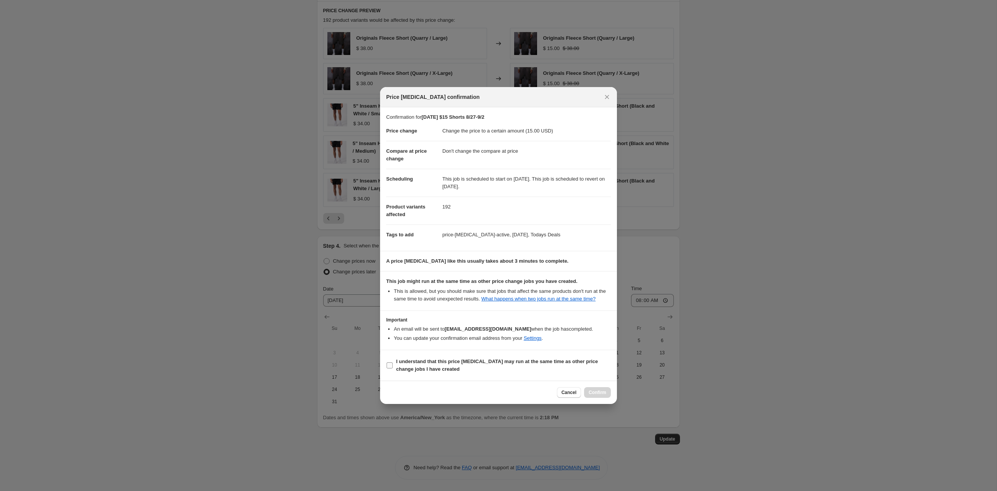
click at [443, 226] on b "I understand that this price [MEDICAL_DATA] may run at the same time as other p…" at bounding box center [497, 365] width 202 height 13
click at [393, 226] on input "I understand that this price [MEDICAL_DATA] may run at the same time as other p…" at bounding box center [390, 366] width 6 height 6
checkbox input "true"
click at [458, 226] on span "Confirm" at bounding box center [598, 393] width 18 height 6
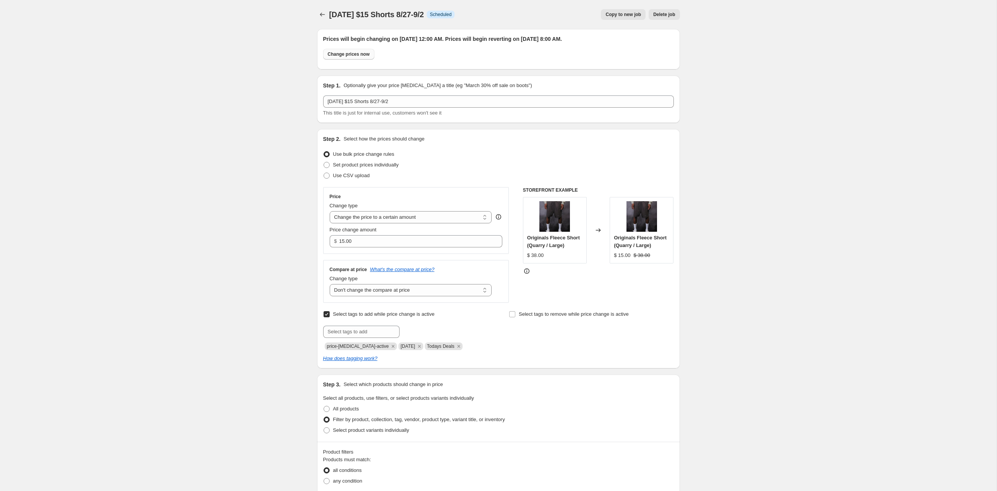
scroll to position [0, 0]
click at [319, 18] on icon "Price change jobs" at bounding box center [323, 15] width 8 height 8
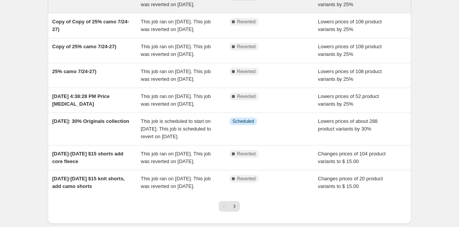
scroll to position [182, 0]
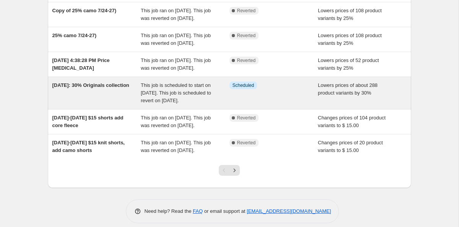
click at [101, 109] on div "Aug 15: 30% Originals collection This job is scheduled to start on August 15, 2…" at bounding box center [229, 93] width 363 height 32
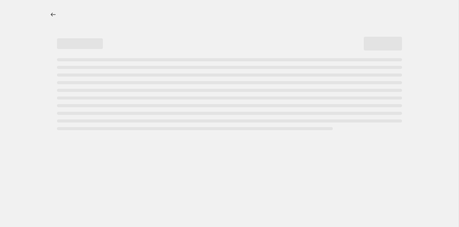
select select "percentage"
select select "no_change"
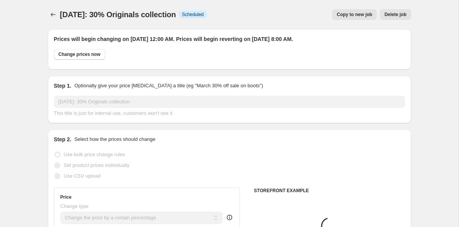
select select "collection"
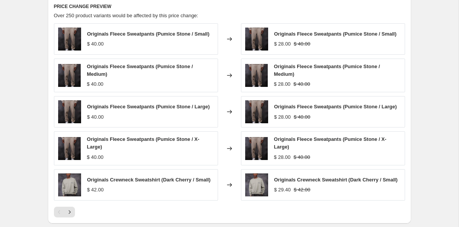
scroll to position [628, 0]
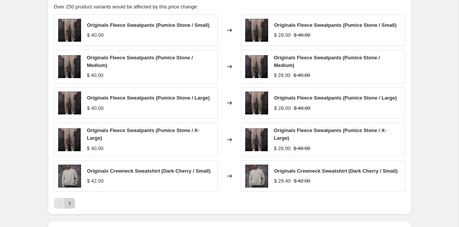
click at [73, 205] on icon "Next" at bounding box center [70, 203] width 8 height 8
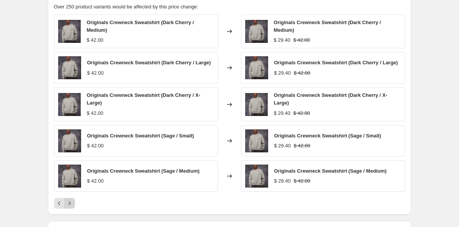
click at [73, 205] on icon "Next" at bounding box center [70, 203] width 8 height 8
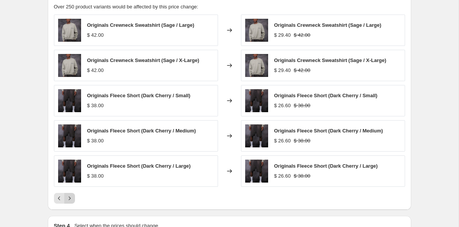
click at [71, 194] on button "Next" at bounding box center [69, 198] width 11 height 11
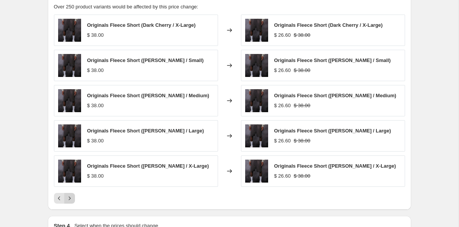
click at [71, 198] on icon "Next" at bounding box center [70, 198] width 8 height 8
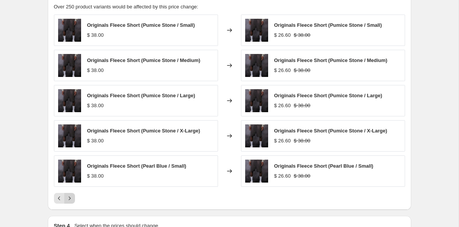
click at [71, 198] on icon "Next" at bounding box center [70, 198] width 8 height 8
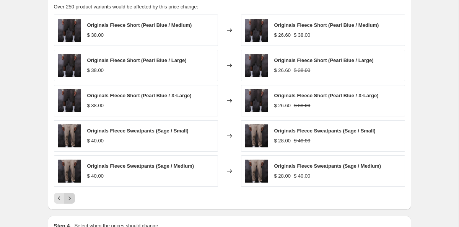
click at [71, 198] on icon "Next" at bounding box center [70, 198] width 8 height 8
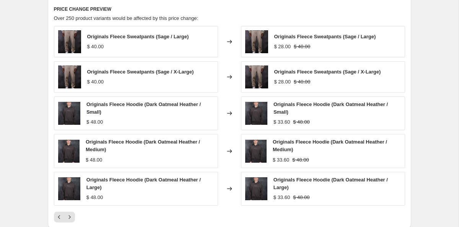
scroll to position [656, 0]
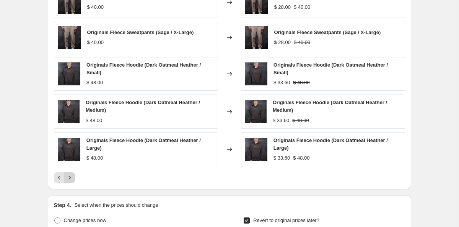
click at [73, 175] on icon "Next" at bounding box center [70, 178] width 8 height 8
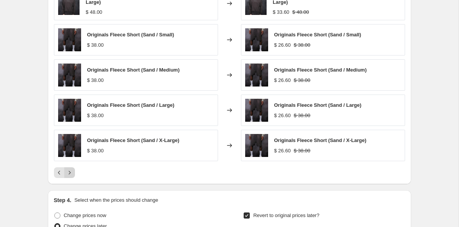
click at [73, 175] on icon "Next" at bounding box center [70, 173] width 8 height 8
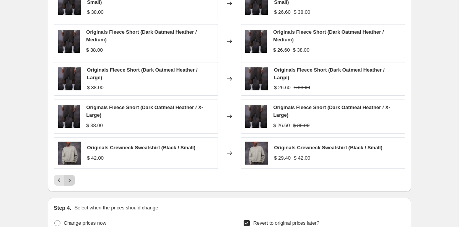
click at [73, 175] on button "Next" at bounding box center [69, 180] width 11 height 11
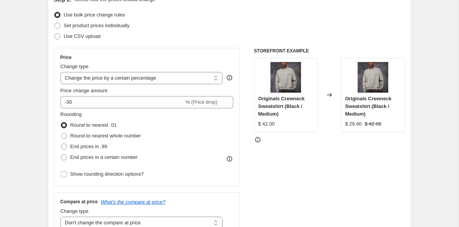
scroll to position [145, 0]
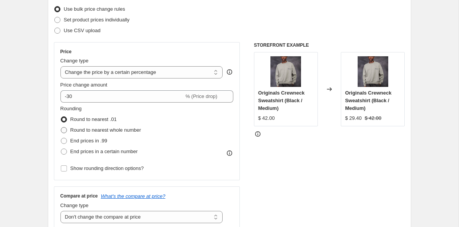
click at [65, 131] on span at bounding box center [64, 130] width 6 height 6
click at [61, 127] on input "Round to nearest whole number" at bounding box center [61, 127] width 0 height 0
radio input "true"
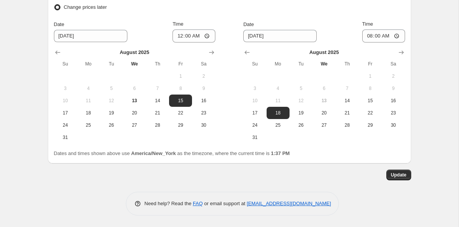
scroll to position [878, 0]
click at [391, 175] on span "Update" at bounding box center [399, 175] width 16 height 6
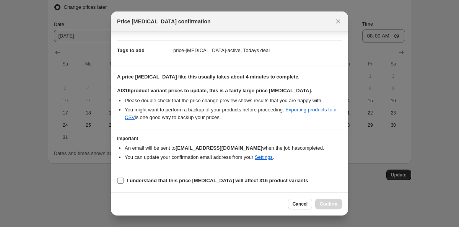
scroll to position [109, 0]
click at [120, 182] on input "I understand that this price change job will affect 316 product variants" at bounding box center [120, 180] width 6 height 6
checkbox input "true"
click at [331, 203] on span "Confirm" at bounding box center [328, 204] width 18 height 6
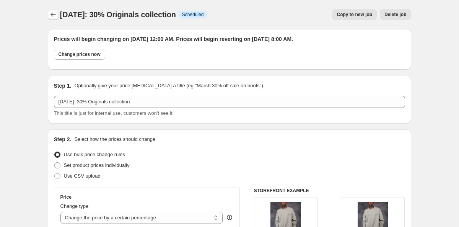
scroll to position [0, 0]
click at [52, 12] on icon "Price change jobs" at bounding box center [53, 15] width 8 height 8
